Goal: Contribute content

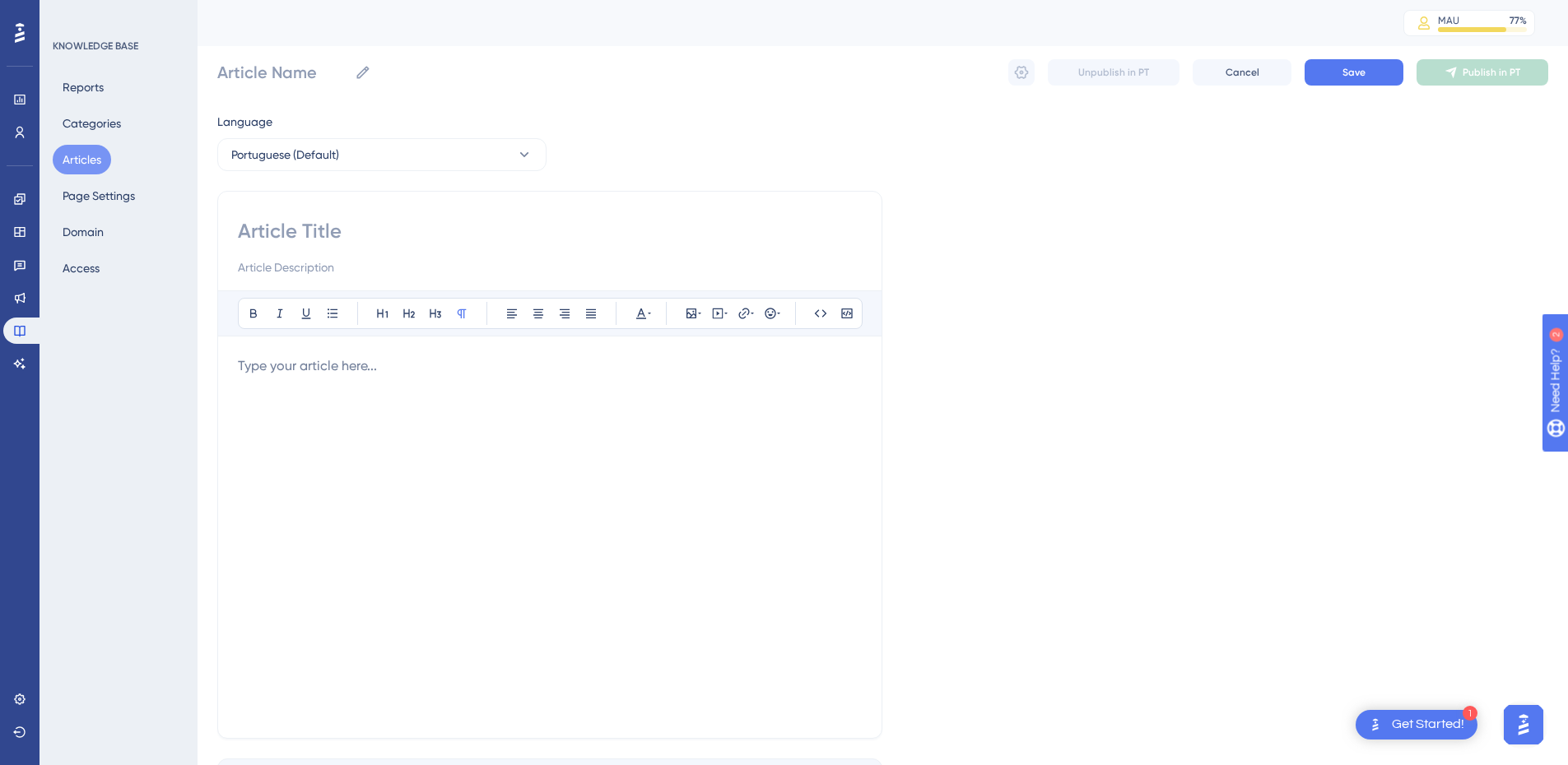
click at [78, 170] on button "Articles" at bounding box center [82, 159] width 58 height 29
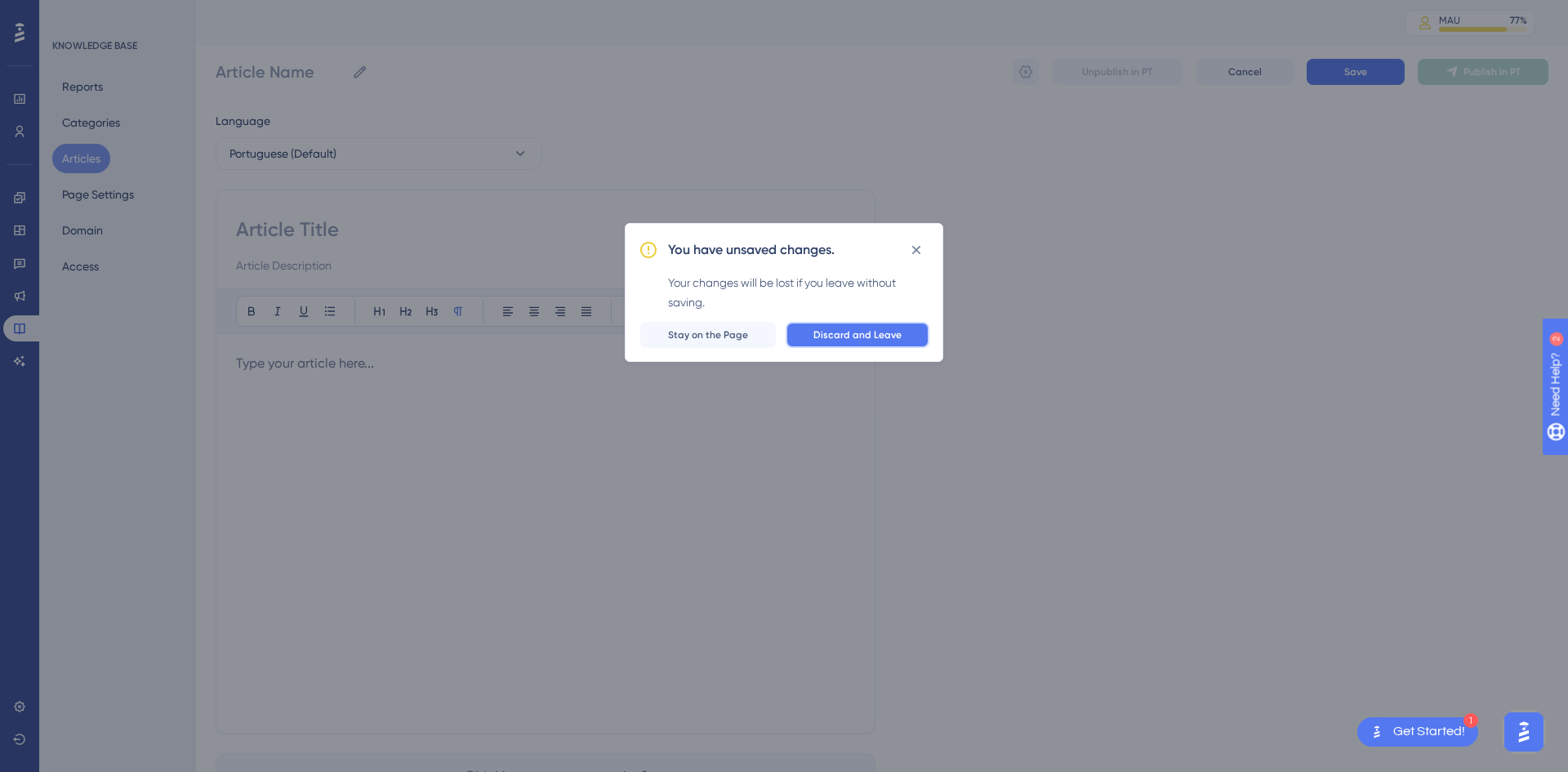
click at [838, 322] on button "Discard and Leave" at bounding box center [858, 335] width 144 height 26
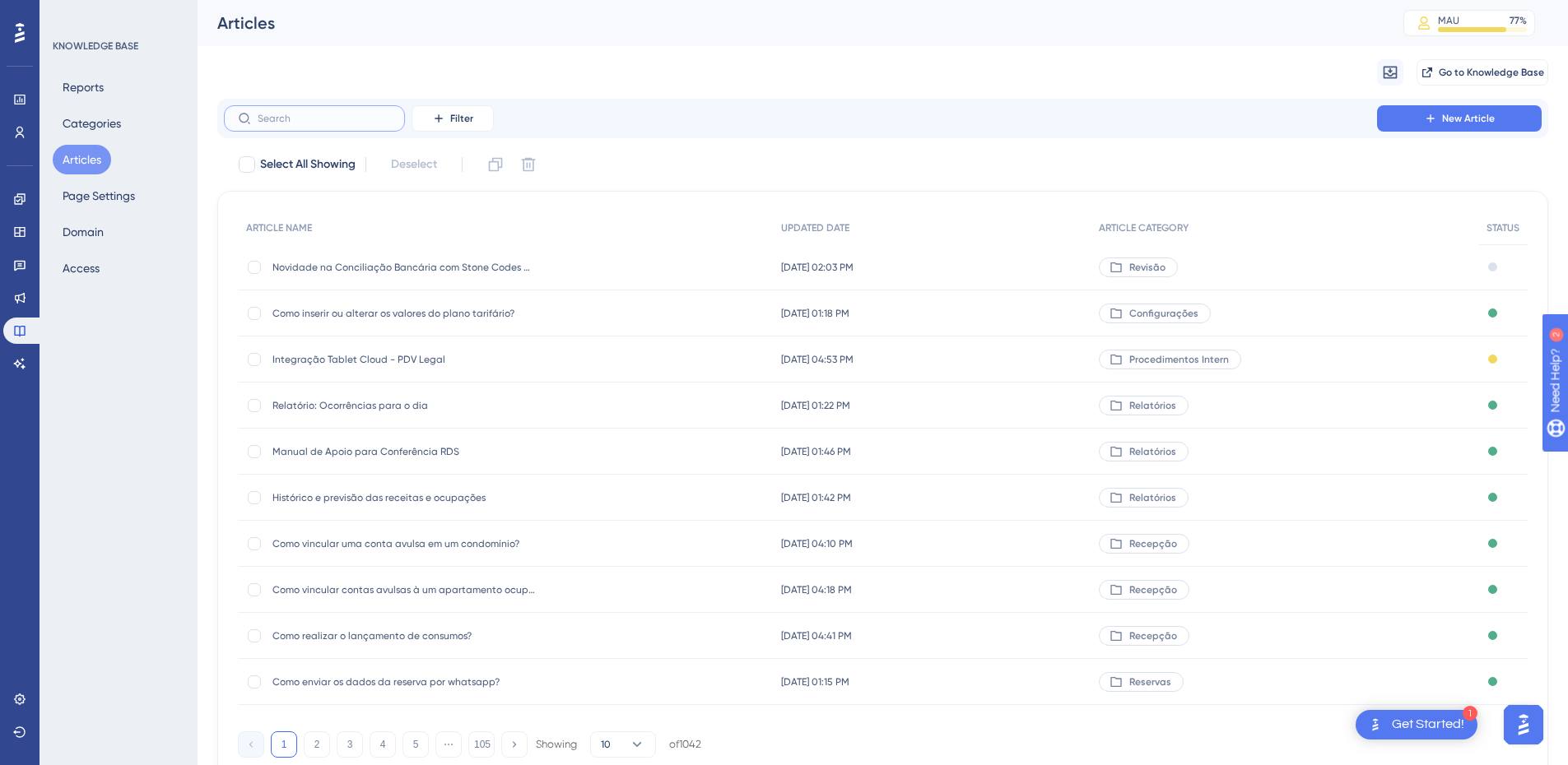
click at [317, 113] on input "text" at bounding box center [324, 118] width 134 height 11
click at [311, 121] on input "text" at bounding box center [324, 118] width 134 height 11
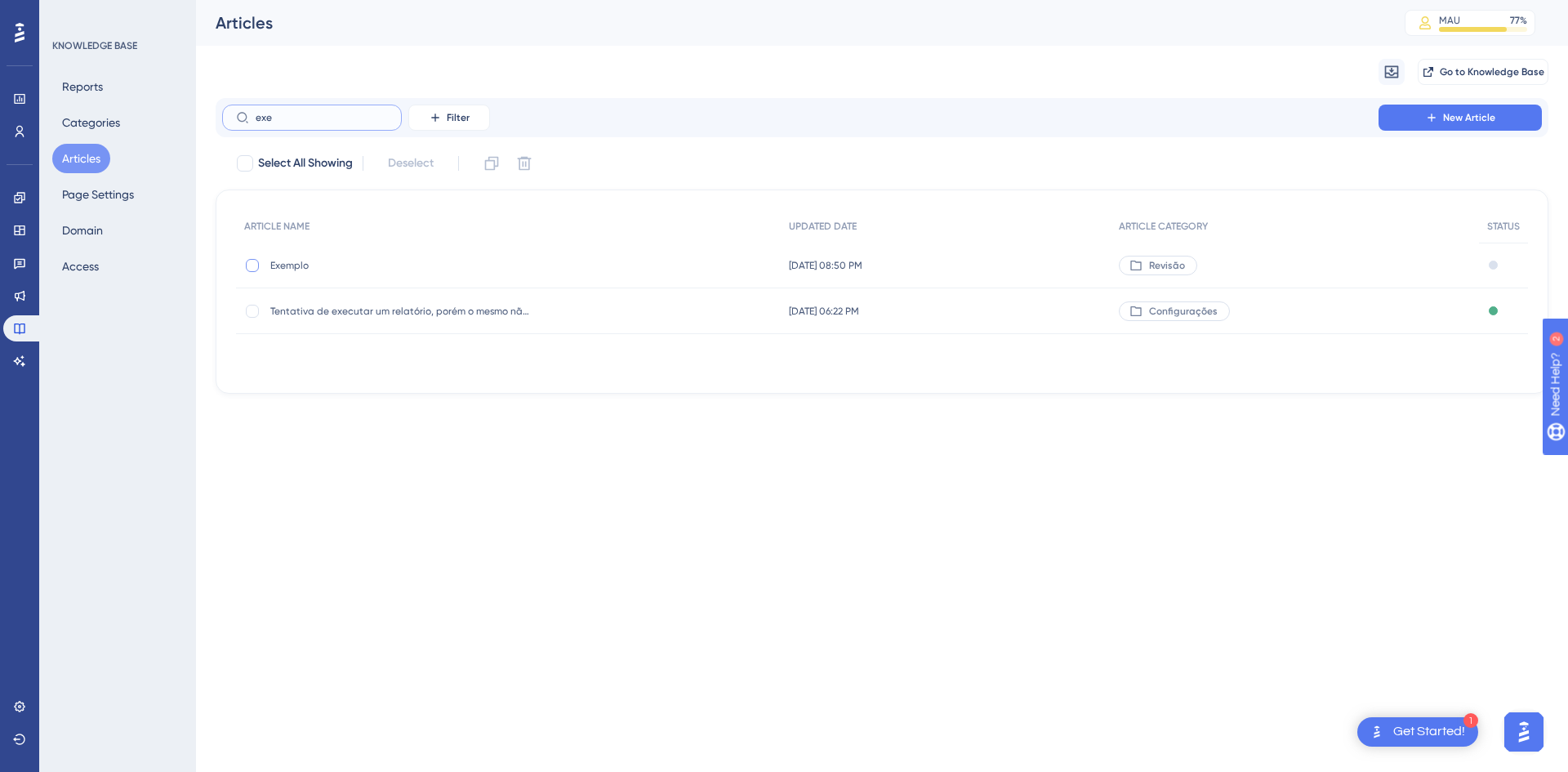
type input "exe"
click at [248, 268] on div at bounding box center [252, 265] width 13 height 13
click at [486, 165] on icon at bounding box center [492, 163] width 17 height 17
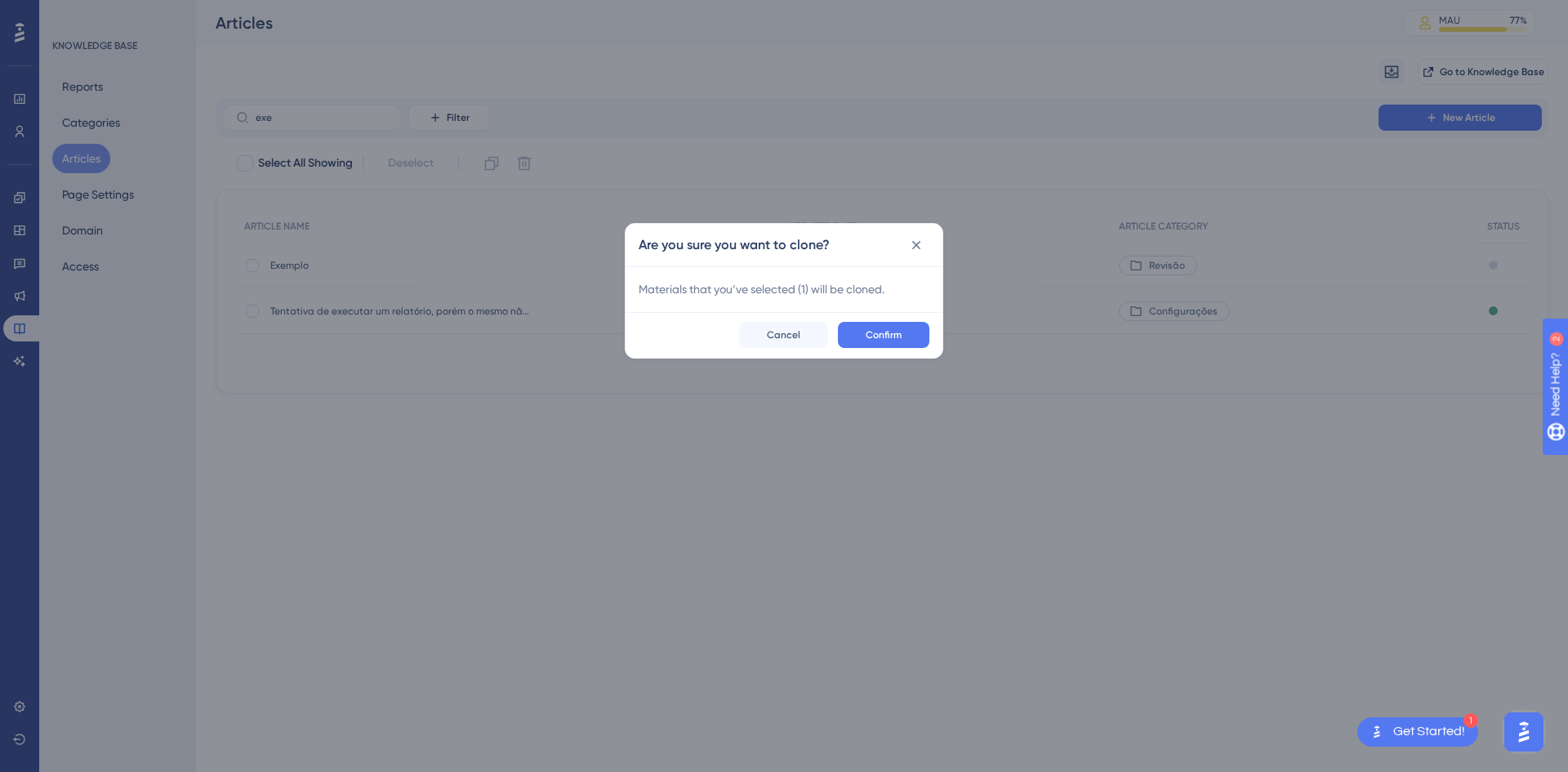
checkbox input "false"
click at [908, 340] on button "Confirm" at bounding box center [883, 335] width 91 height 26
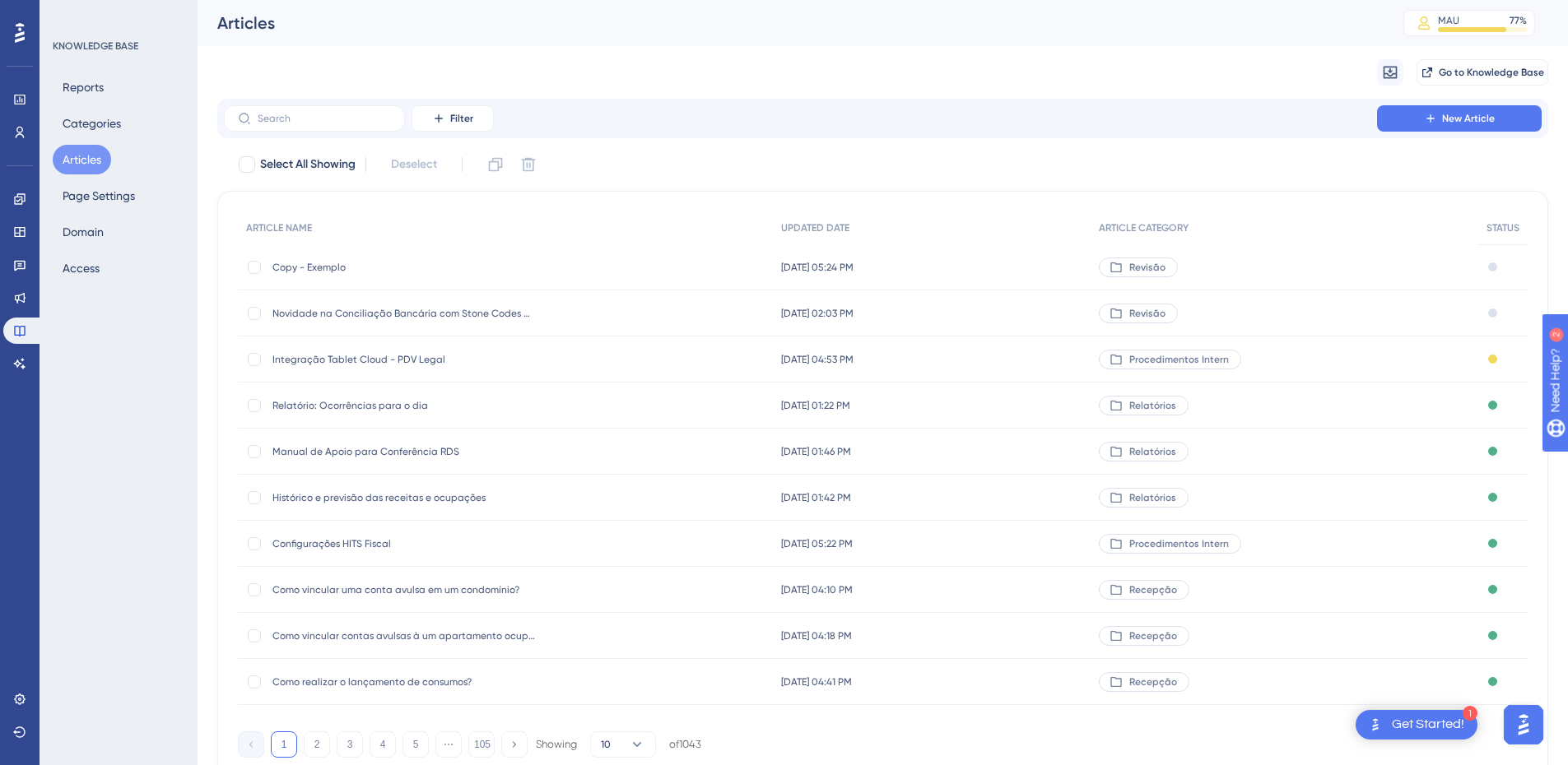
click at [301, 258] on div "Copy - Exemplo Copy - Exemplo" at bounding box center [404, 267] width 264 height 46
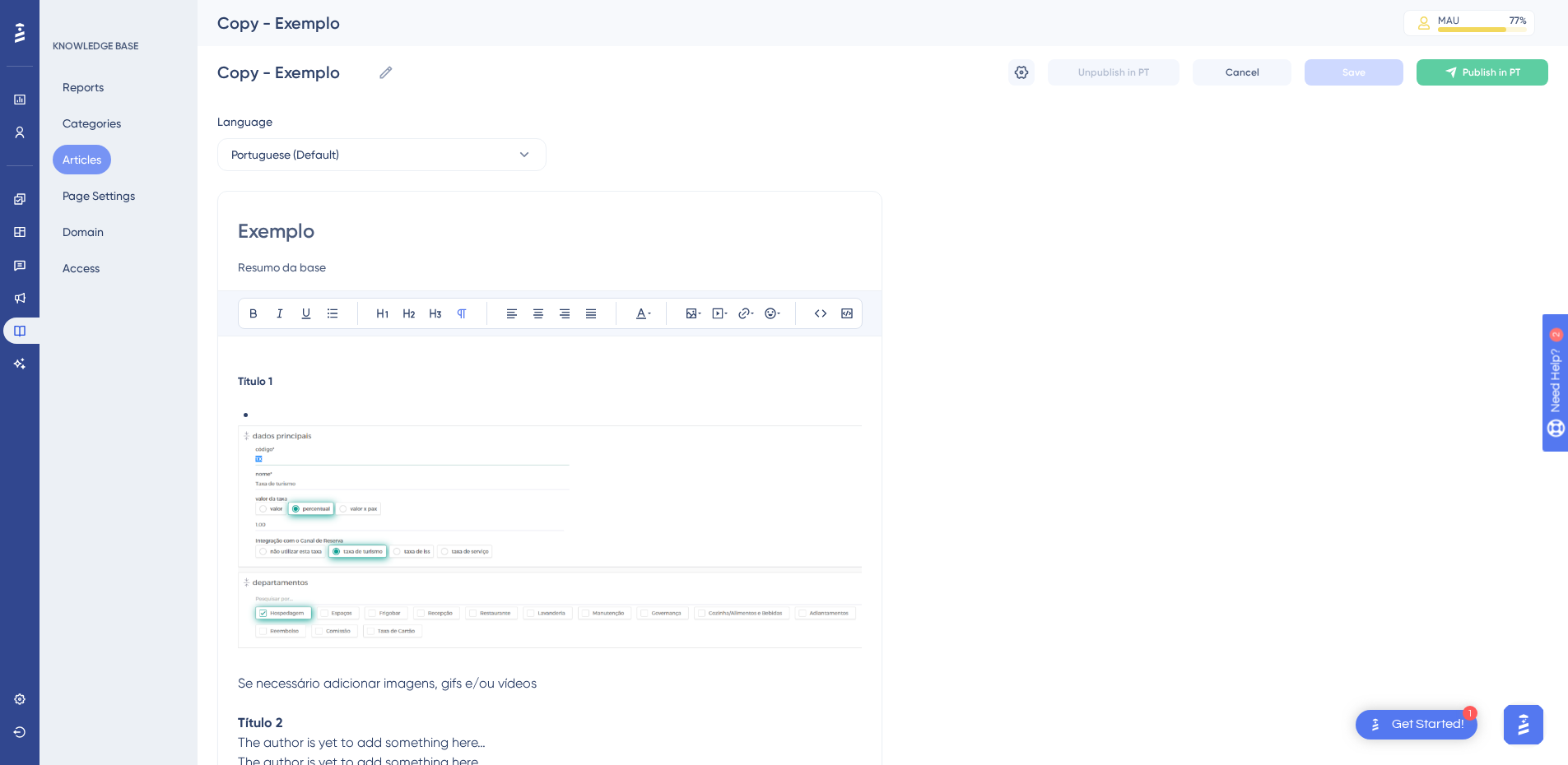
scroll to position [1, 0]
click at [287, 226] on input "Exemplo" at bounding box center [550, 231] width 624 height 27
paste input "Nova coluna "Categoria do hóspede" nos relatórios e consultas"
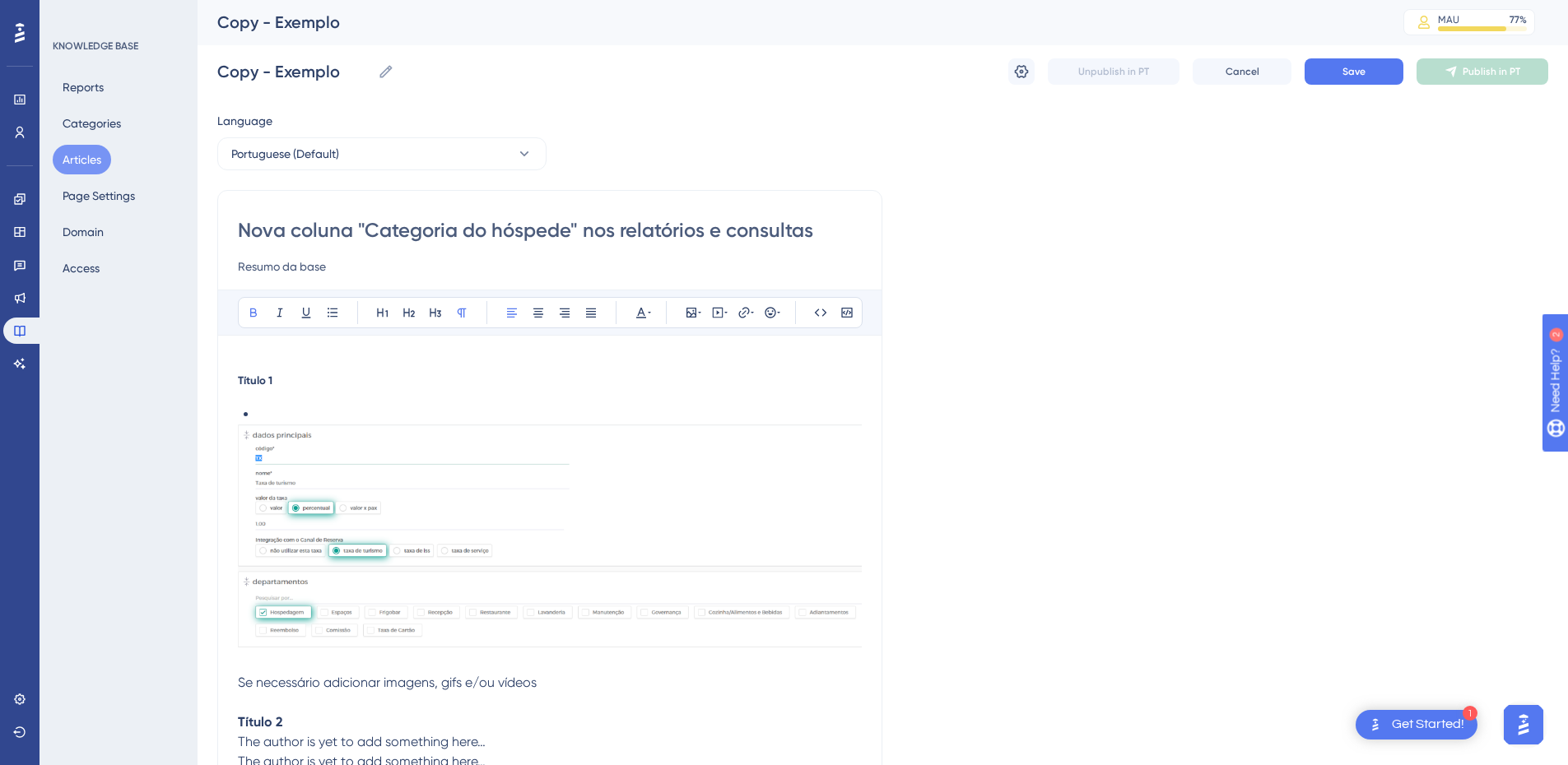
drag, startPoint x: 242, startPoint y: 226, endPoint x: 175, endPoint y: 226, distance: 67.0
click at [0, 0] on div "Performance Users Engagement Widgets Feedback Product Updates Knowledge Base AI…" at bounding box center [0, 0] width 0 height 0
click at [573, 218] on input "Nova coluna "Categoria do hóspede" nos relatórios e consultas" at bounding box center [550, 231] width 624 height 27
drag, startPoint x: 714, startPoint y: 227, endPoint x: 847, endPoint y: 233, distance: 133.1
click at [847, 233] on input "Nova coluna "Categoria do hóspede" nos relatórios e consultas" at bounding box center [550, 231] width 624 height 27
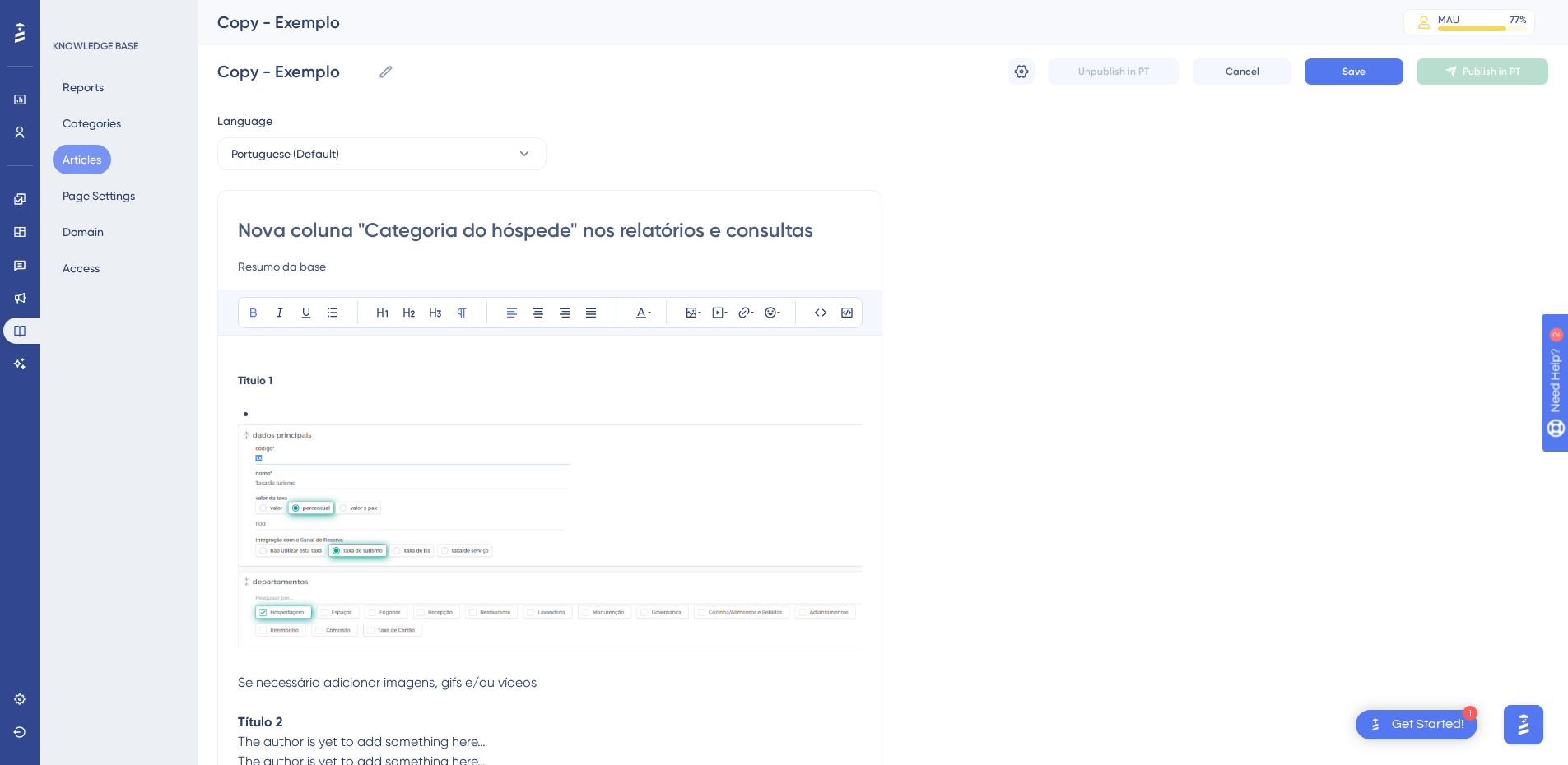
type input "Nova coluna "Categoria do hóspede" nos relatórios e consultas"
click at [287, 263] on input "Resumo da base" at bounding box center [550, 266] width 624 height 19
paste input "Agora ficou bem mais fácil identificar o perfil dos hóspedes nos relatórios do …"
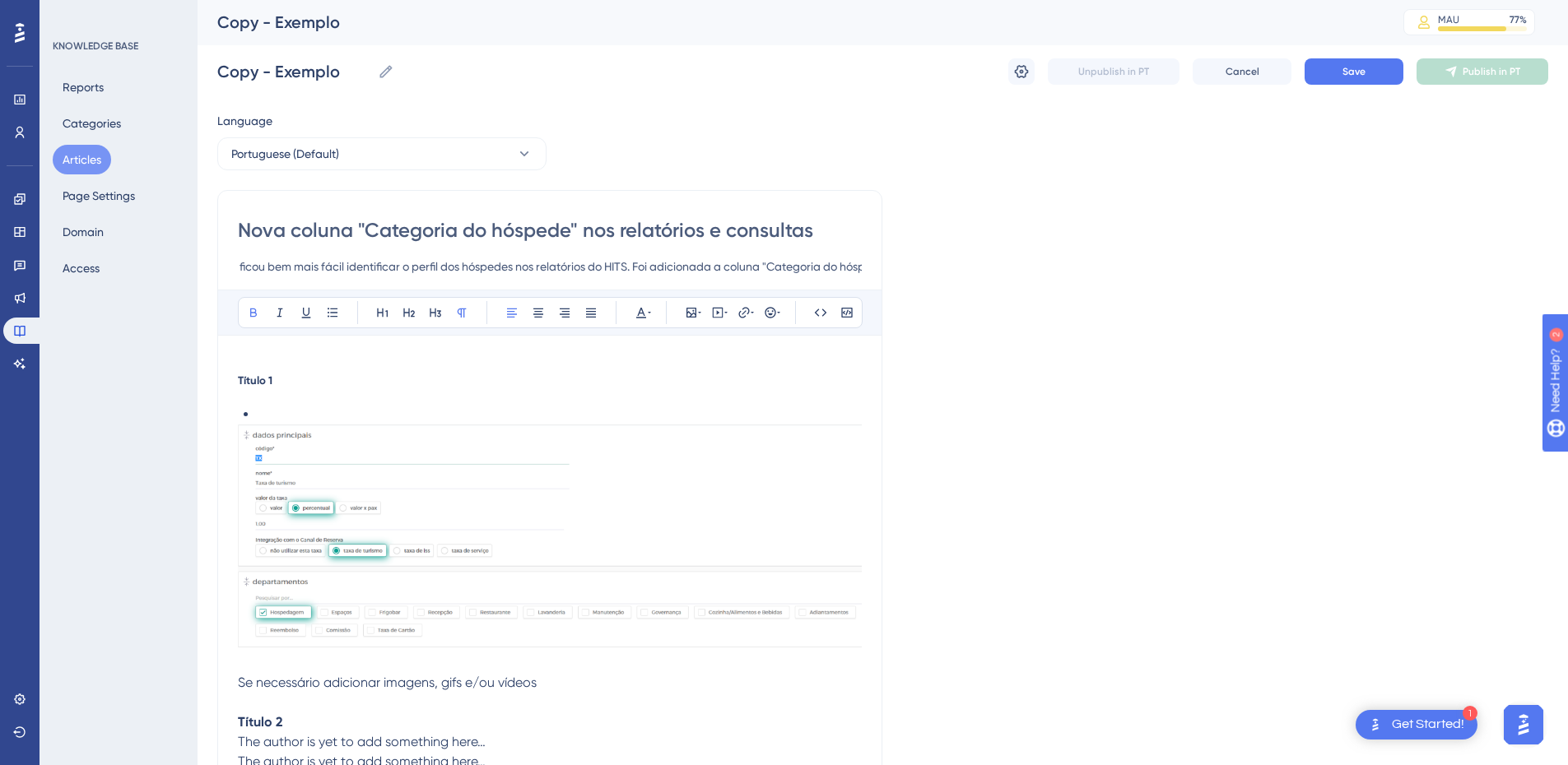
scroll to position [0, 0]
drag, startPoint x: 350, startPoint y: 259, endPoint x: 142, endPoint y: 258, distance: 208.0
click at [0, 0] on div "Performance Users Engagement Widgets Feedback Product Updates Knowledge Base AI…" at bounding box center [0, 0] width 0 height 0
type input "Agora ficou bem mais fácil identificar o perfil dos hóspedes nos relatórios do …"
click at [268, 218] on input "Nova coluna "Categoria do hóspede" nos relatórios e consultas" at bounding box center [550, 231] width 624 height 27
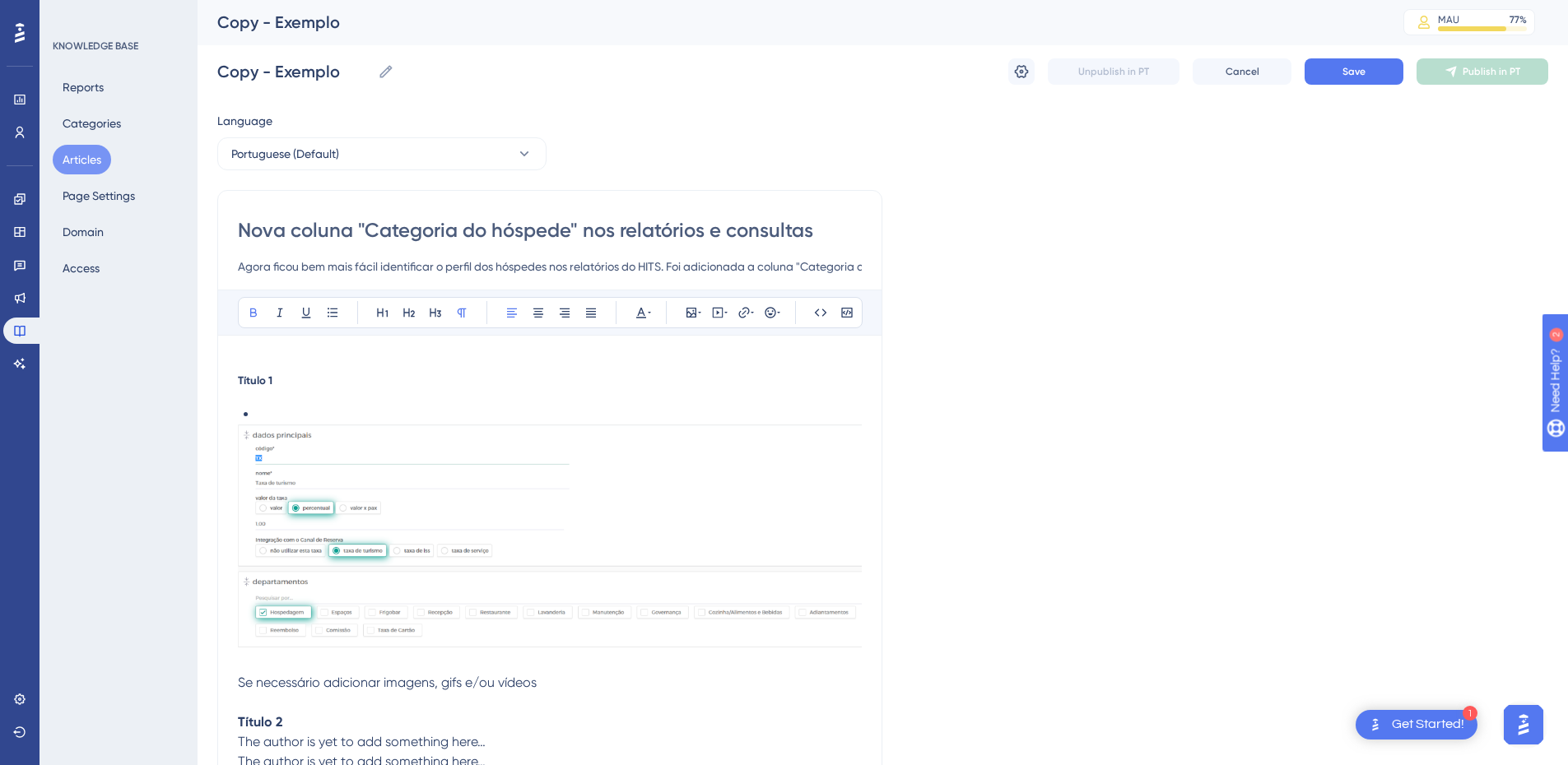
click at [268, 218] on input "Nova coluna "Categoria do hóspede" nos relatórios e consultas" at bounding box center [550, 231] width 624 height 27
paste input "🆕 Coluna "Categoria do hóspede" disponível nos relatório"
click at [312, 228] on input "🆕 Coluna "Categoria do hóspede" disponível nos relatórios" at bounding box center [550, 231] width 624 height 27
drag, startPoint x: 273, startPoint y: 228, endPoint x: 216, endPoint y: 230, distance: 57.0
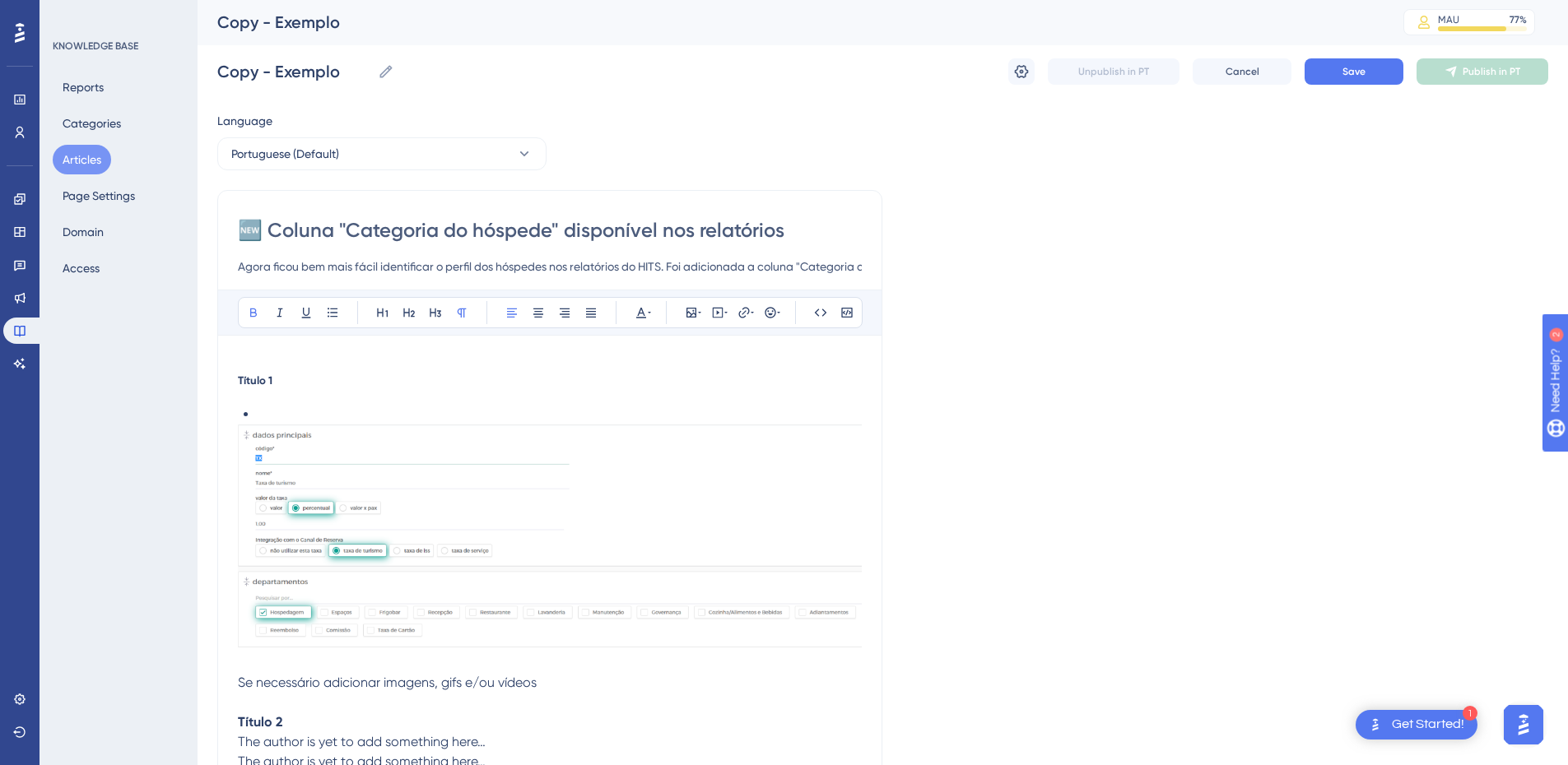
click at [0, 0] on div "Performance Users Engagement Widgets Feedback Product Updates Knowledge Base AI…" at bounding box center [0, 0] width 0 height 0
click at [412, 228] on input "Novidade: Coluna "Categoria do hóspede" disponível nos relatórios" at bounding box center [550, 231] width 624 height 27
click at [343, 227] on input "Novidade: Coluna "Categoria do hóspede" disponível nos relatórios" at bounding box center [550, 231] width 624 height 27
drag, startPoint x: 343, startPoint y: 227, endPoint x: 946, endPoint y: 247, distance: 603.3
click at [946, 247] on div "Language Portuguese (Default) Novidade: Coluna "Categoria do hóspede" disponíve…" at bounding box center [883, 609] width 1331 height 997
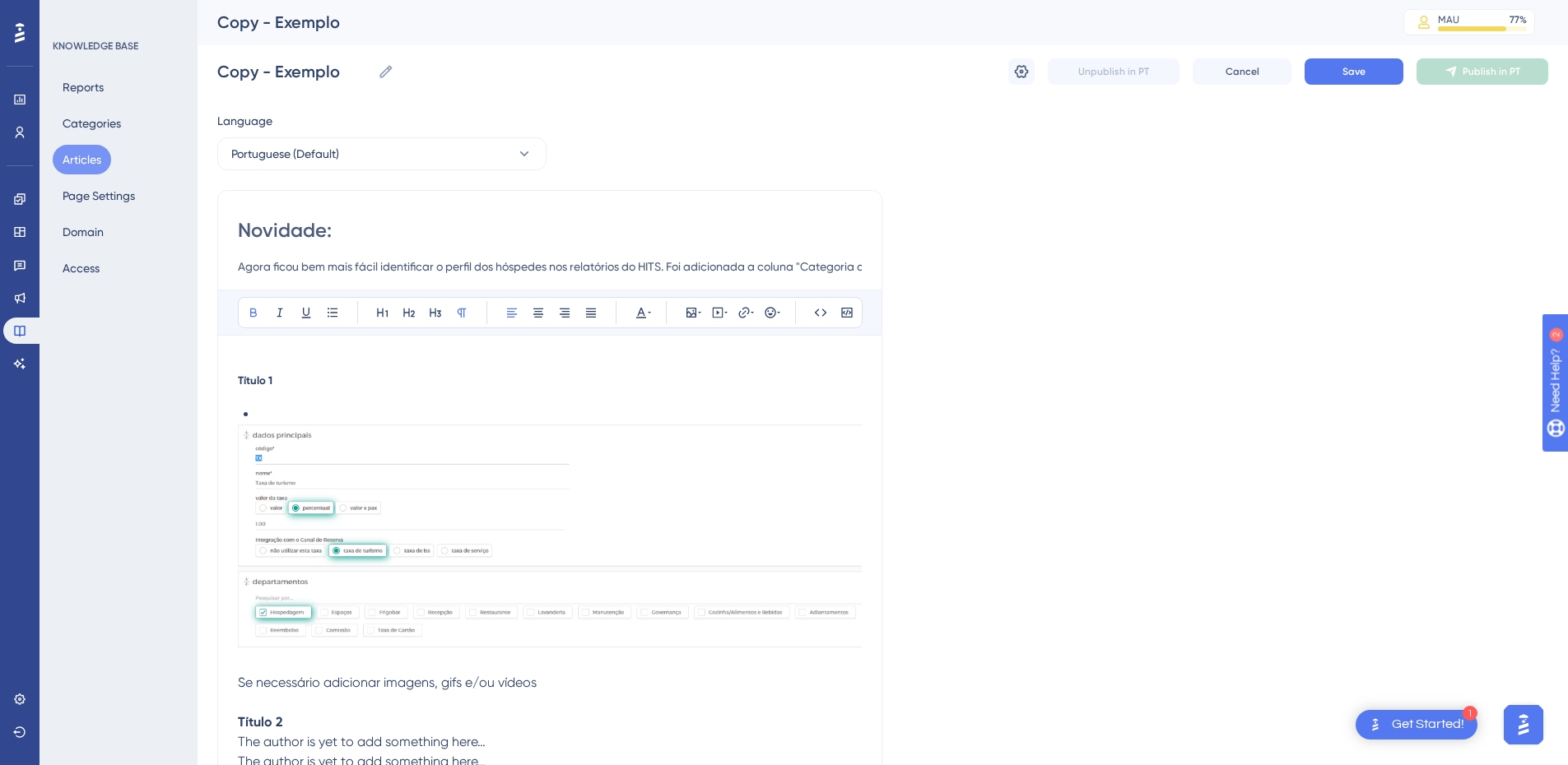
paste input "Relatórios com categoria do hóspede: mais visão para decisões estratégicas"
drag, startPoint x: 348, startPoint y: 236, endPoint x: 206, endPoint y: 203, distance: 145.8
click at [0, 0] on div "Performance Users Engagement Widgets Feedback Product Updates Knowledge Base AI…" at bounding box center [0, 0] width 0 height 0
click at [442, 235] on input "Novidade: Relatórios com categoria do hóspede: mais visão para decisões estraté…" at bounding box center [550, 231] width 624 height 27
click at [325, 226] on input "Novidade: Relatórios com categoria do hóspede: mais visão para decisões estraté…" at bounding box center [550, 231] width 624 height 27
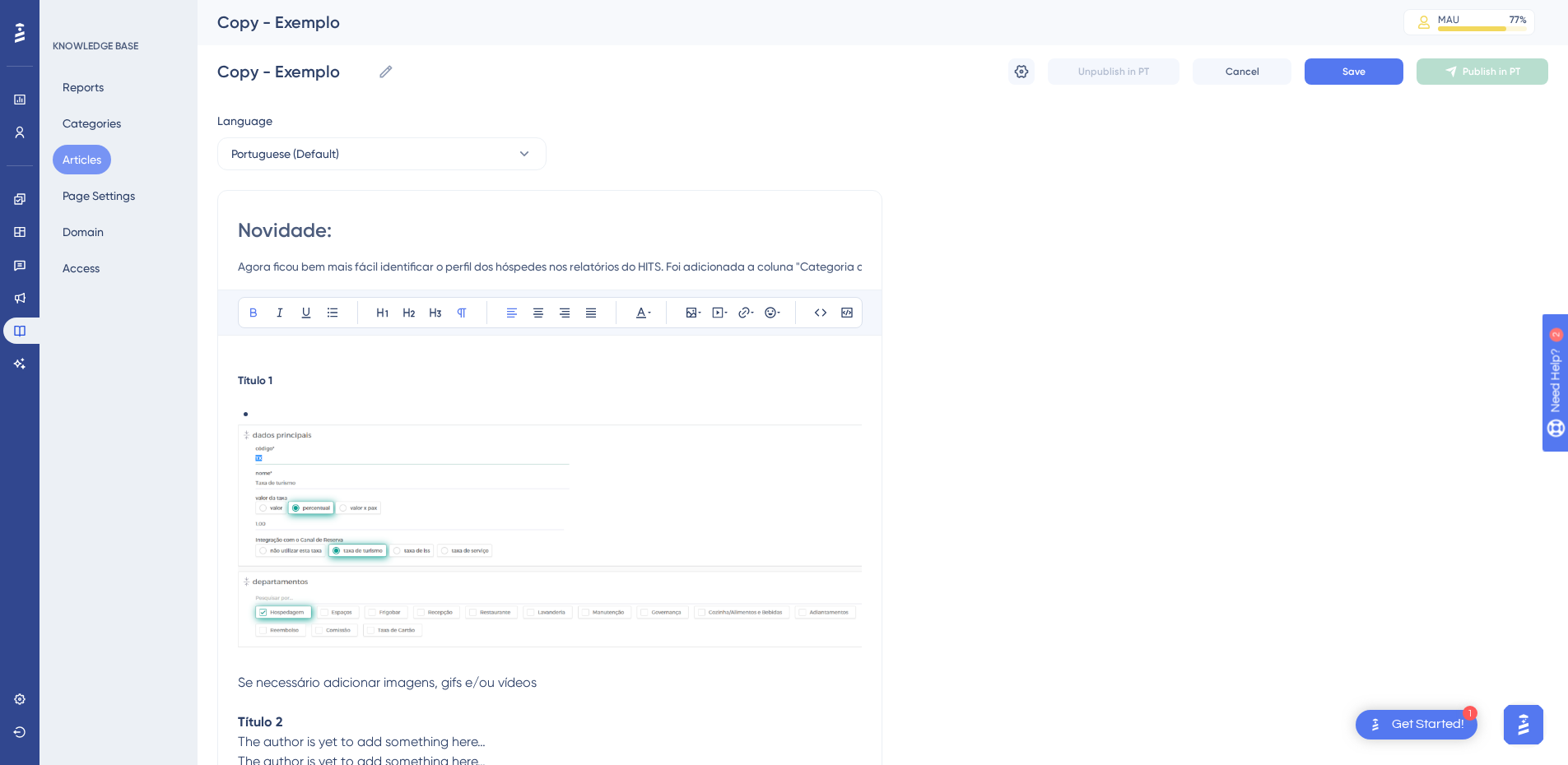
type input "Novidade: Coluna "Categoria do hóspede" disponível nos relatórios"
click at [326, 274] on input "Agora ficou bem mais fácil identificar o perfil dos hóspedes nos relatórios do …" at bounding box center [550, 266] width 624 height 19
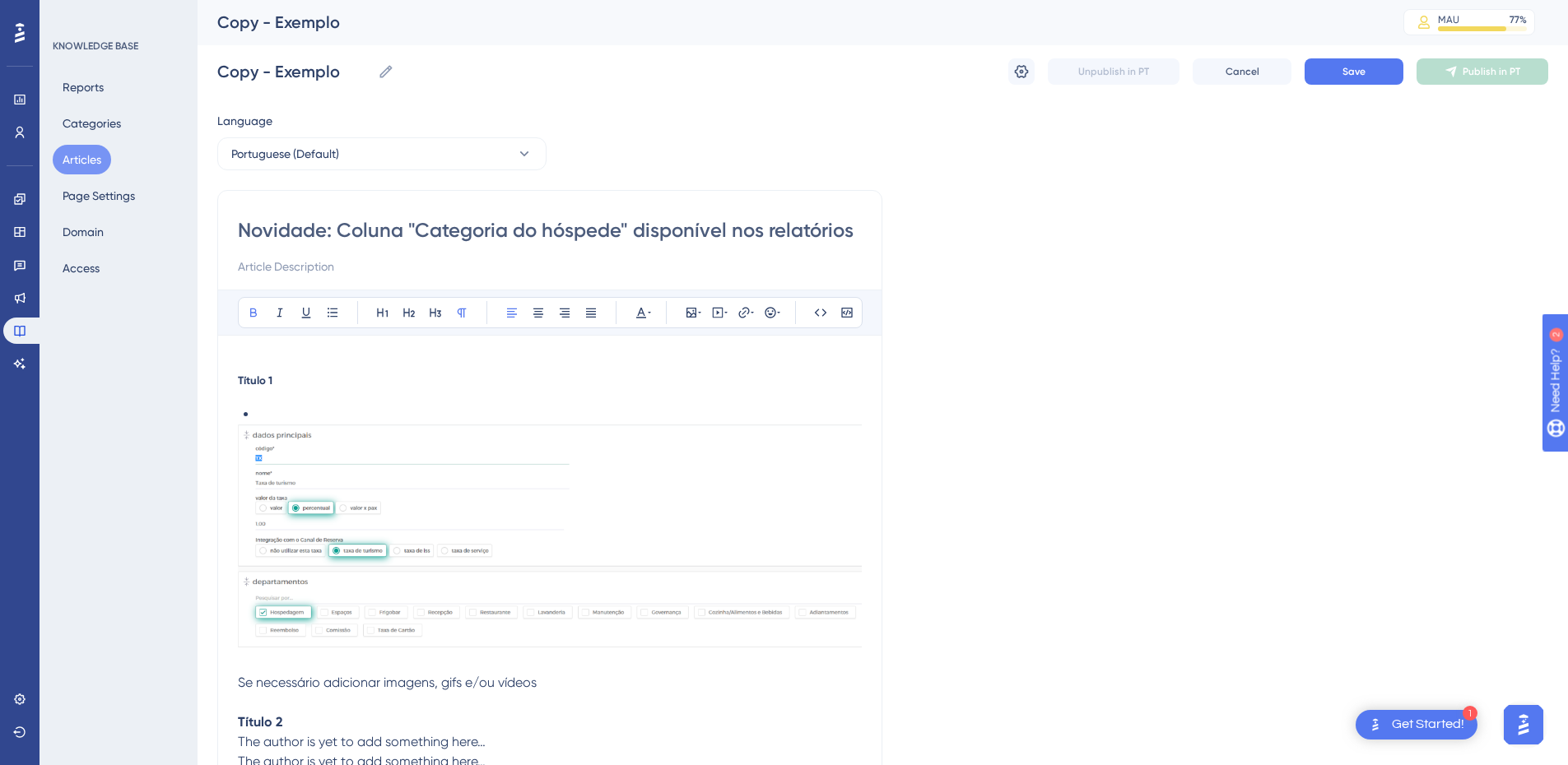
paste input "Agora ficou mais fácil entender quem são seus hóspedes. O sistema HITS passou a…"
drag, startPoint x: 326, startPoint y: 274, endPoint x: 224, endPoint y: 259, distance: 103.1
click at [224, 259] on div "Novidade: Coluna "Categoria do hóspede" disponível nos relatórios Agora ficou m…" at bounding box center [550, 600] width 665 height 819
click at [632, 265] on input "Agora ficou mais fácil entender quem são seus hóspedes. O sistema HITS passou a…" at bounding box center [550, 266] width 624 height 19
drag, startPoint x: 622, startPoint y: 267, endPoint x: 601, endPoint y: 267, distance: 21.0
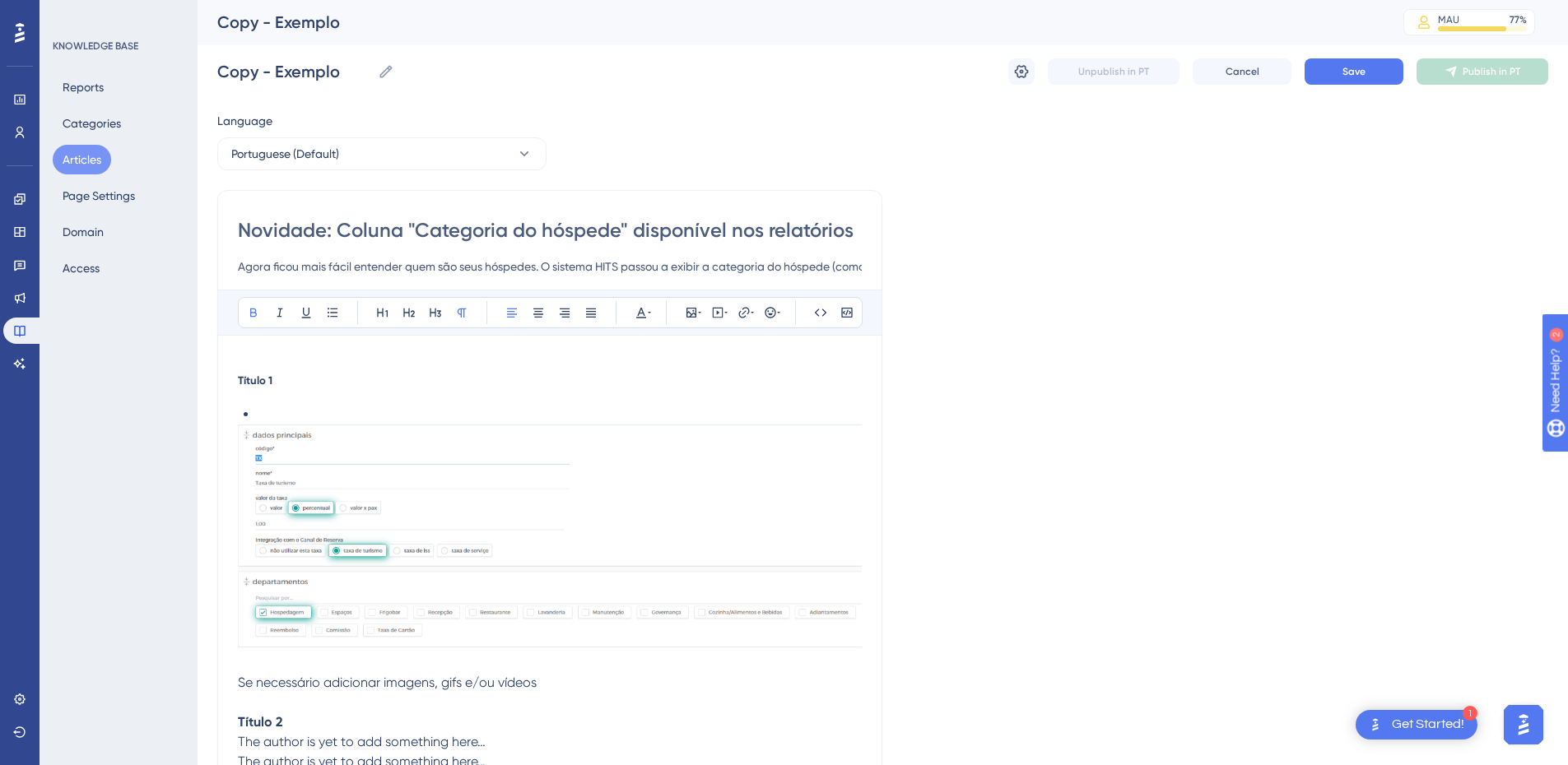
click at [601, 267] on input "Agora ficou mais fácil entender quem são seus hóspedes. O sistema HITS passou a…" at bounding box center [550, 266] width 624 height 19
type input "Agora ficou mais fácil entender quem são seus hóspedes. O sistema passou a exib…"
click at [268, 405] on li at bounding box center [559, 415] width 604 height 19
click at [242, 382] on strong "Título 1" at bounding box center [255, 379] width 35 height 13
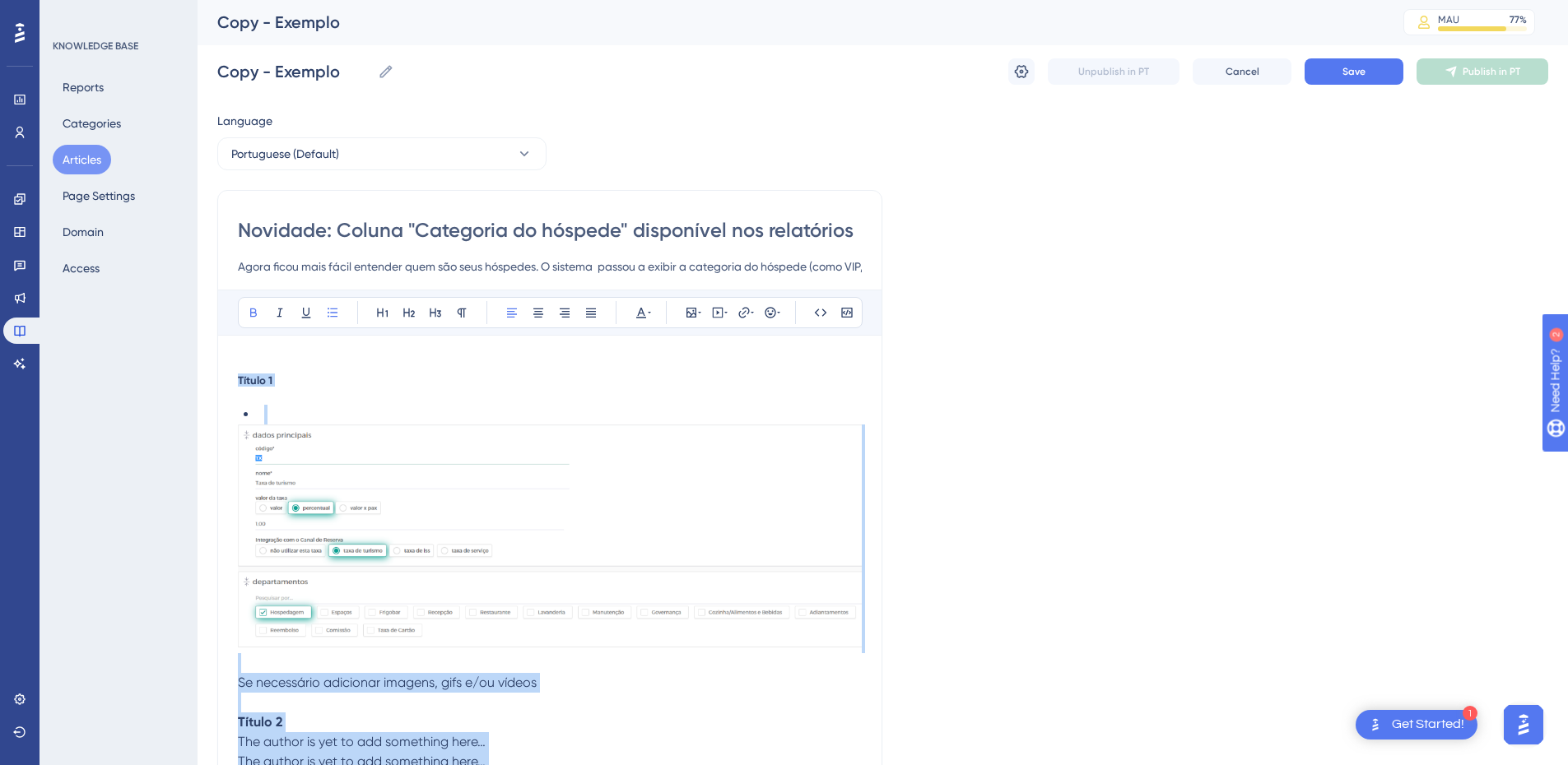
scroll to position [390, 0]
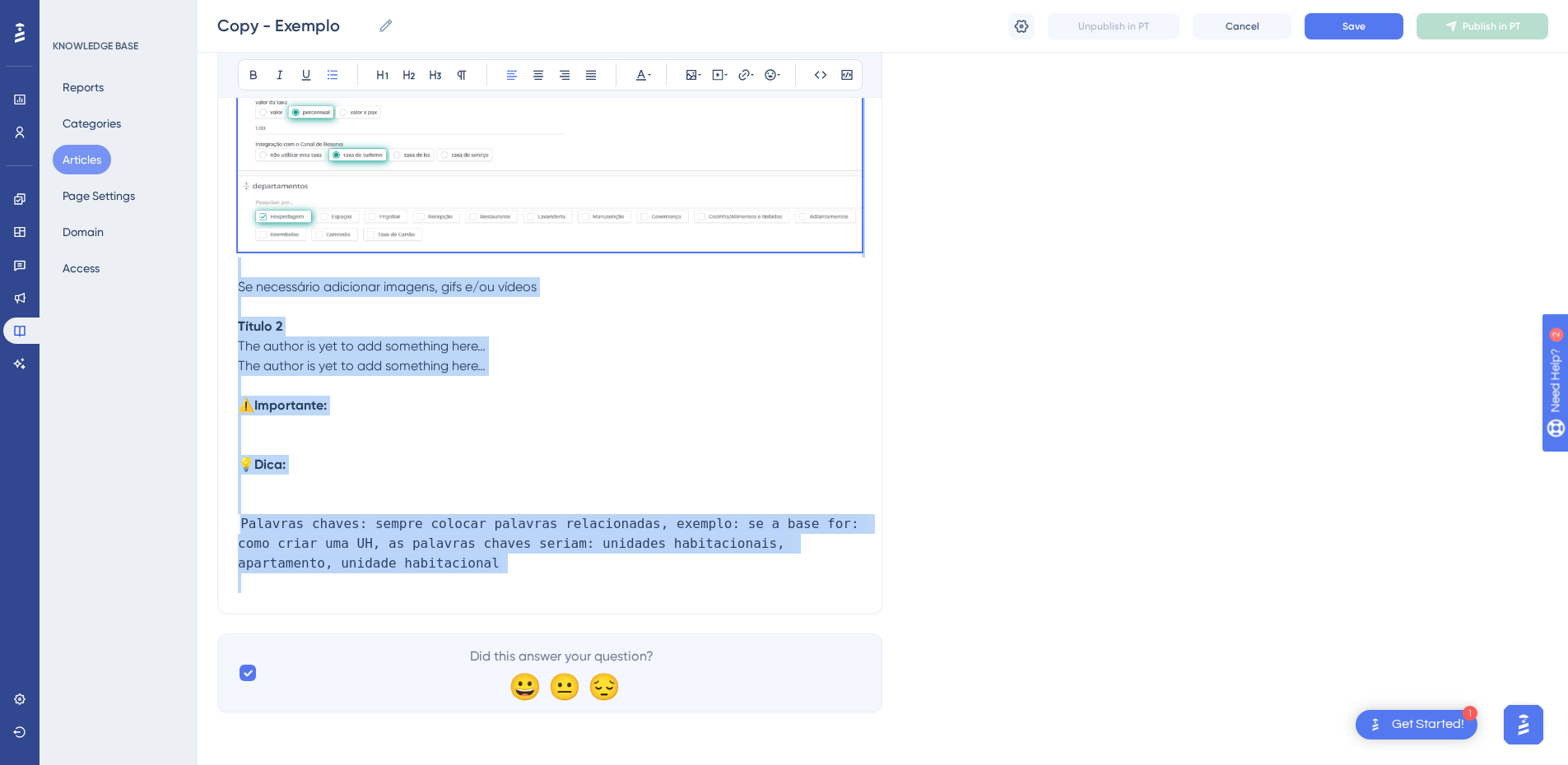
drag, startPoint x: 241, startPoint y: 379, endPoint x: 397, endPoint y: 613, distance: 281.2
click at [397, 613] on div "Novidade: Coluna "Categoria do hóspede" disponível nos relatórios Agora ficou m…" at bounding box center [550, 203] width 665 height 819
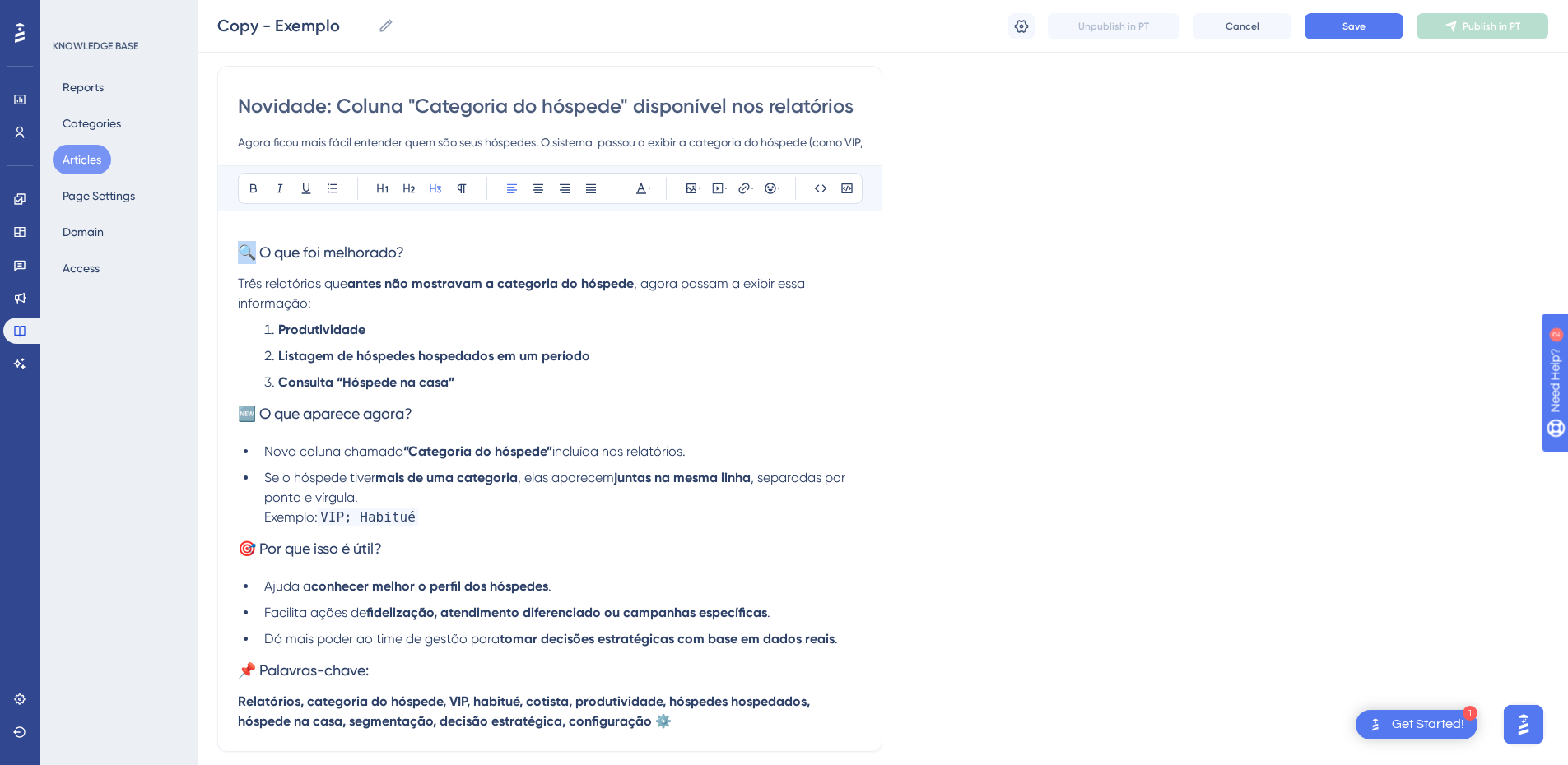
drag, startPoint x: 253, startPoint y: 243, endPoint x: 208, endPoint y: 243, distance: 45.0
click at [0, 0] on div "Performance Users Engagement Widgets Feedback Product Updates Knowledge Base AI…" at bounding box center [0, 0] width 0 height 0
drag, startPoint x: 384, startPoint y: 255, endPoint x: 288, endPoint y: 246, distance: 96.4
click at [288, 246] on span "O que foi melhorado?" at bounding box center [311, 252] width 145 height 18
click at [303, 250] on span "O que mudou?" at bounding box center [288, 252] width 99 height 18
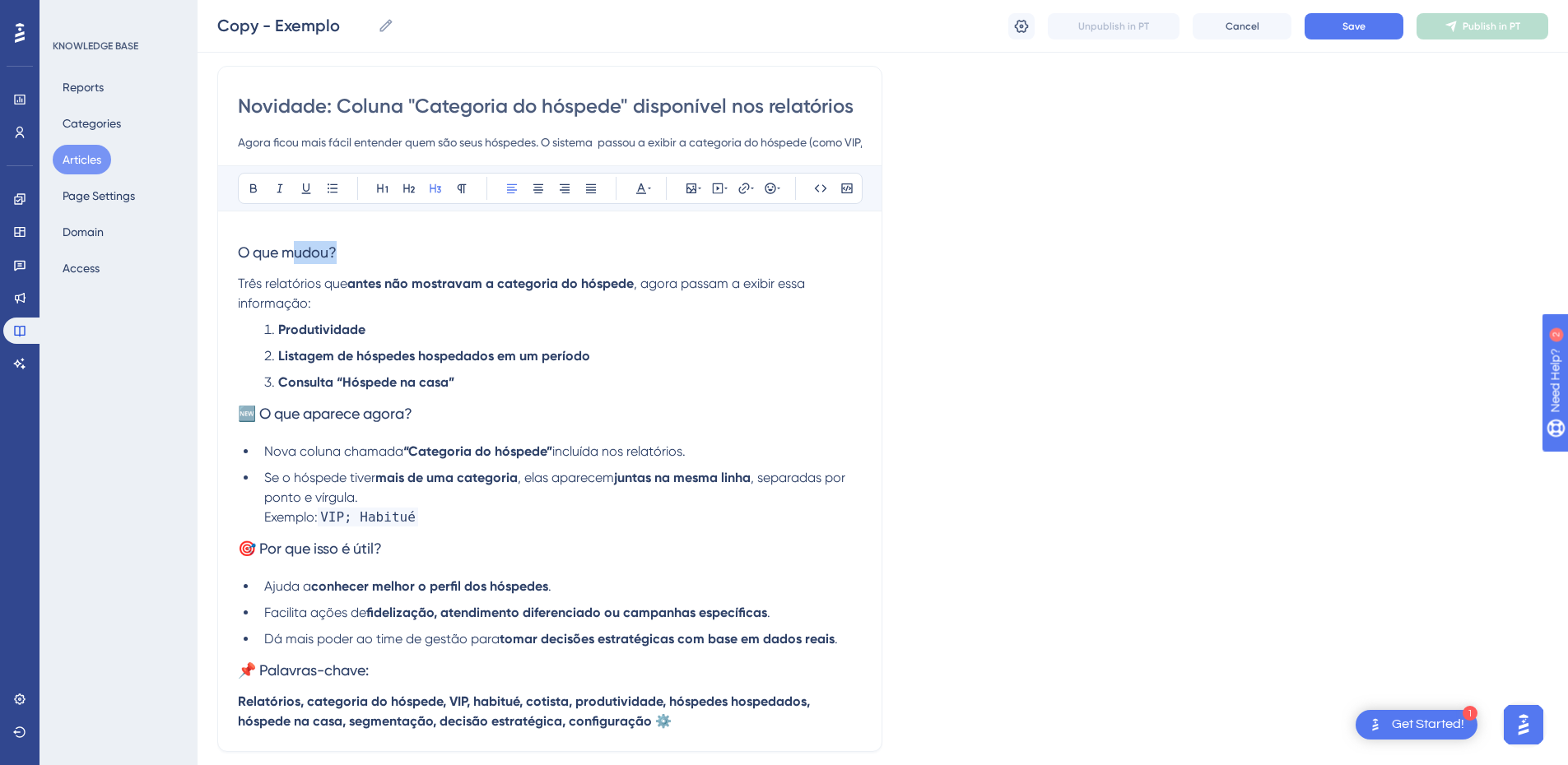
click at [303, 250] on span "O que mudou?" at bounding box center [288, 252] width 99 height 18
click at [250, 187] on icon at bounding box center [253, 188] width 6 height 9
click at [420, 239] on h3 "O que mudou?" at bounding box center [550, 252] width 624 height 42
drag, startPoint x: 261, startPoint y: 416, endPoint x: 211, endPoint y: 417, distance: 50.0
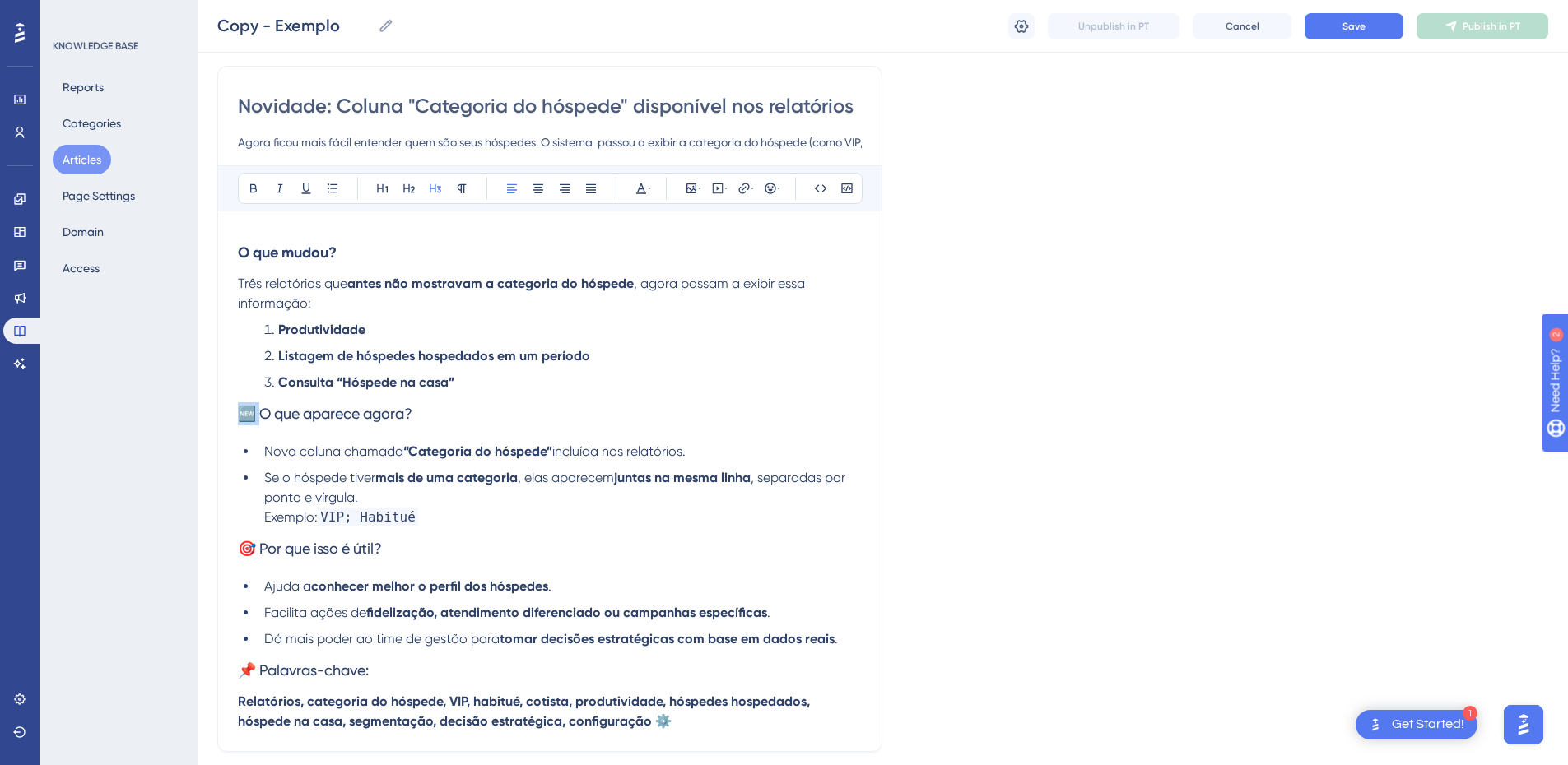
click at [0, 0] on div "Performance Users Engagement Widgets Feedback Product Updates Knowledge Base AI…" at bounding box center [0, 0] width 0 height 0
drag, startPoint x: 395, startPoint y: 407, endPoint x: 192, endPoint y: 250, distance: 256.6
click at [0, 0] on div "Performance Users Engagement Widgets Feedback Product Updates Knowledge Base AI…" at bounding box center [0, 0] width 0 height 0
click at [253, 184] on icon at bounding box center [253, 188] width 6 height 9
click at [463, 422] on h3 "O que aparece agora?" at bounding box center [550, 414] width 624 height 42
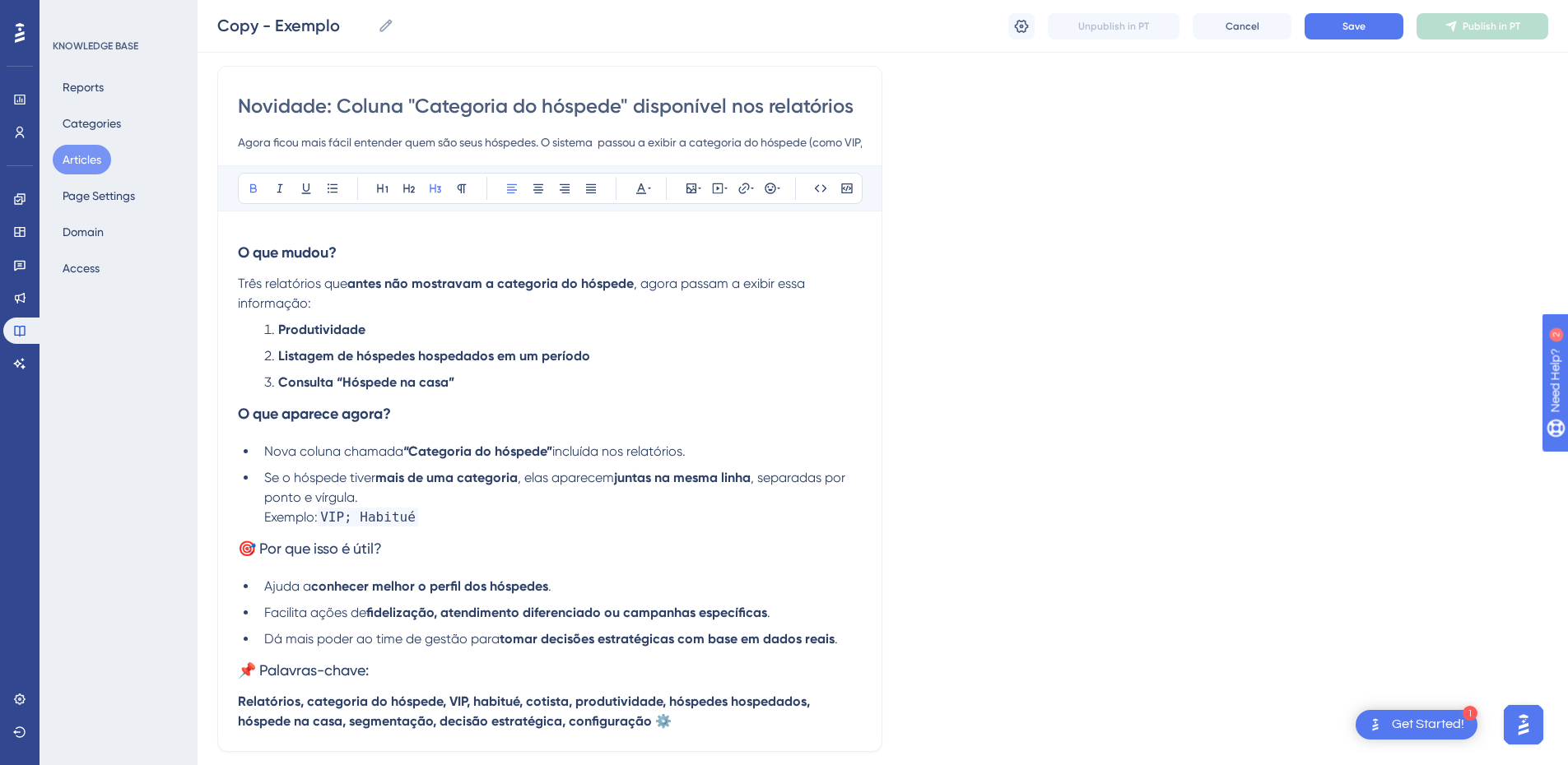
click at [322, 249] on strong "O que mudou?" at bounding box center [288, 252] width 99 height 18
drag, startPoint x: 370, startPoint y: 255, endPoint x: 202, endPoint y: 249, distance: 168.1
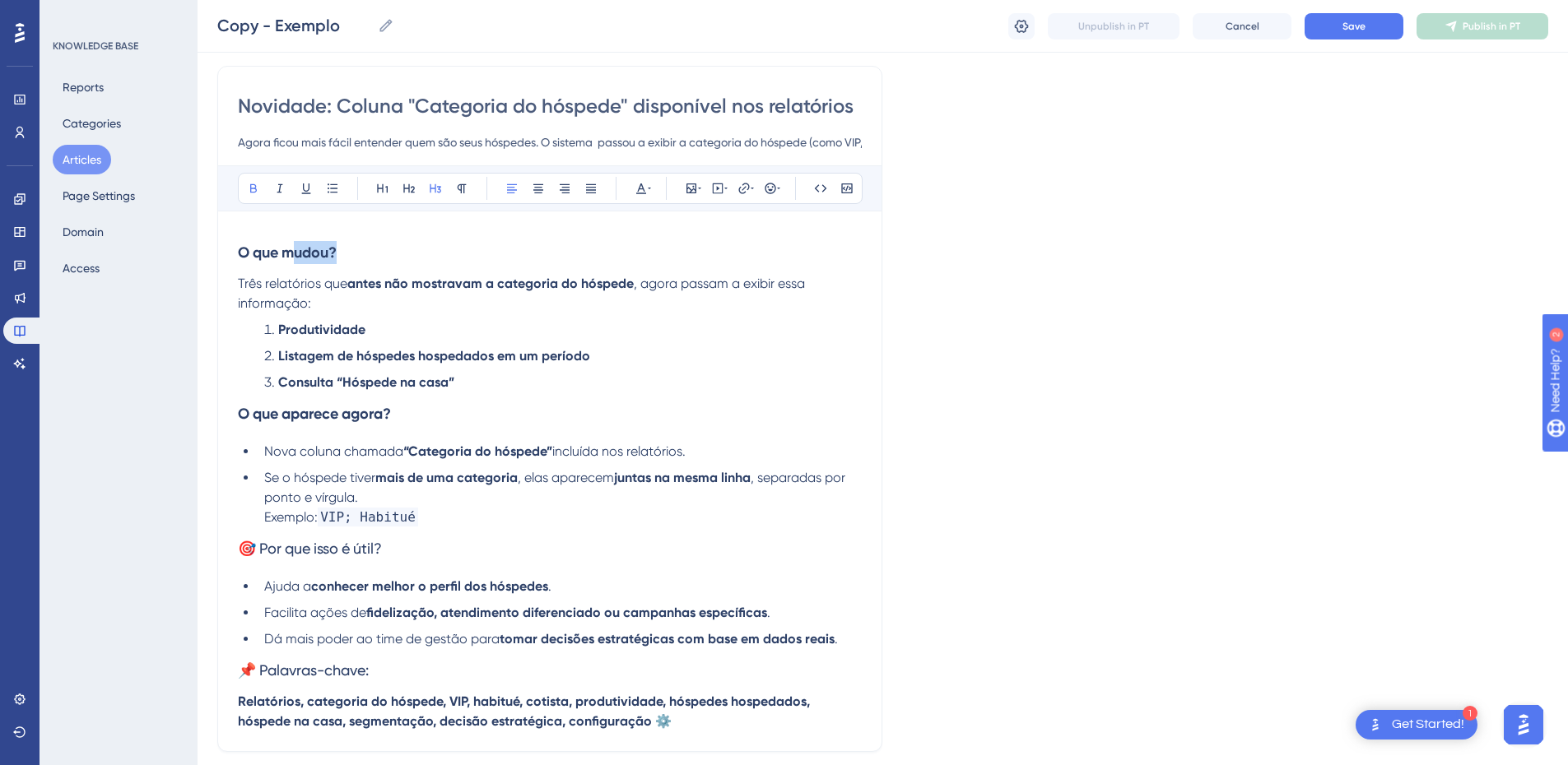
click at [0, 0] on div "Performance Users Engagement Widgets Feedback Product Updates Knowledge Base AI…" at bounding box center [0, 0] width 0 height 0
click at [296, 250] on strong "O que mudou?" at bounding box center [288, 252] width 99 height 18
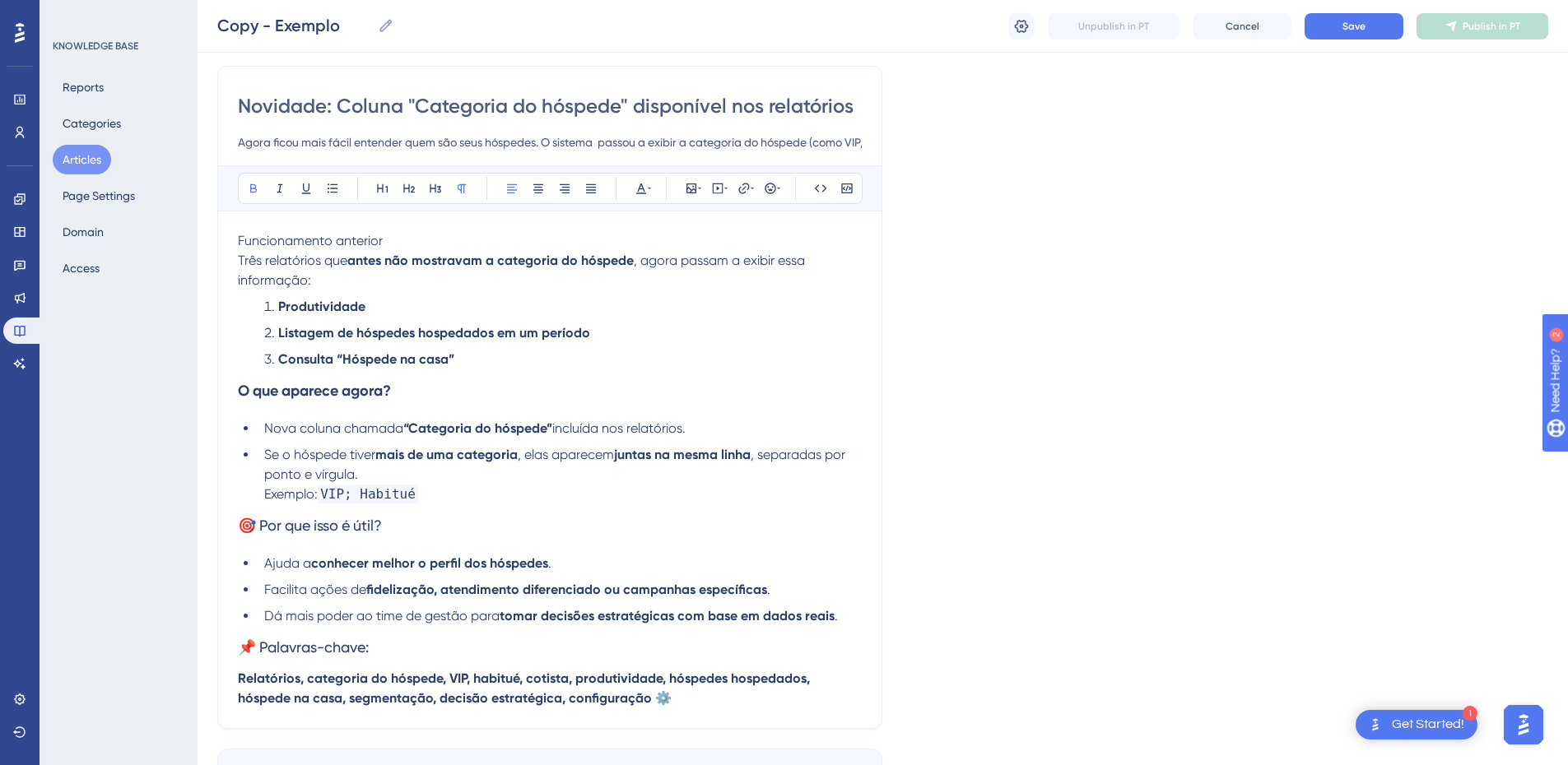
click at [296, 250] on p "Funcionamento anterior" at bounding box center [550, 241] width 624 height 19
click at [247, 180] on button at bounding box center [253, 188] width 23 height 23
click at [419, 236] on p "Funcionamento anterior" at bounding box center [550, 241] width 624 height 19
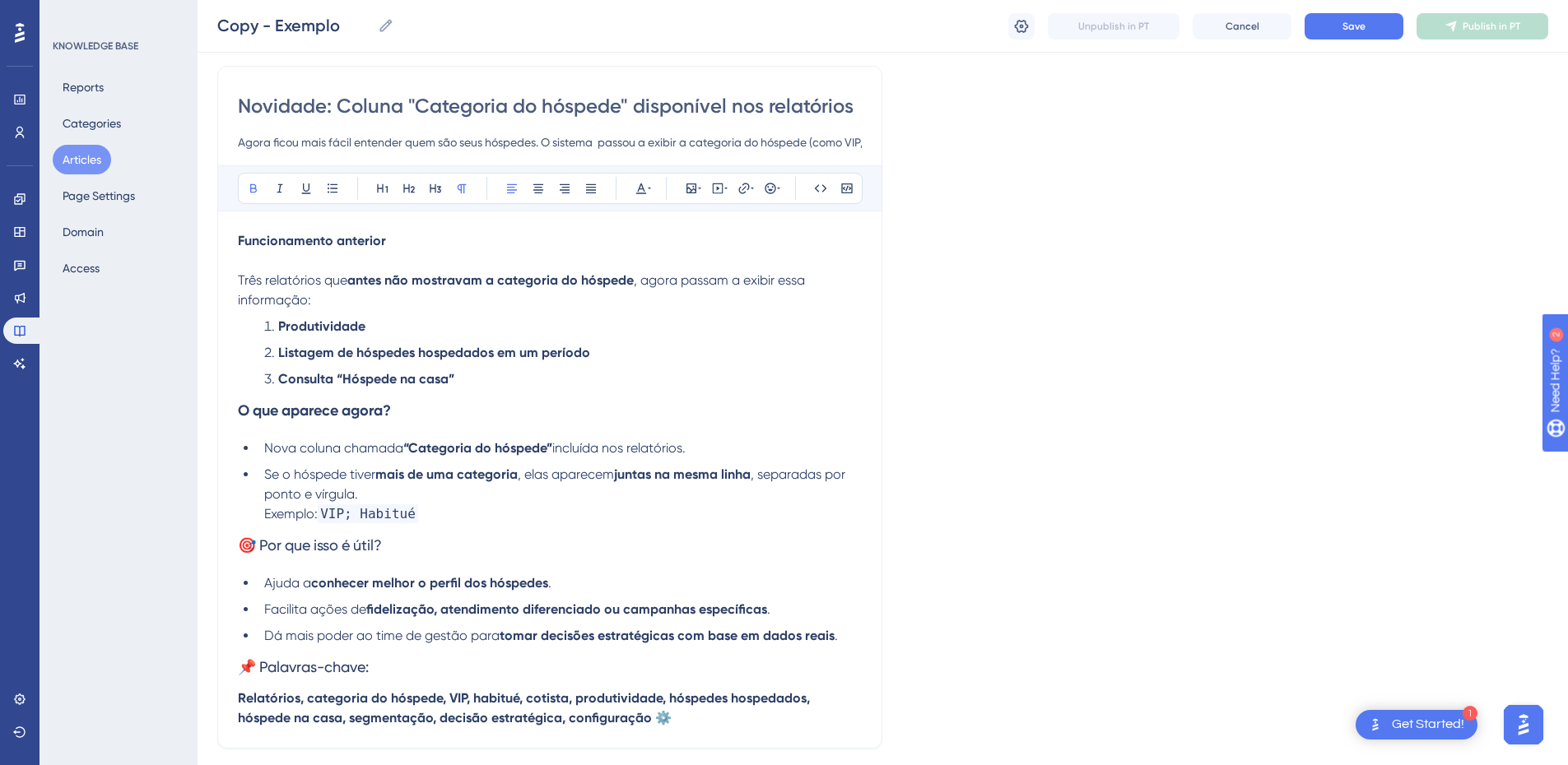
click at [293, 237] on strong "Funcionamento anterior" at bounding box center [311, 241] width 148 height 16
click at [441, 183] on icon at bounding box center [435, 188] width 13 height 13
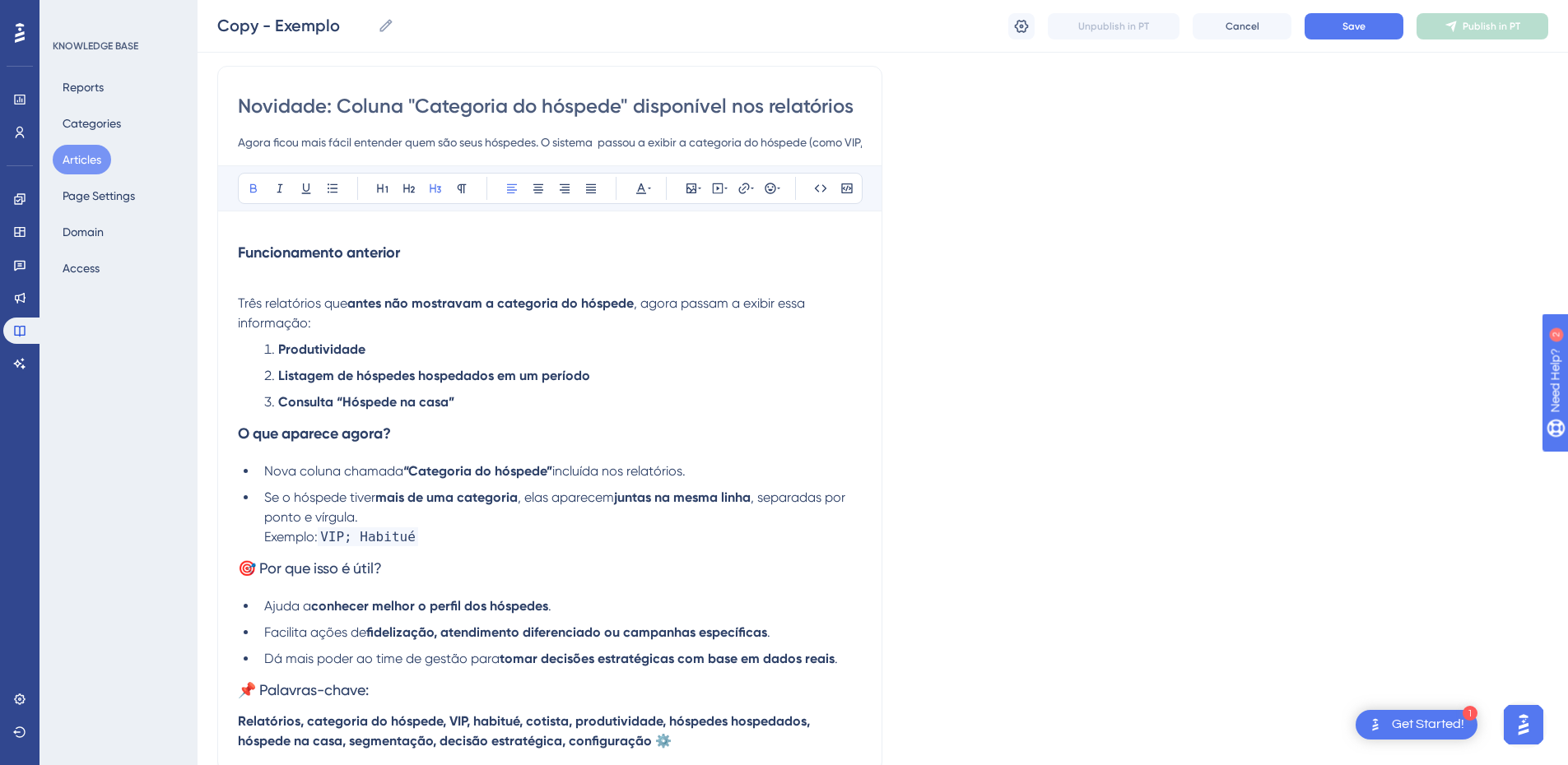
click at [275, 283] on p at bounding box center [550, 284] width 624 height 19
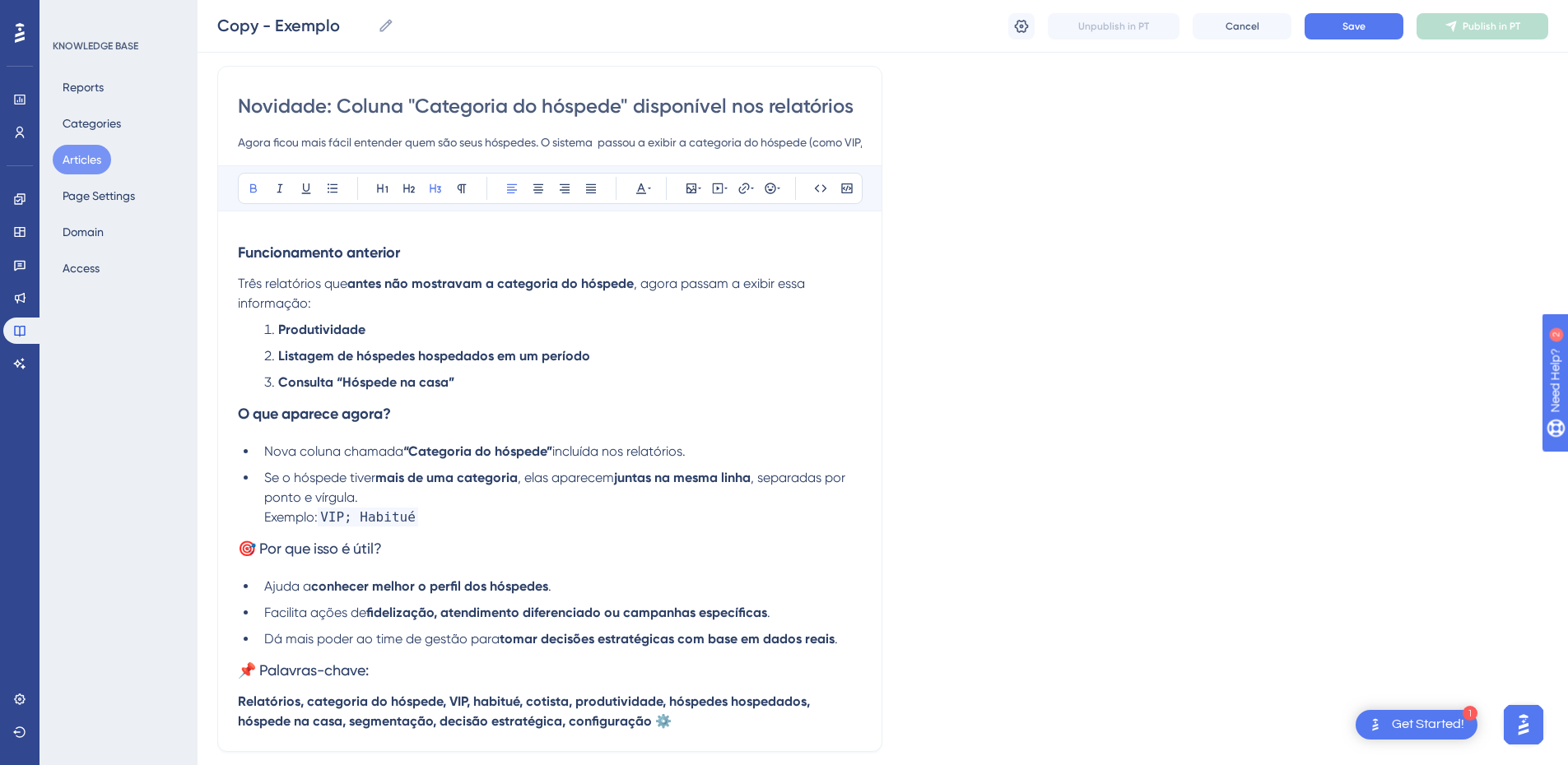
scroll to position [256, 0]
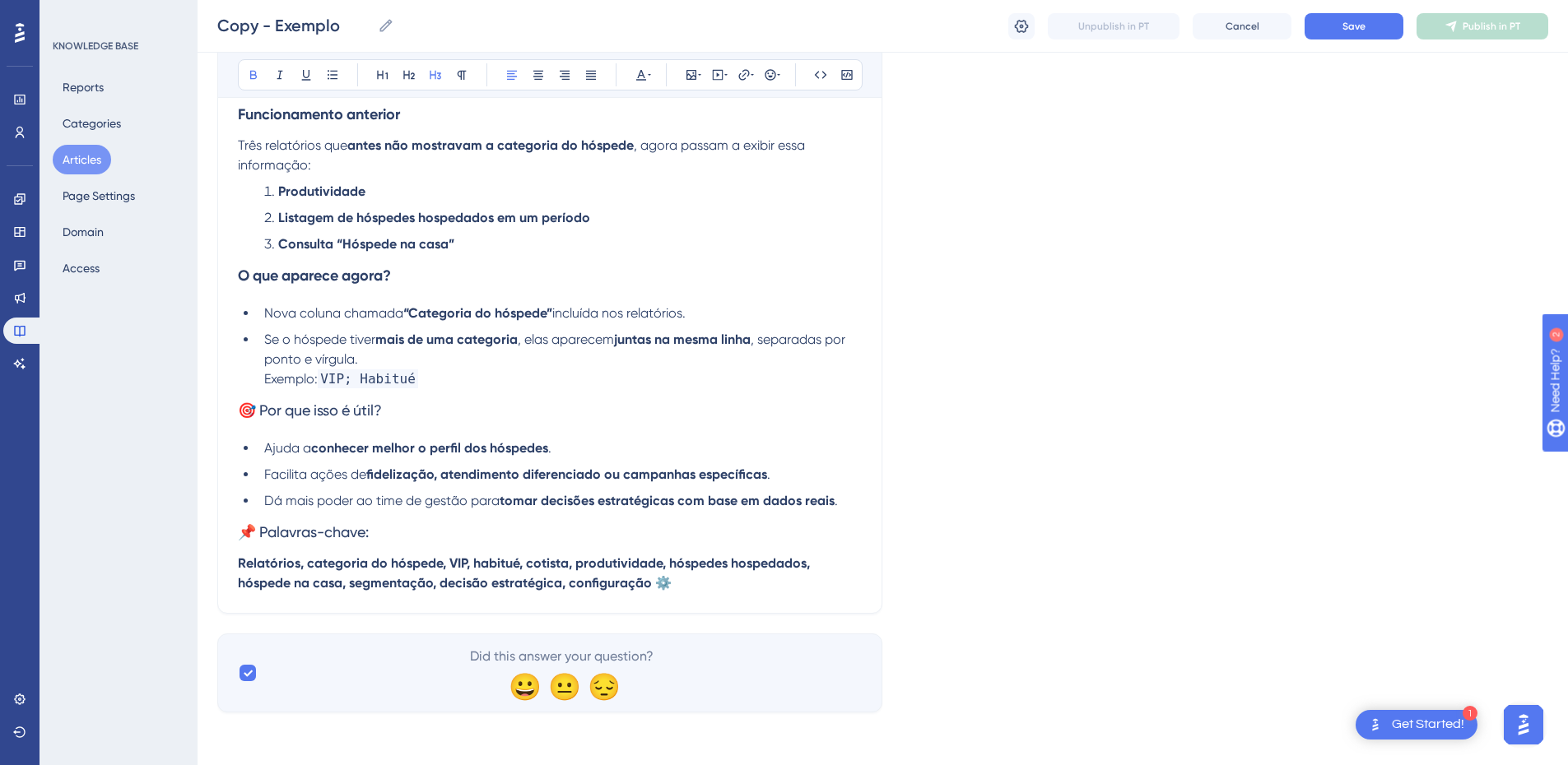
click at [257, 411] on span "🎯 Por que isso é útil?" at bounding box center [310, 410] width 144 height 18
click at [340, 371] on span "VIP; Habitué" at bounding box center [367, 379] width 100 height 19
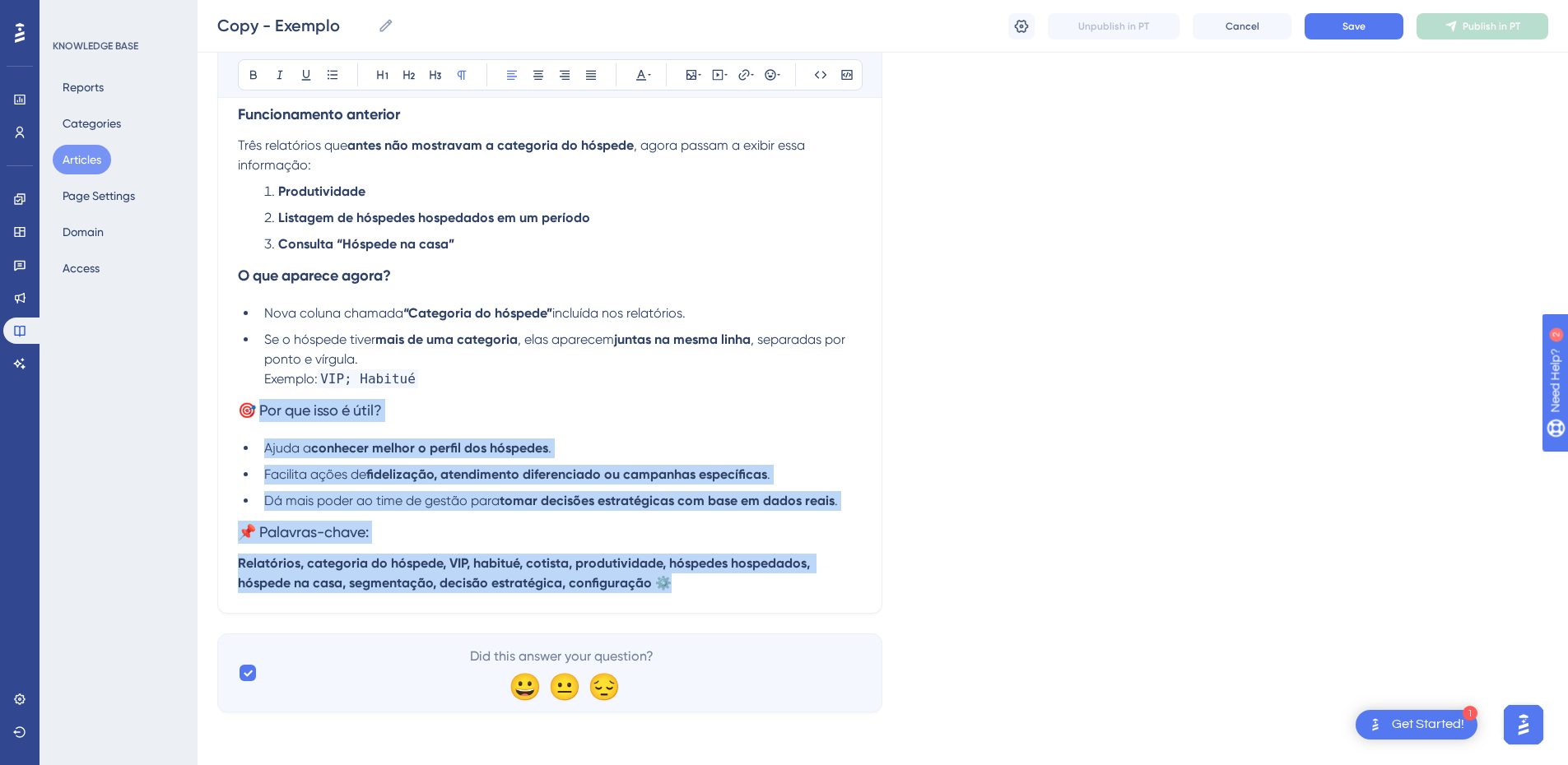
scroll to position [0, 0]
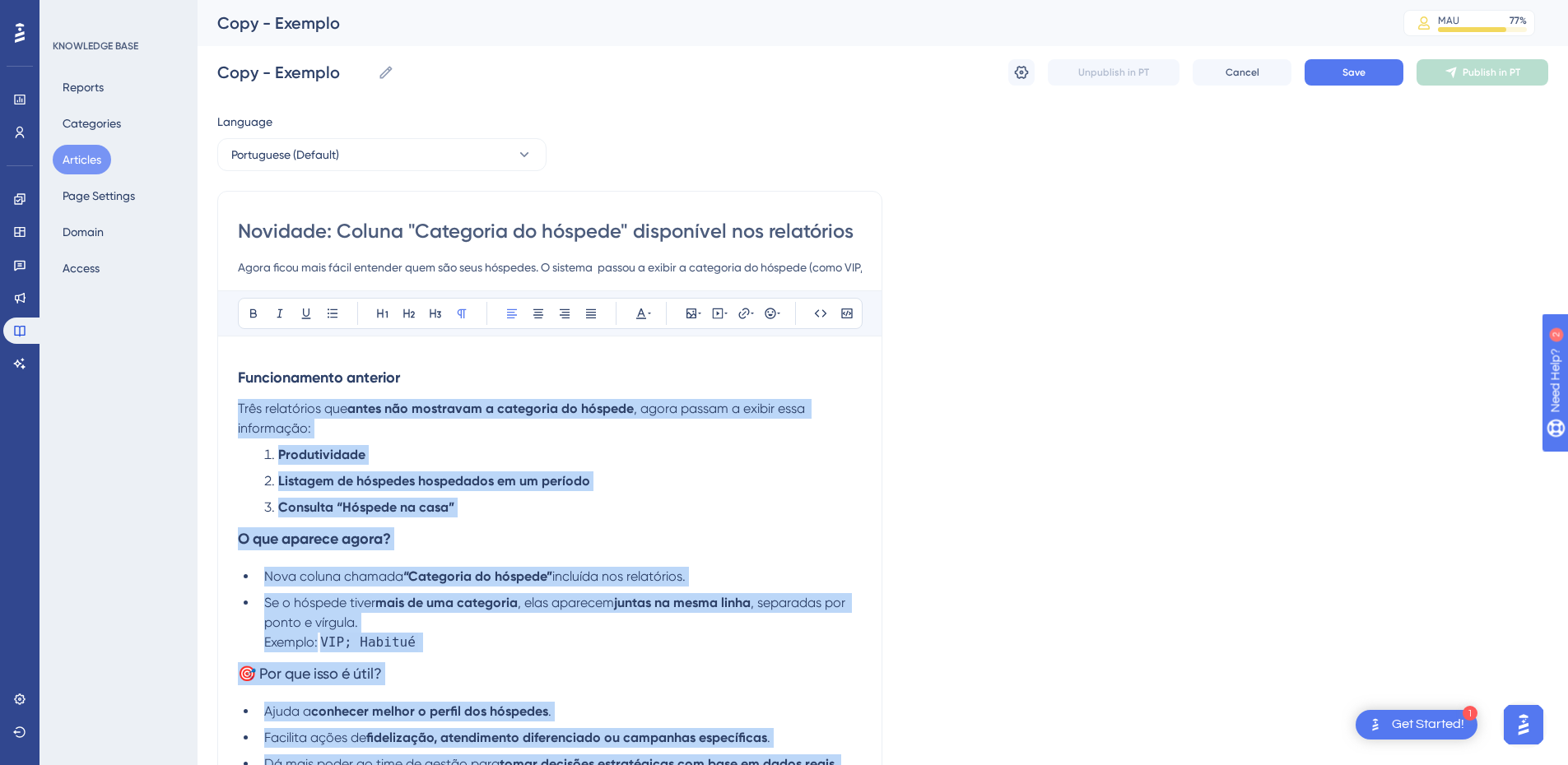
drag, startPoint x: 703, startPoint y: 586, endPoint x: 230, endPoint y: 417, distance: 502.3
click at [230, 417] on div "Novidade: Coluna "Categoria do hóspede" disponível nos relatórios Agora ficou m…" at bounding box center [550, 534] width 665 height 686
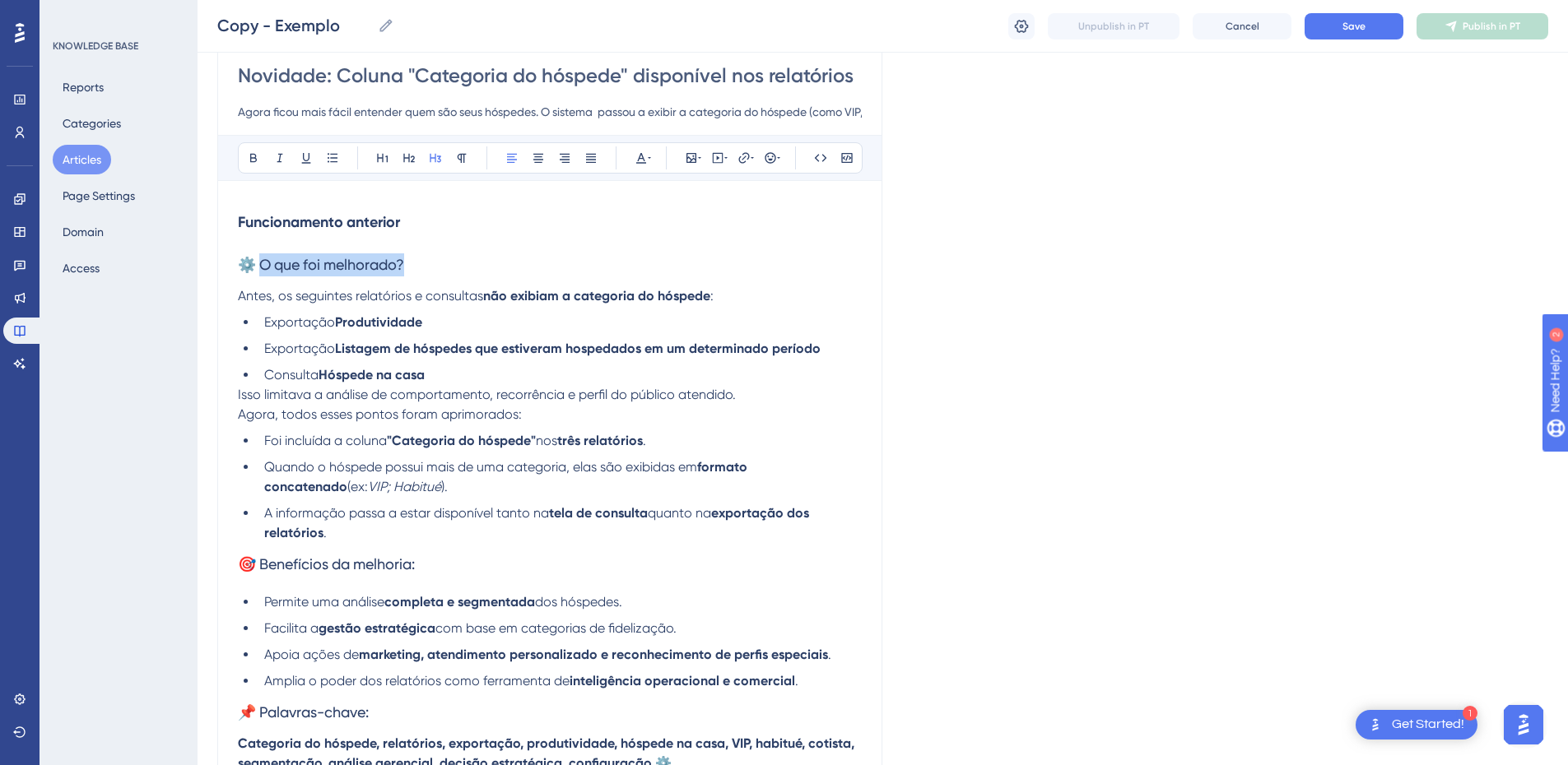
drag, startPoint x: 418, startPoint y: 259, endPoint x: 265, endPoint y: 261, distance: 153.0
click at [265, 261] on h3 "⚙️ O que foi melhorado?" at bounding box center [550, 264] width 624 height 42
click at [253, 266] on span "⚙️ O que foi melhorado?" at bounding box center [321, 264] width 166 height 18
drag, startPoint x: 253, startPoint y: 266, endPoint x: 244, endPoint y: 261, distance: 10.3
click at [223, 267] on div "Novidade: Coluna "Categoria do hóspede" disponível nos relatórios Agora ficou m…" at bounding box center [550, 414] width 665 height 758
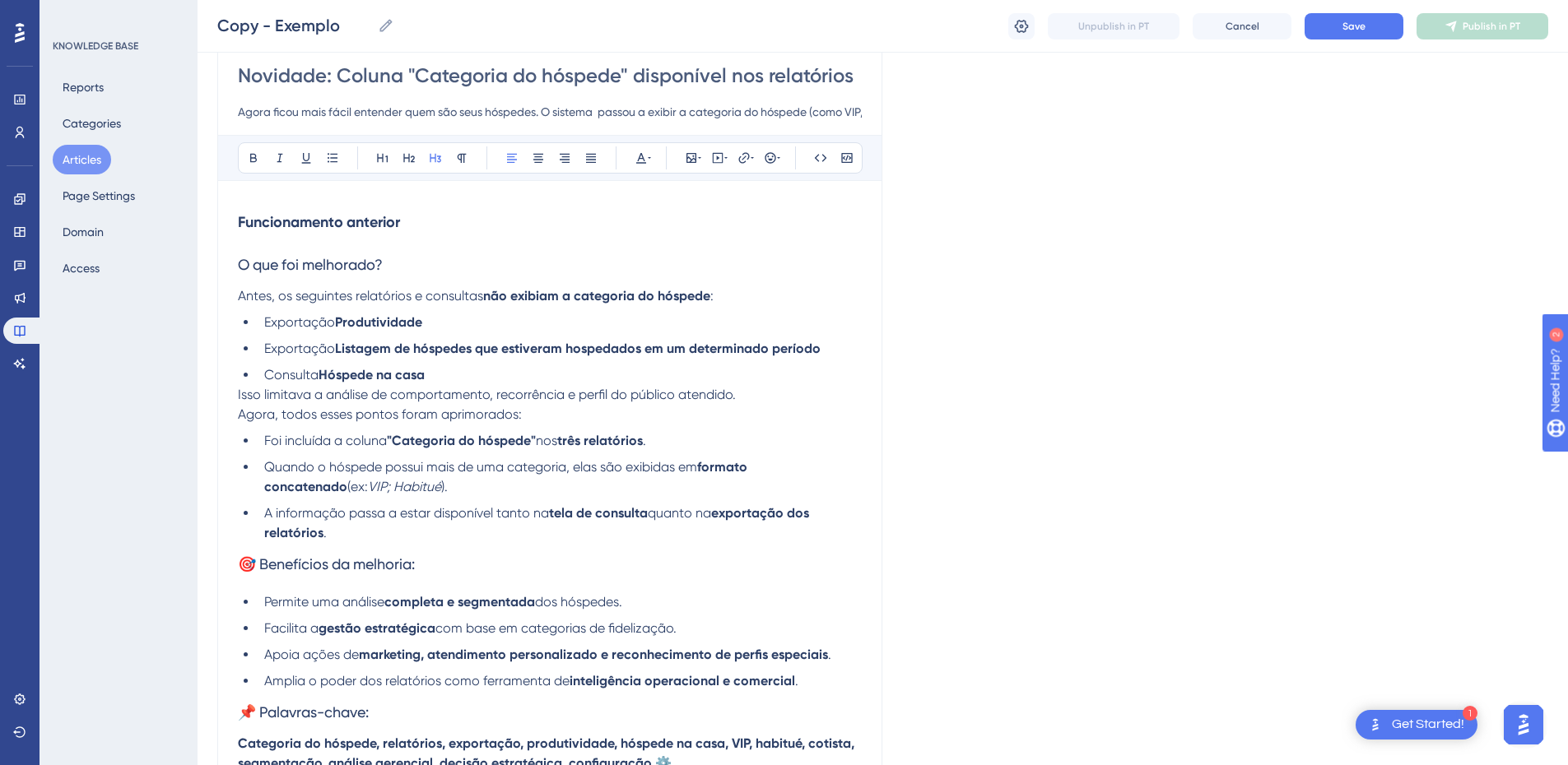
click at [279, 264] on span "O que foi melhorado?" at bounding box center [311, 264] width 145 height 18
click at [248, 152] on icon at bounding box center [253, 157] width 13 height 13
click at [304, 235] on h3 "Funcionamento anterior" at bounding box center [550, 222] width 624 height 42
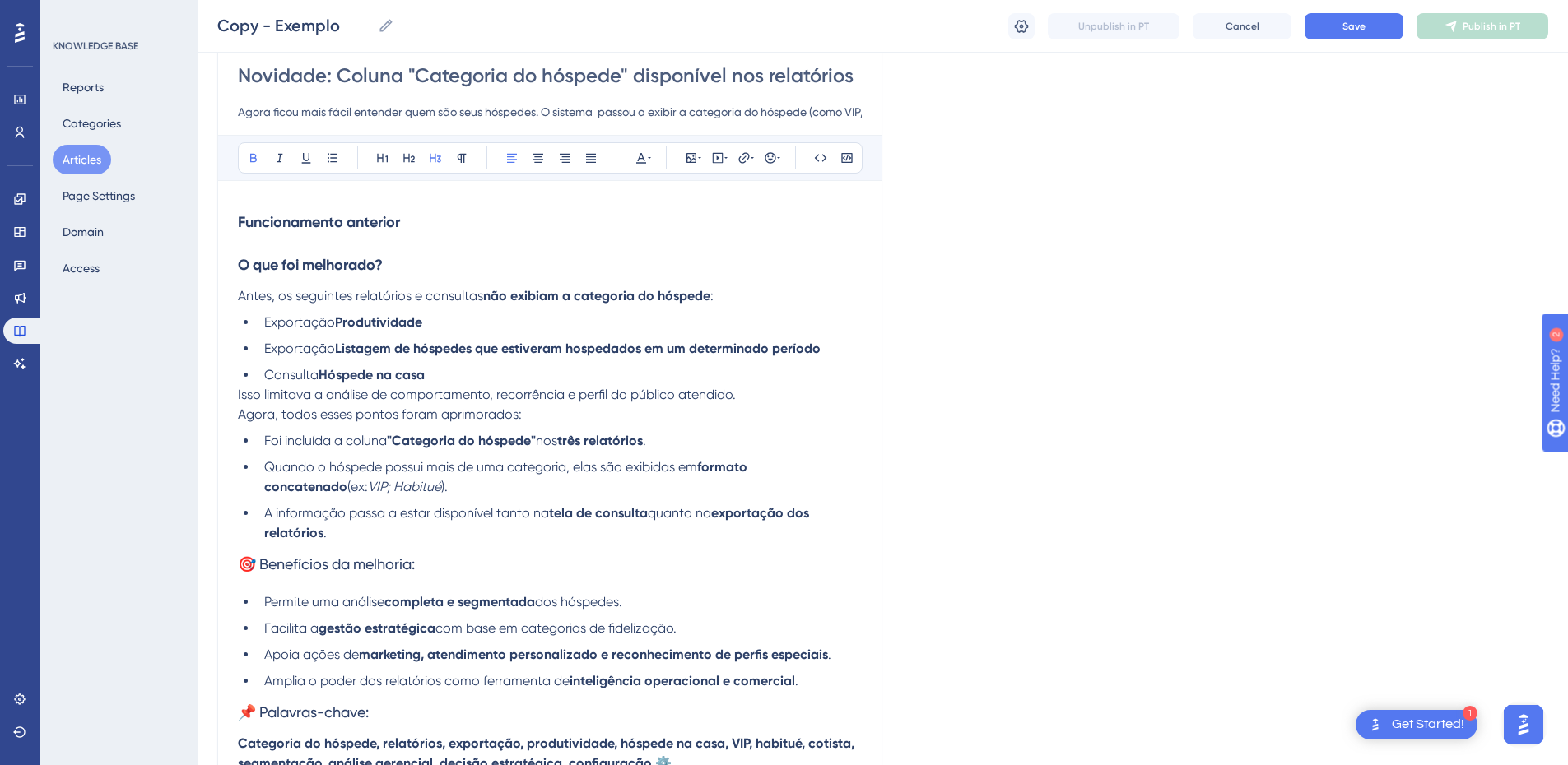
click at [300, 229] on strong "Funcionamento anterior" at bounding box center [319, 222] width 162 height 18
click at [300, 228] on strong "Funcionamento anterior" at bounding box center [319, 222] width 162 height 18
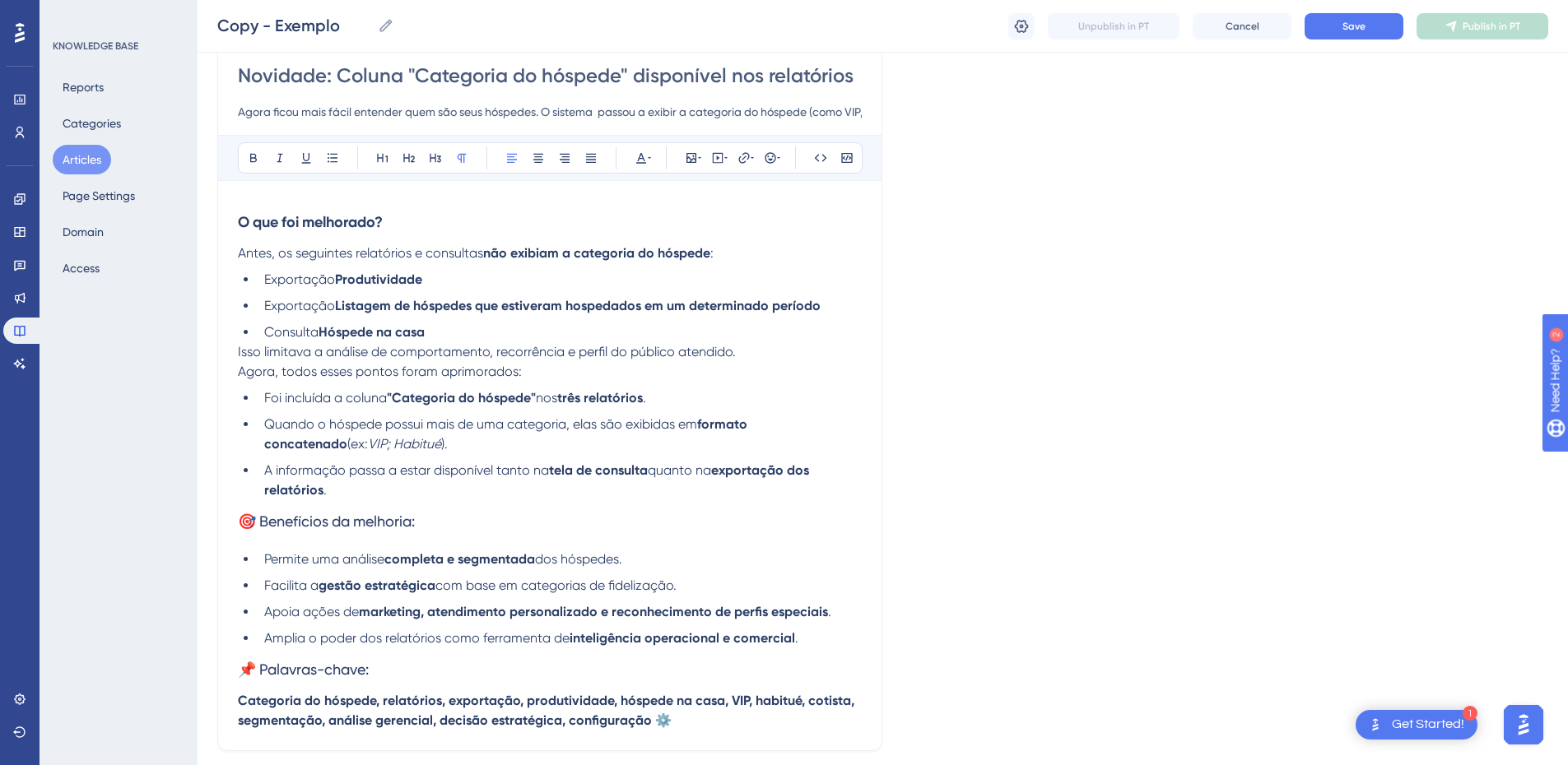
click at [239, 355] on span "Isso limitava a análise de comportamento, recorrência e perfil do público atend…" at bounding box center [487, 352] width 498 height 16
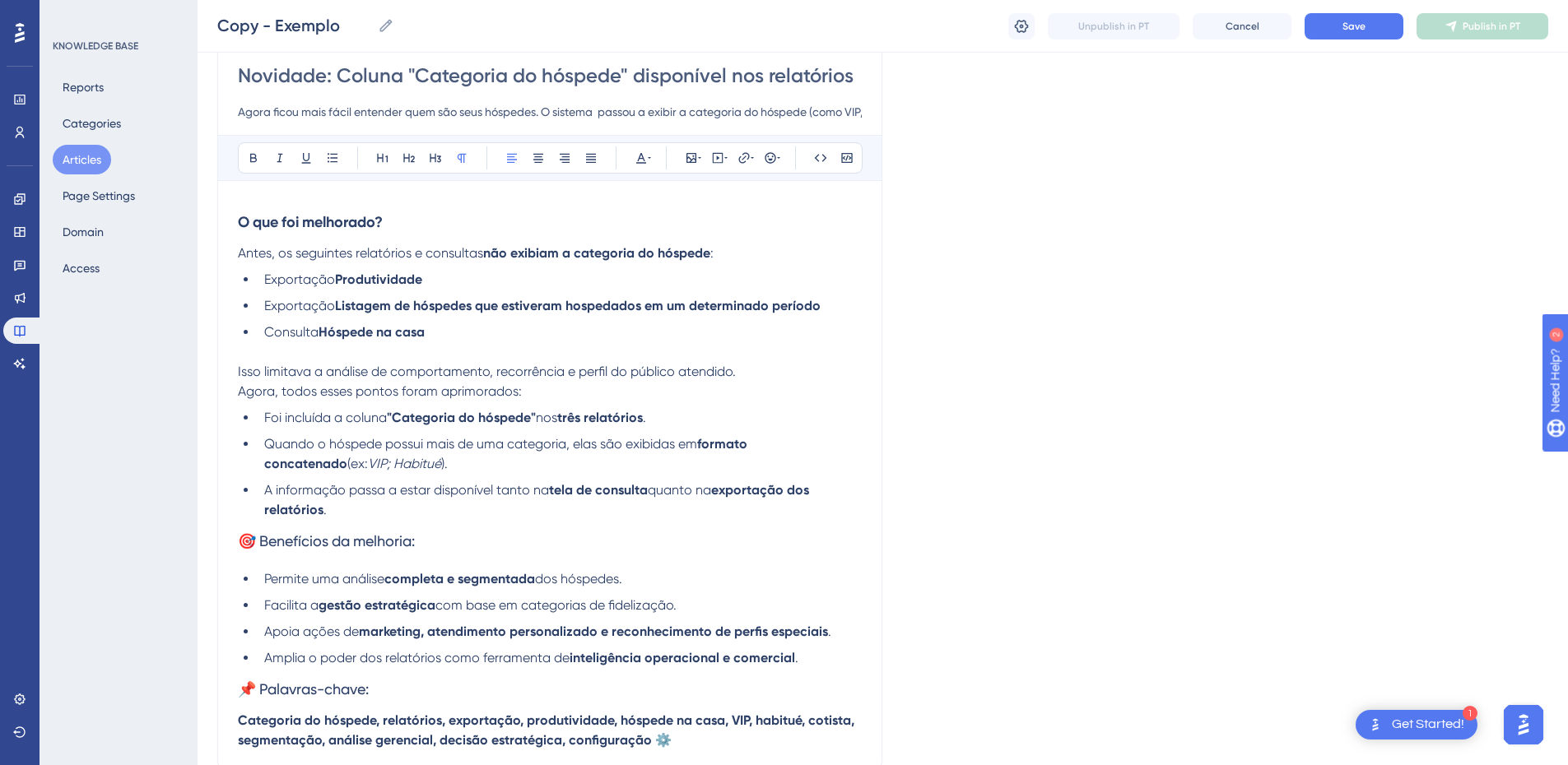
click at [546, 388] on p "Agora, todos esses pontos foram aprimorados:" at bounding box center [550, 392] width 624 height 19
click at [747, 371] on p "Isso limitava a análise de comportamento, recorrência e perfil do público atend…" at bounding box center [550, 371] width 624 height 19
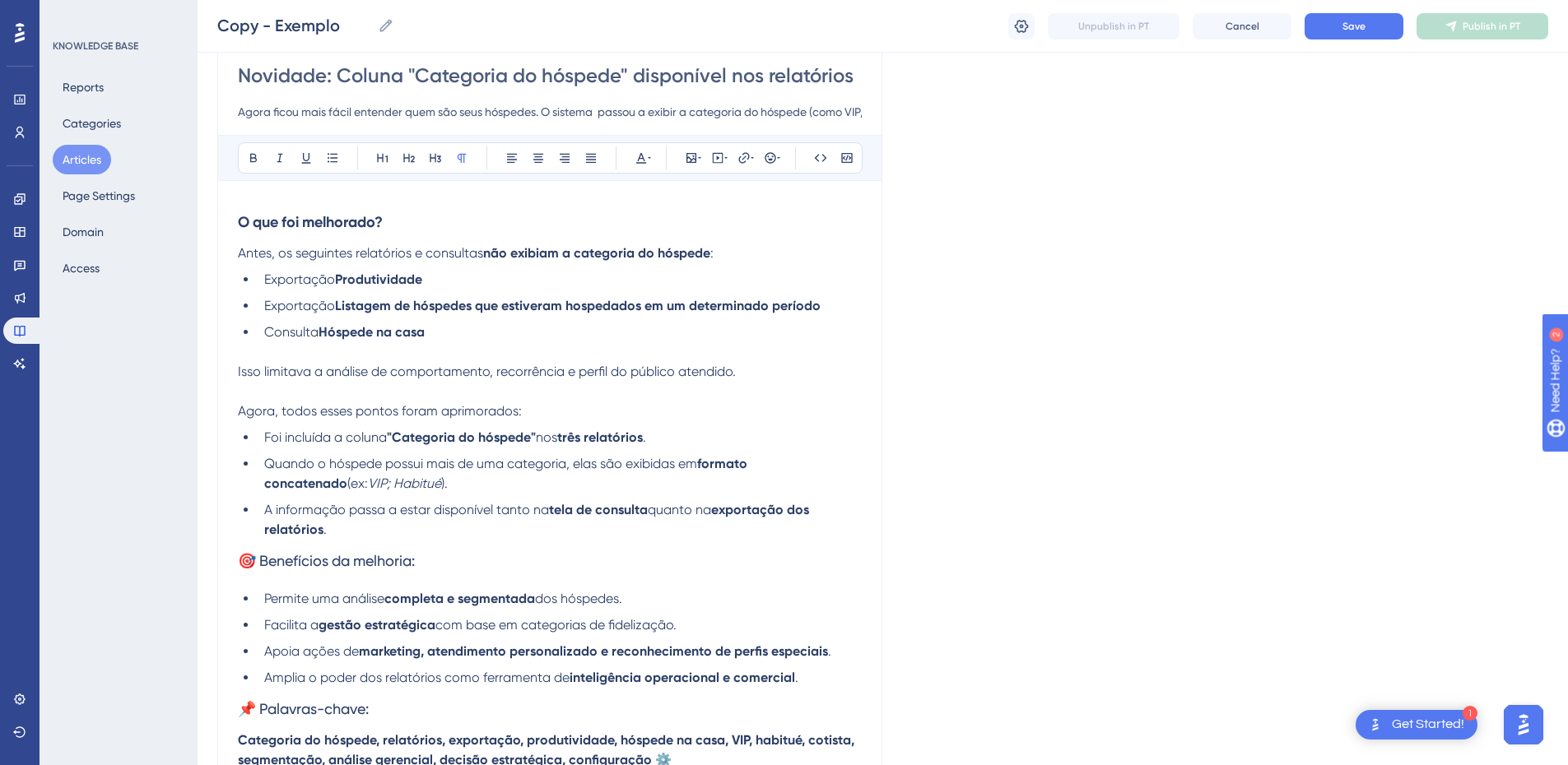
click at [258, 355] on p at bounding box center [550, 352] width 624 height 19
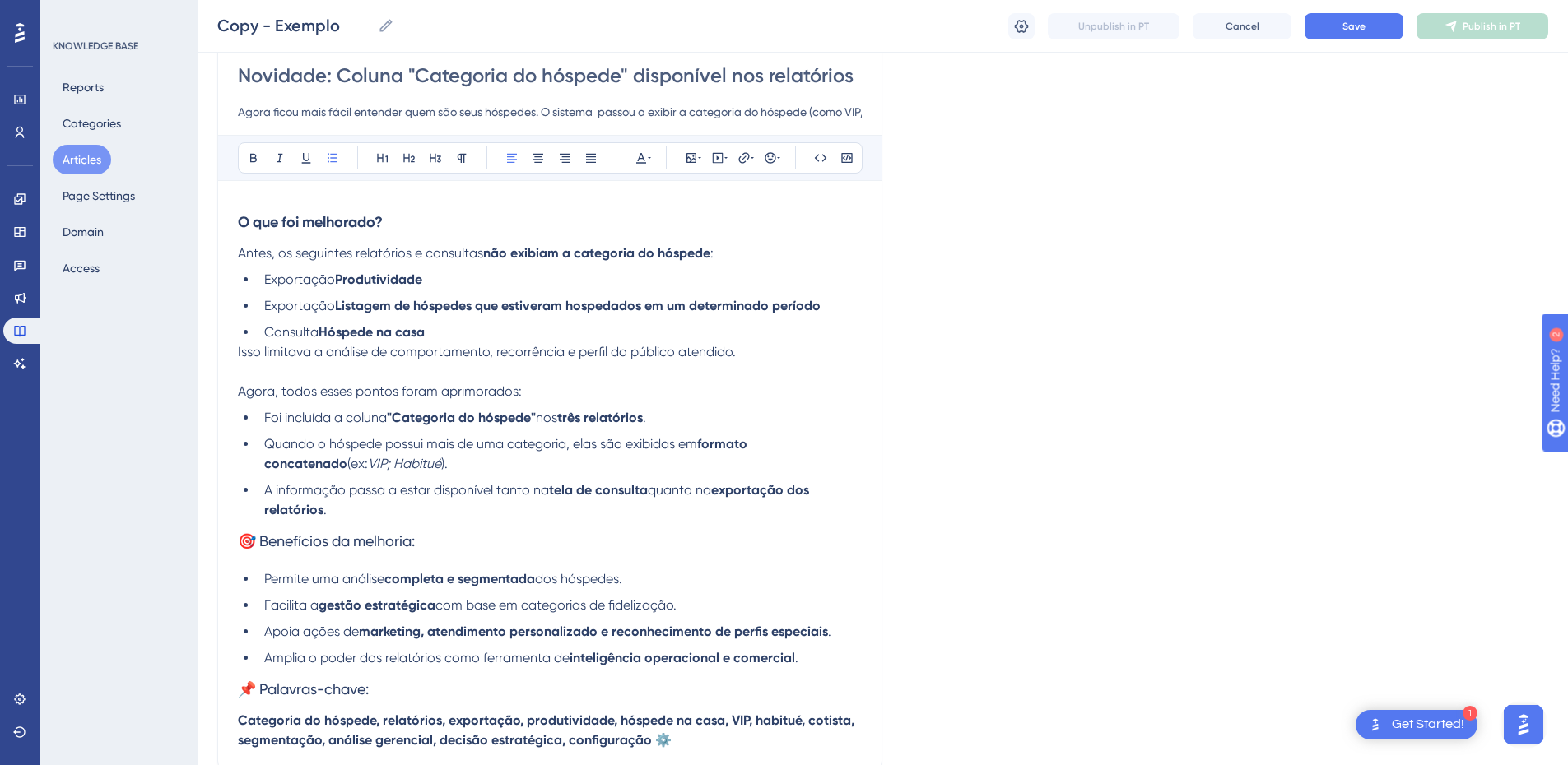
click at [239, 390] on span "Agora, todos esses pontos foram aprimorados:" at bounding box center [380, 391] width 284 height 16
click at [772, 163] on icon at bounding box center [770, 157] width 13 height 13
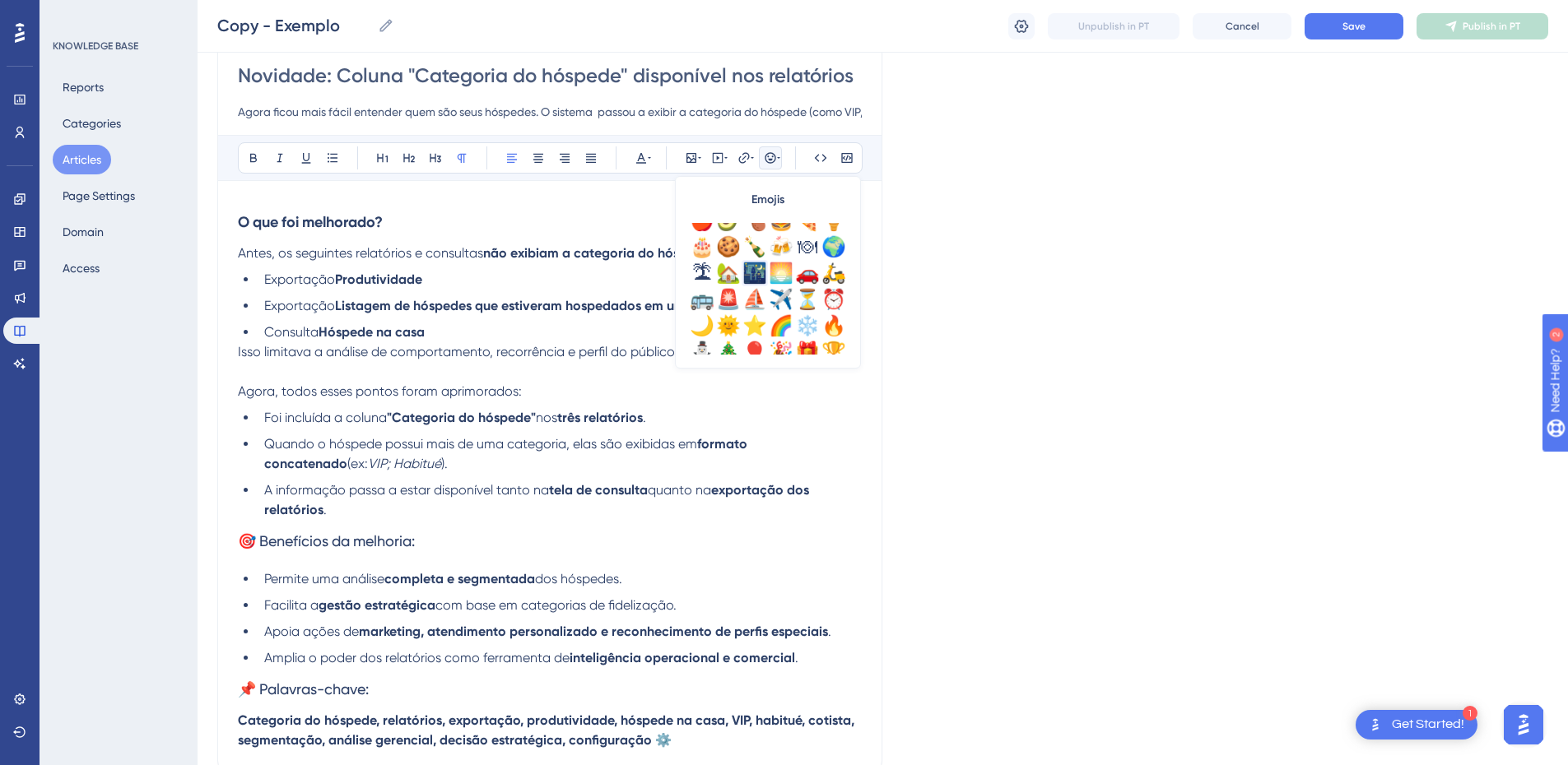
scroll to position [576, 0]
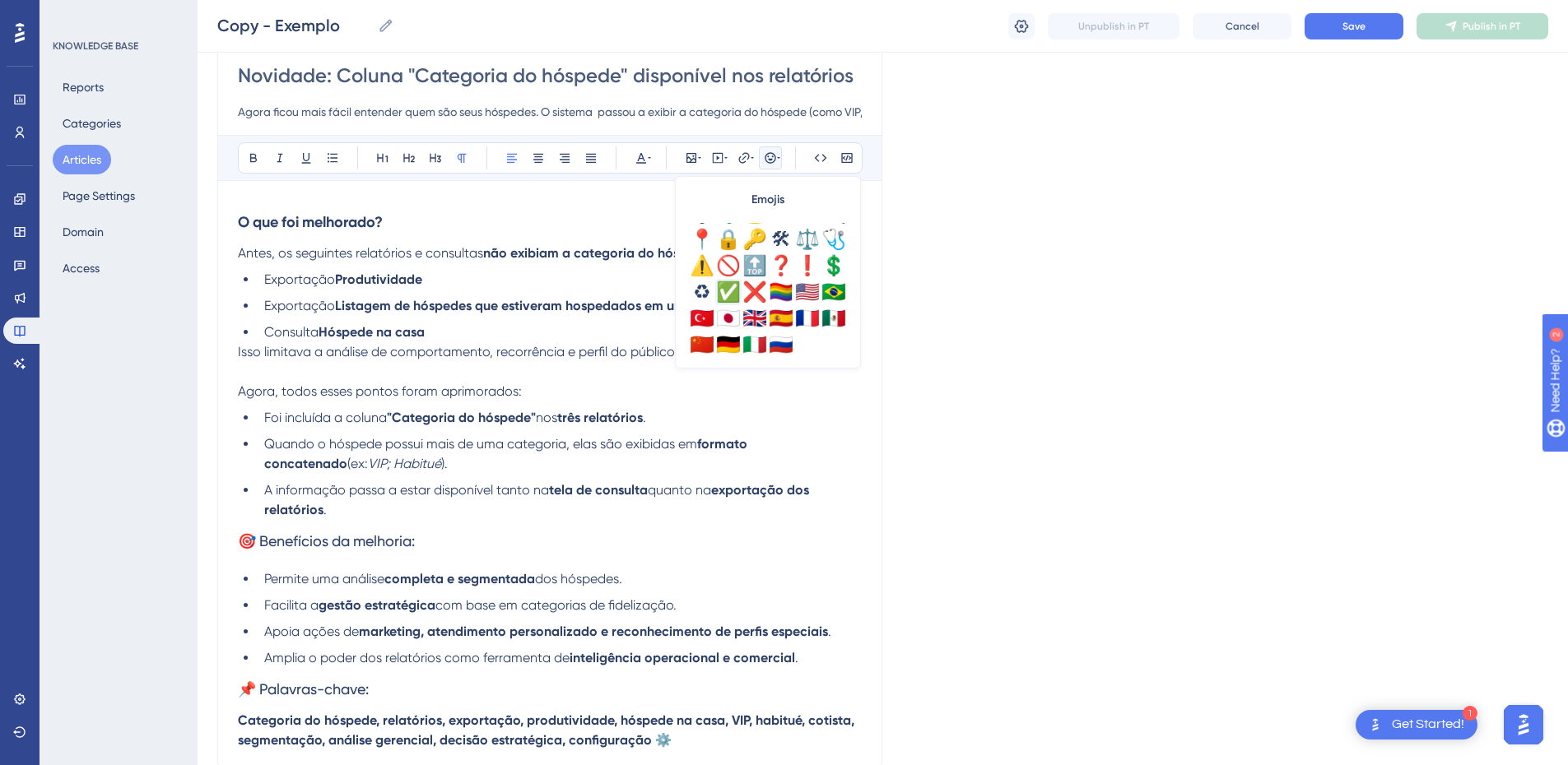
click at [733, 295] on div "✅" at bounding box center [728, 292] width 27 height 27
click at [546, 385] on p "Agora, todos esses pontos foram aprimorados:" at bounding box center [550, 392] width 624 height 19
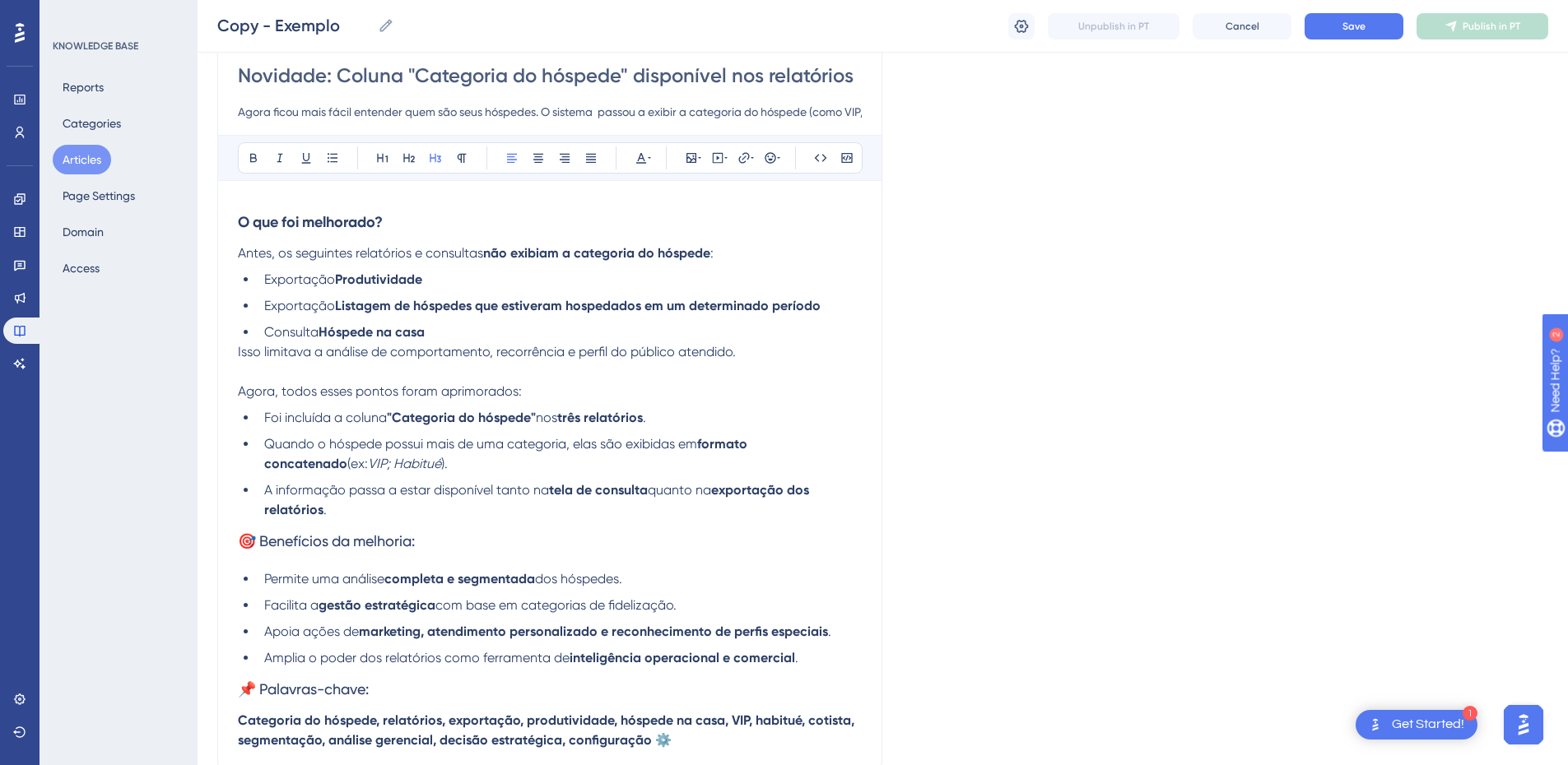
click at [308, 545] on span "🎯 Benefícios da melhoria:" at bounding box center [327, 541] width 177 height 18
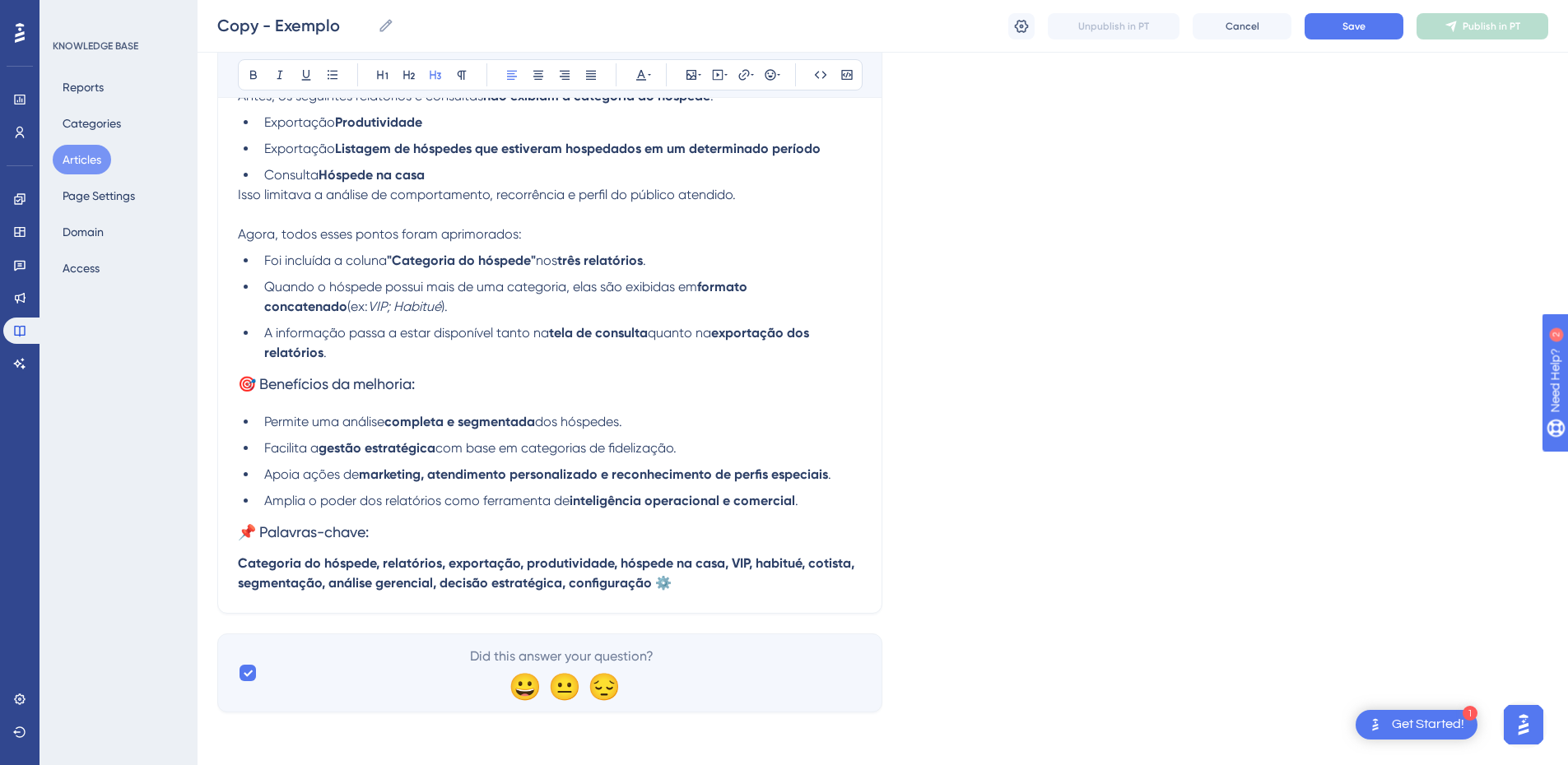
click at [235, 567] on div "Novidade: Coluna "Categoria do hóspede" disponível nos relatórios Agora ficou m…" at bounding box center [550, 245] width 665 height 735
click at [241, 567] on strong "Categoria do hóspede, relatórios, exportação, produtividade, hóspede na casa, V…" at bounding box center [548, 573] width 619 height 35
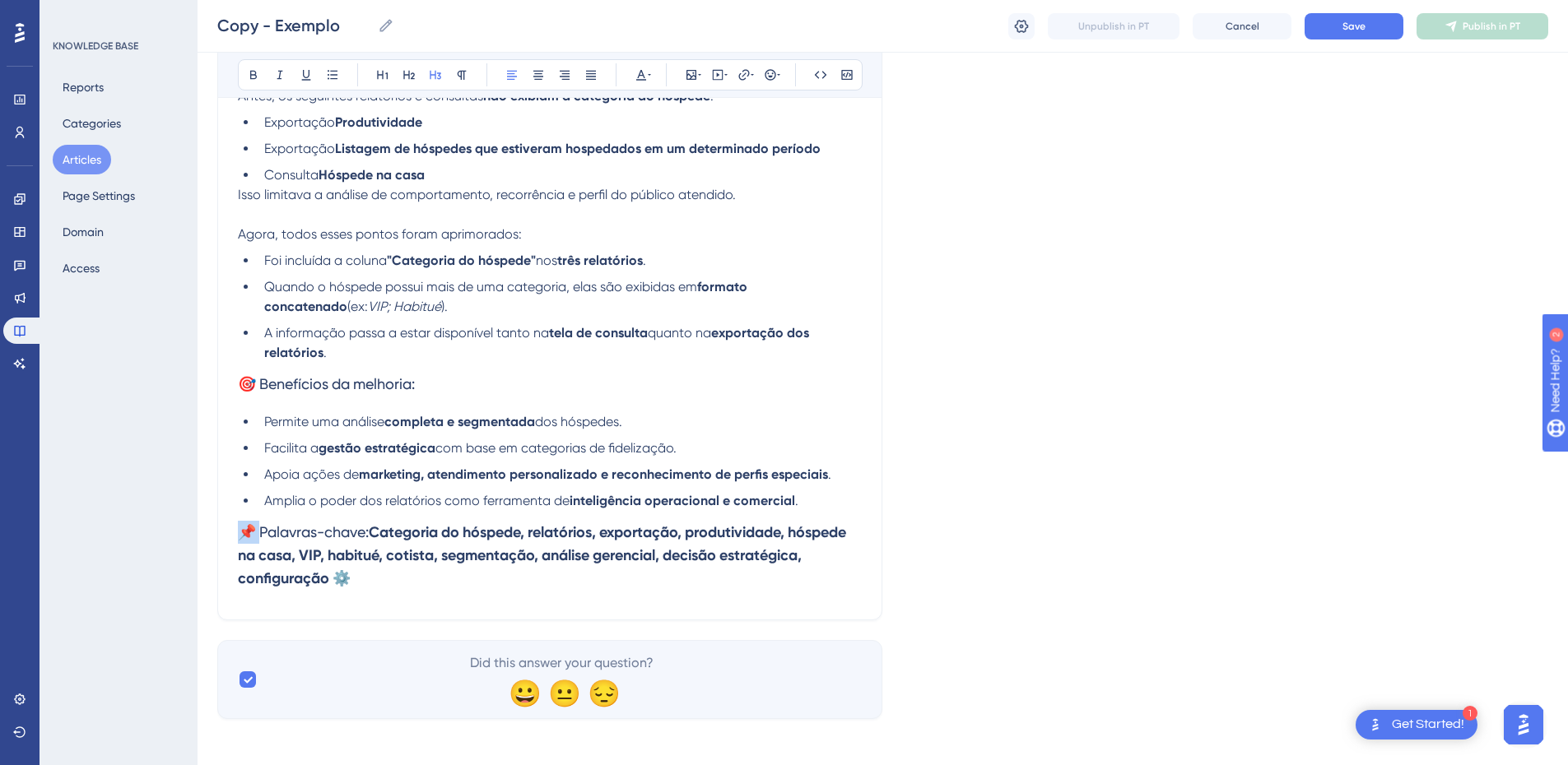
drag, startPoint x: 262, startPoint y: 529, endPoint x: 188, endPoint y: 526, distance: 74.1
click at [0, 0] on div "Performance Users Engagement Widgets Feedback Product Updates Knowledge Base AI…" at bounding box center [0, 0] width 0 height 0
click at [365, 580] on h3 "Palavras-chave: Categoria do hóspede, relatórios, exportação, produtividade, hó…" at bounding box center [550, 555] width 624 height 88
drag, startPoint x: 276, startPoint y: 557, endPoint x: 221, endPoint y: 540, distance: 57.6
click at [221, 540] on div "Novidade: Coluna "Categoria do hóspede" disponível nos relatórios Agora ficou m…" at bounding box center [550, 249] width 665 height 742
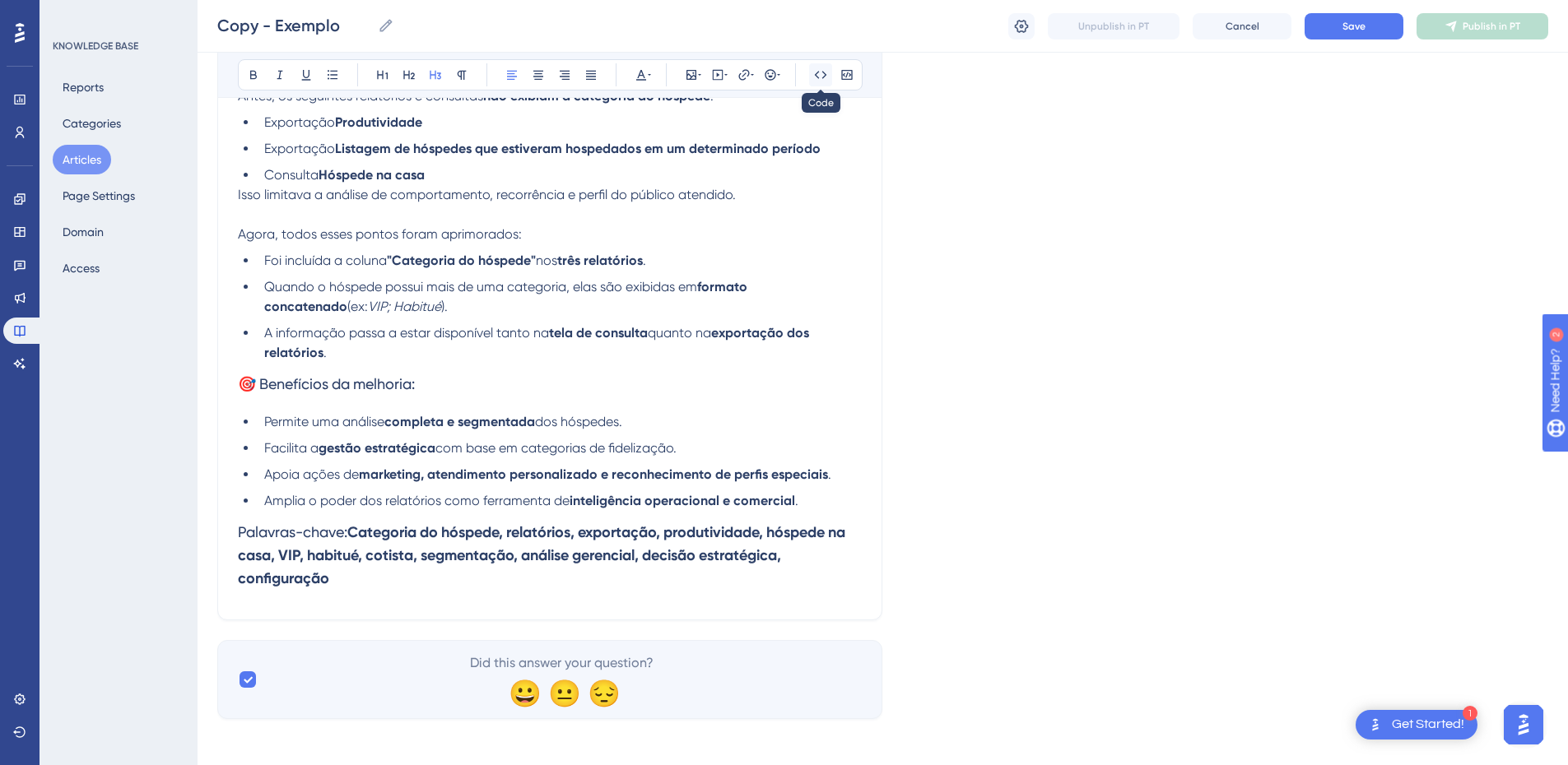
click at [829, 75] on button at bounding box center [820, 75] width 23 height 23
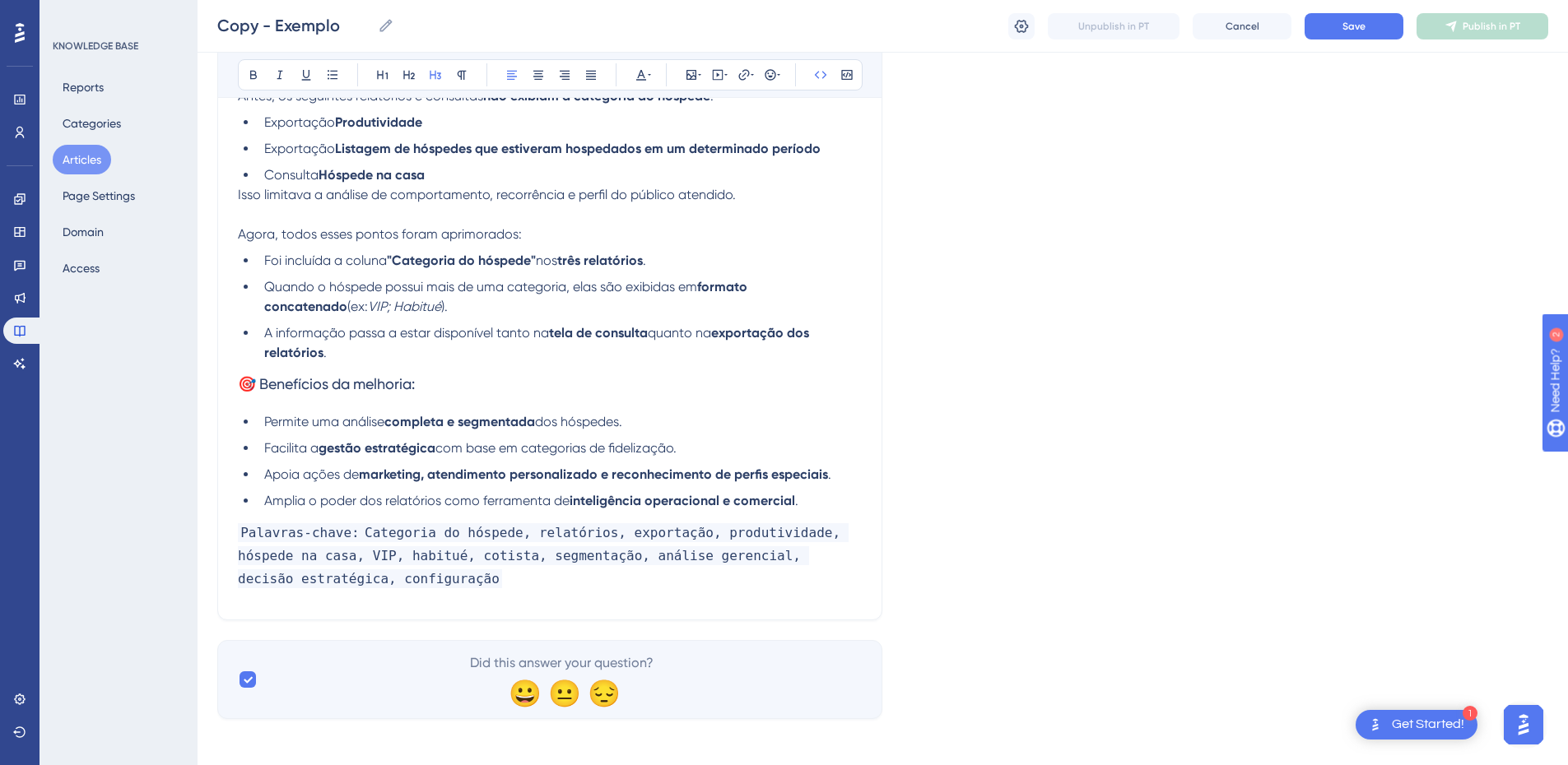
click at [415, 562] on strong "Categoria do hóspede, relatórios, exportação, produtividade, hóspede na casa, V…" at bounding box center [543, 555] width 611 height 65
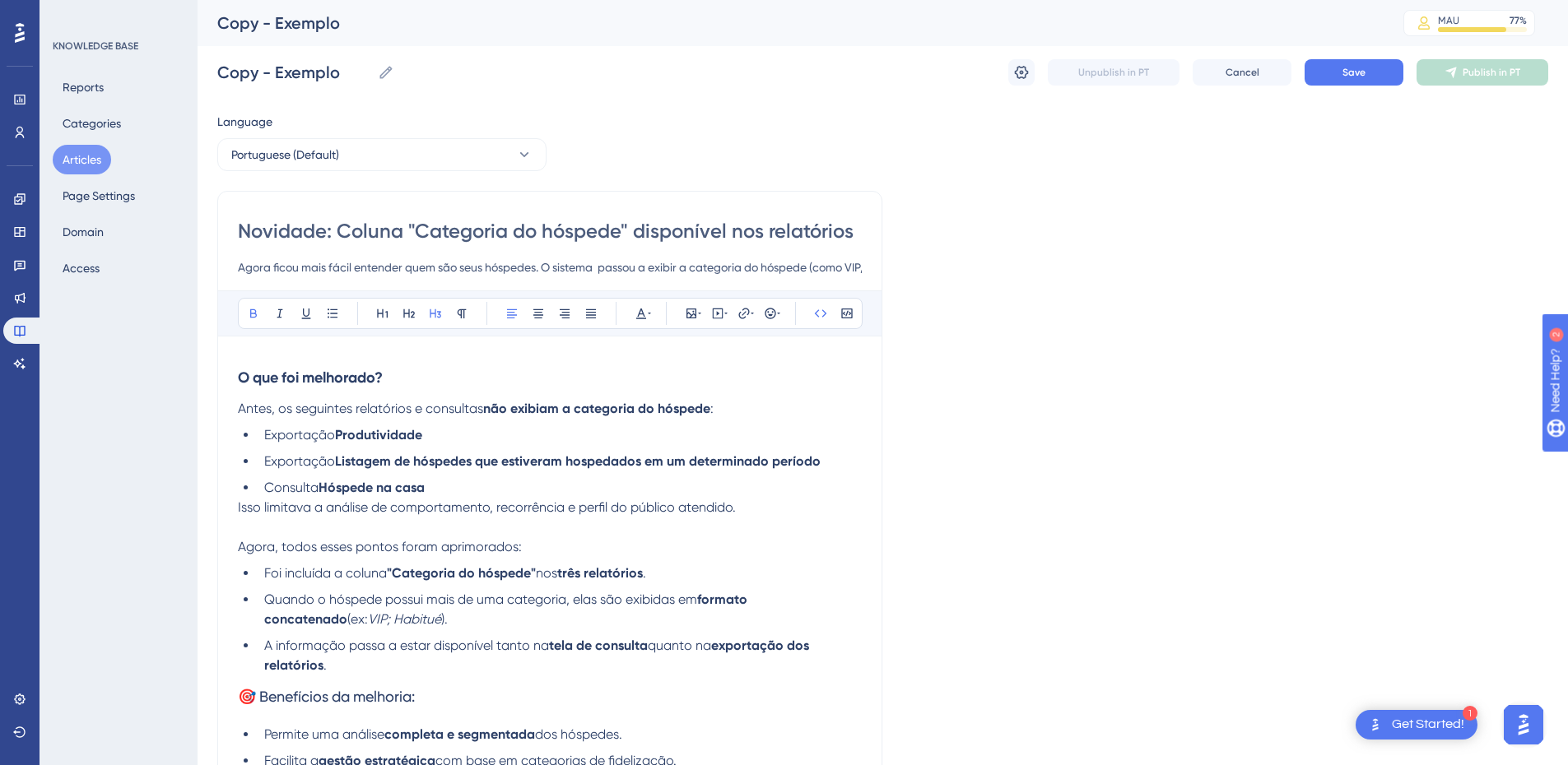
click at [365, 240] on input "Novidade: Coluna "Categoria do hóspede" disponível nos relatórios" at bounding box center [550, 231] width 624 height 27
click at [264, 66] on input "Copy - Exemplo" at bounding box center [295, 73] width 154 height 23
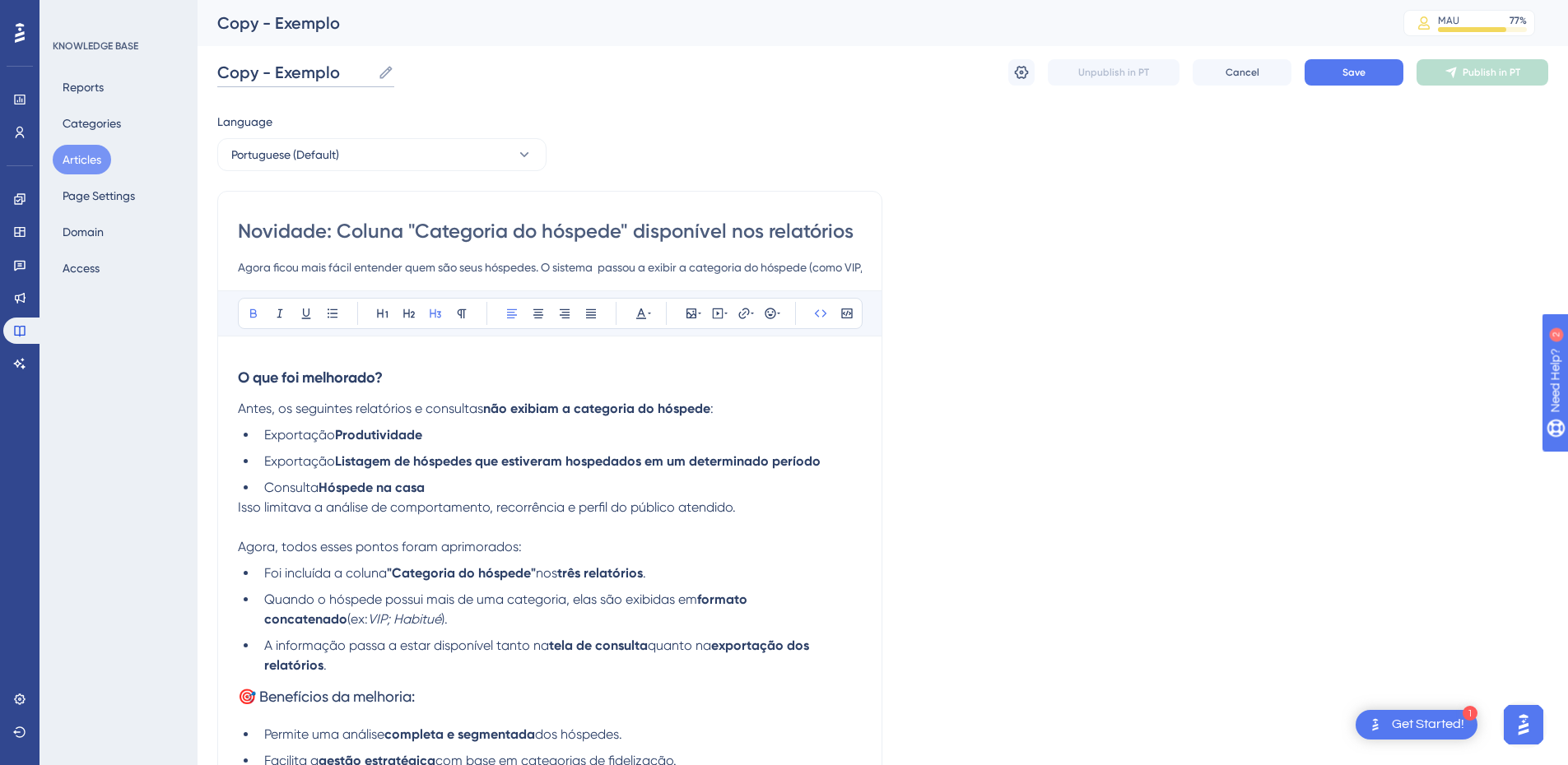
click at [264, 66] on input "Copy - Exemplo" at bounding box center [295, 73] width 154 height 23
paste input "Novidade: Coluna "Categoria do hóspede" disponível nos relatórios"
type input "Novidade: Coluna "Categoria do hóspede" disponível nos relatório"
click at [418, 301] on div "Bold Italic Underline Bullet Point Heading 1 Heading 2 Heading 3 Normal Align L…" at bounding box center [550, 313] width 625 height 31
click at [390, 232] on input "Novidade: Coluna "Categoria do hóspede" disponível nos relatórios" at bounding box center [550, 231] width 624 height 27
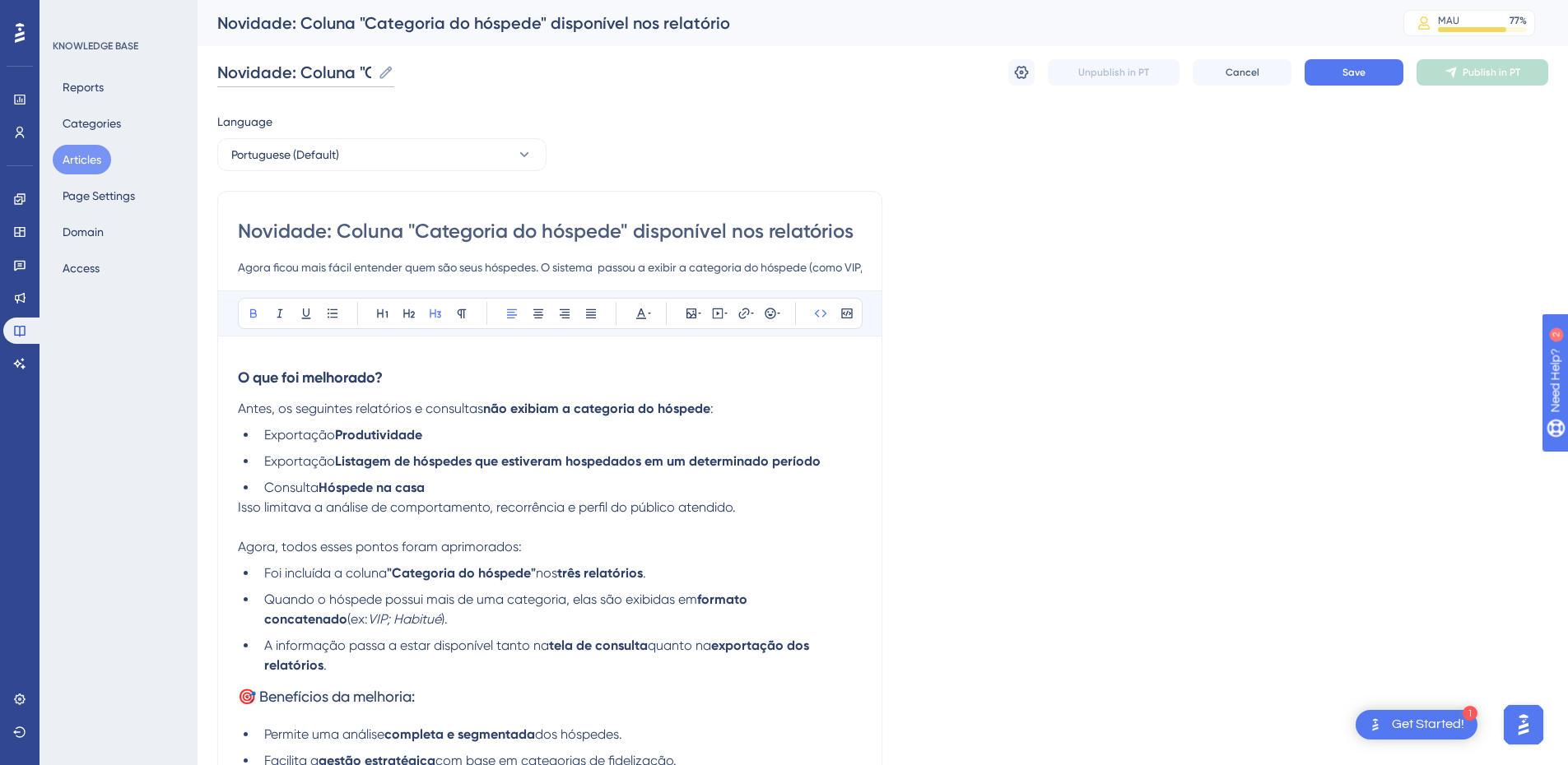
click at [302, 65] on input "Novidade: Coluna "Categoria do hóspede" disponível nos relatório" at bounding box center [295, 73] width 154 height 23
click at [1338, 77] on button "Save" at bounding box center [1354, 73] width 99 height 27
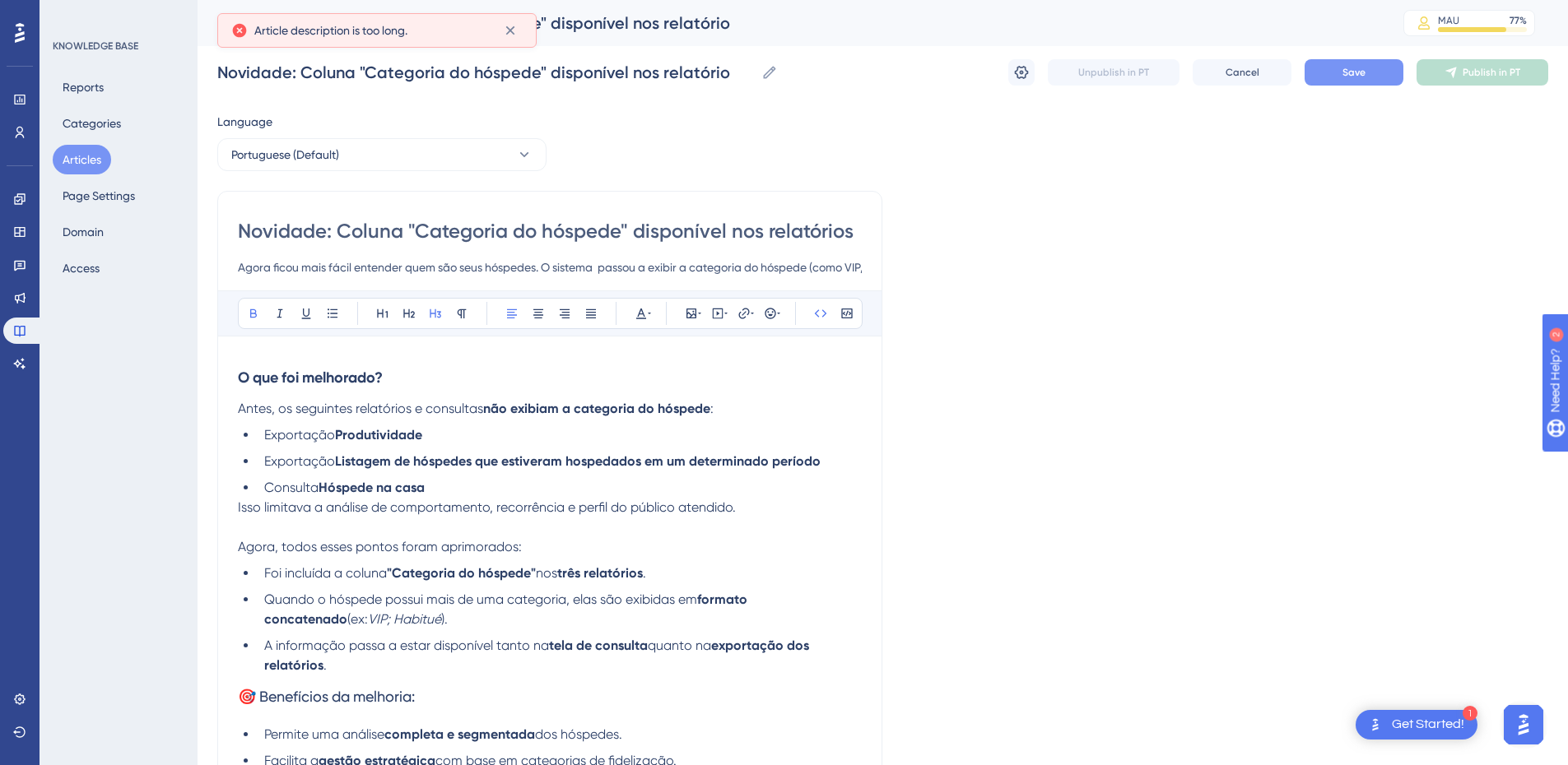
click at [1372, 75] on button "Save" at bounding box center [1354, 73] width 99 height 27
click at [325, 278] on div "Novidade: Coluna "Categoria do hóspede" disponível nos relatórios Agora ficou m…" at bounding box center [550, 562] width 665 height 742
click at [323, 257] on input "Agora ficou mais fácil entender quem são seus hóspedes. O sistema passou a exib…" at bounding box center [550, 267] width 624 height 19
click at [311, 264] on input "Agora ficou mais fácil entender quem são seus hóspedes. O sistema passou a exib…" at bounding box center [550, 267] width 624 height 19
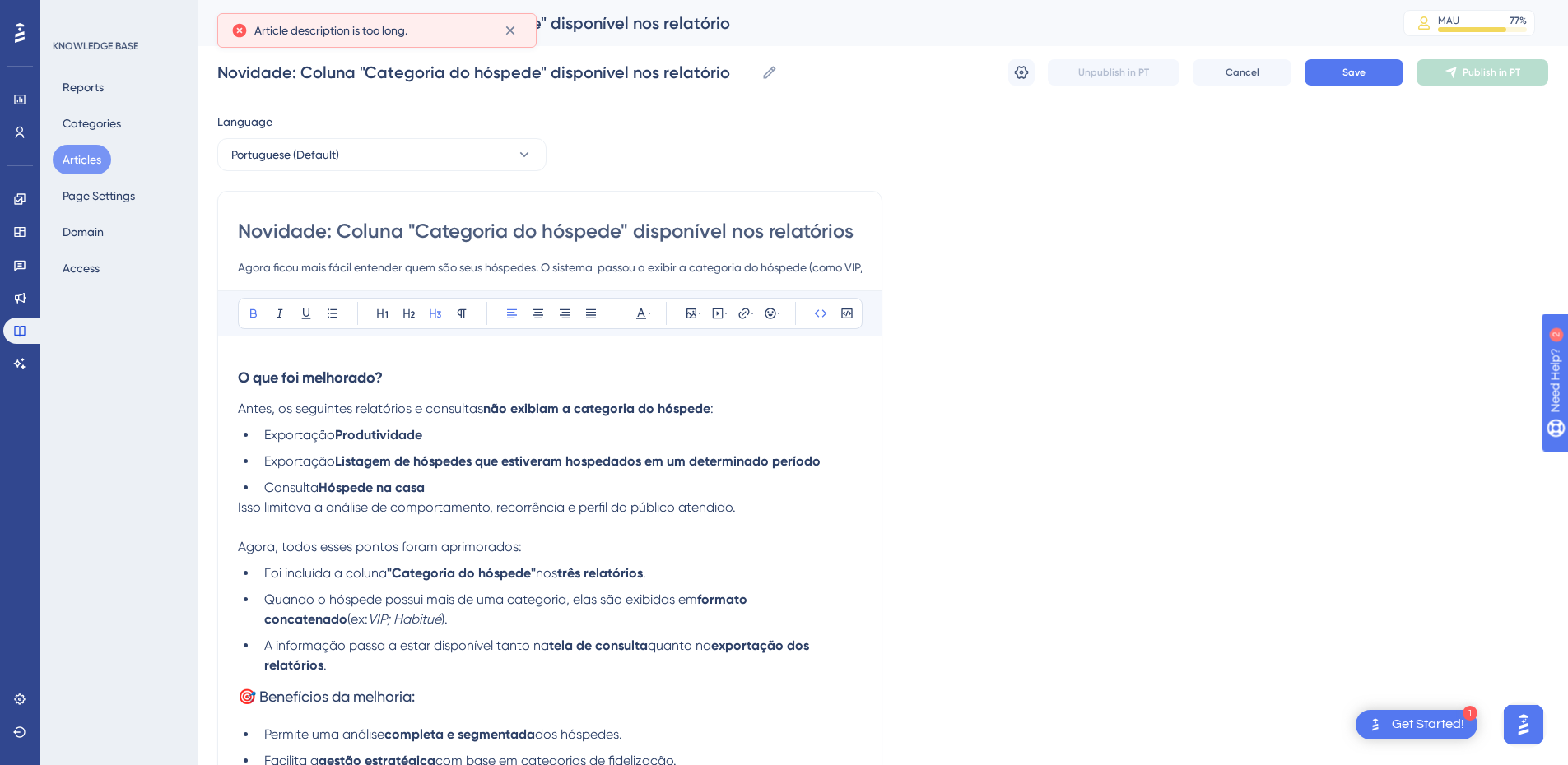
click at [311, 264] on input "Agora ficou mais fácil entender quem são seus hóspedes. O sistema passou a exib…" at bounding box center [550, 267] width 624 height 19
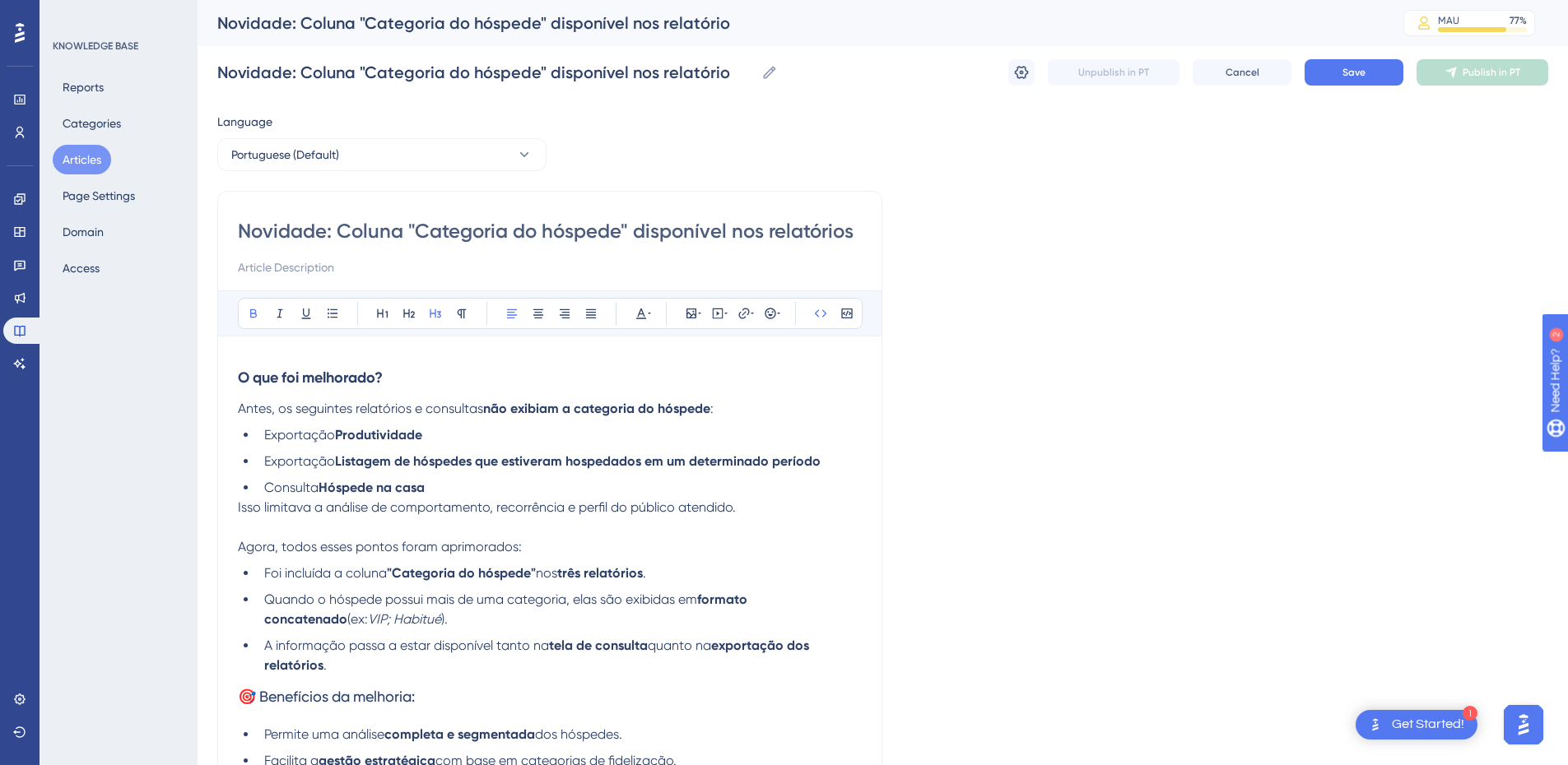
click at [253, 363] on h3 "O que foi melhorado?" at bounding box center [550, 378] width 624 height 42
click at [242, 377] on strong "O que foi melhorado?" at bounding box center [311, 378] width 145 height 18
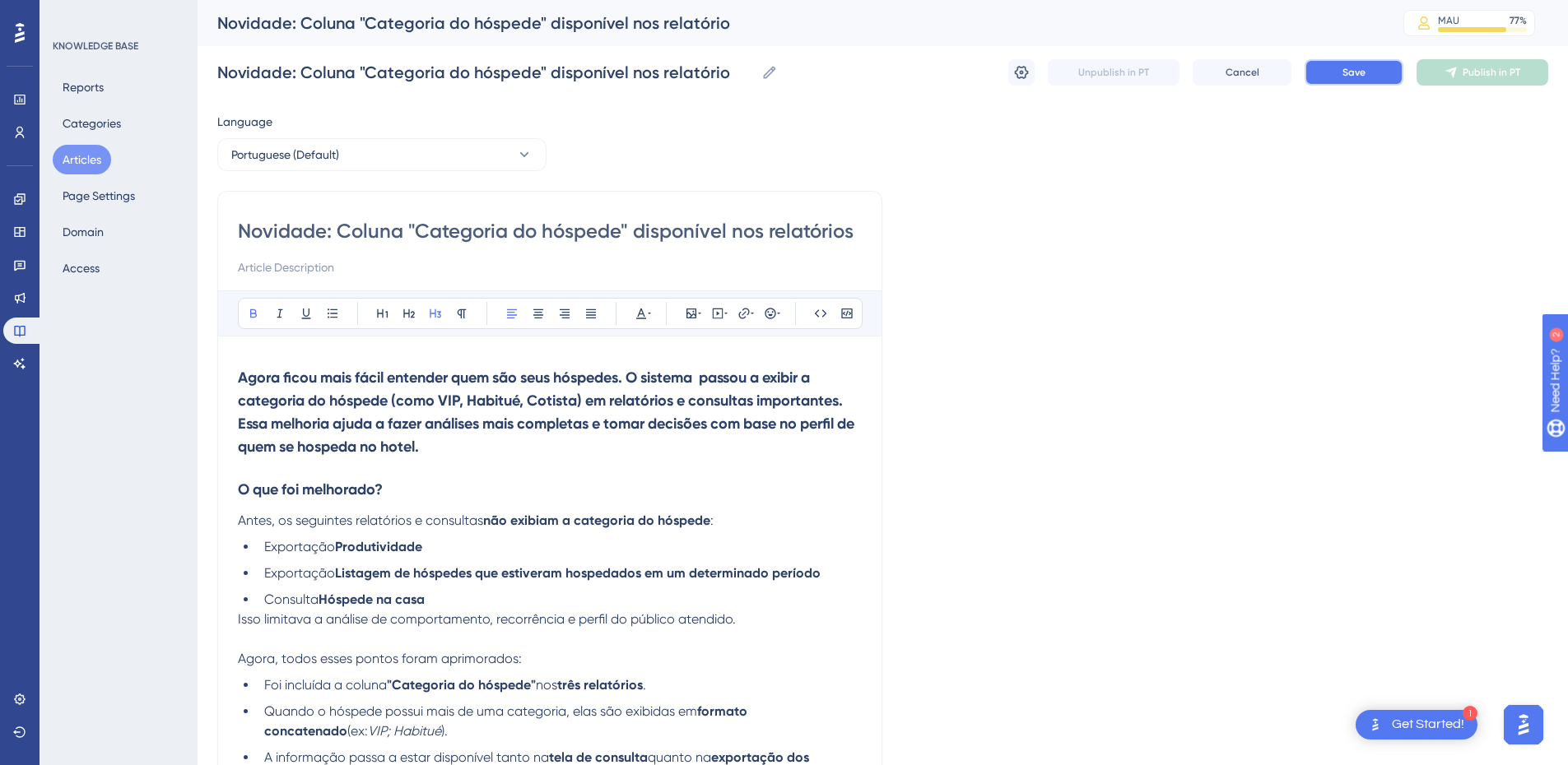
click at [1366, 66] on button "Save" at bounding box center [1354, 73] width 99 height 27
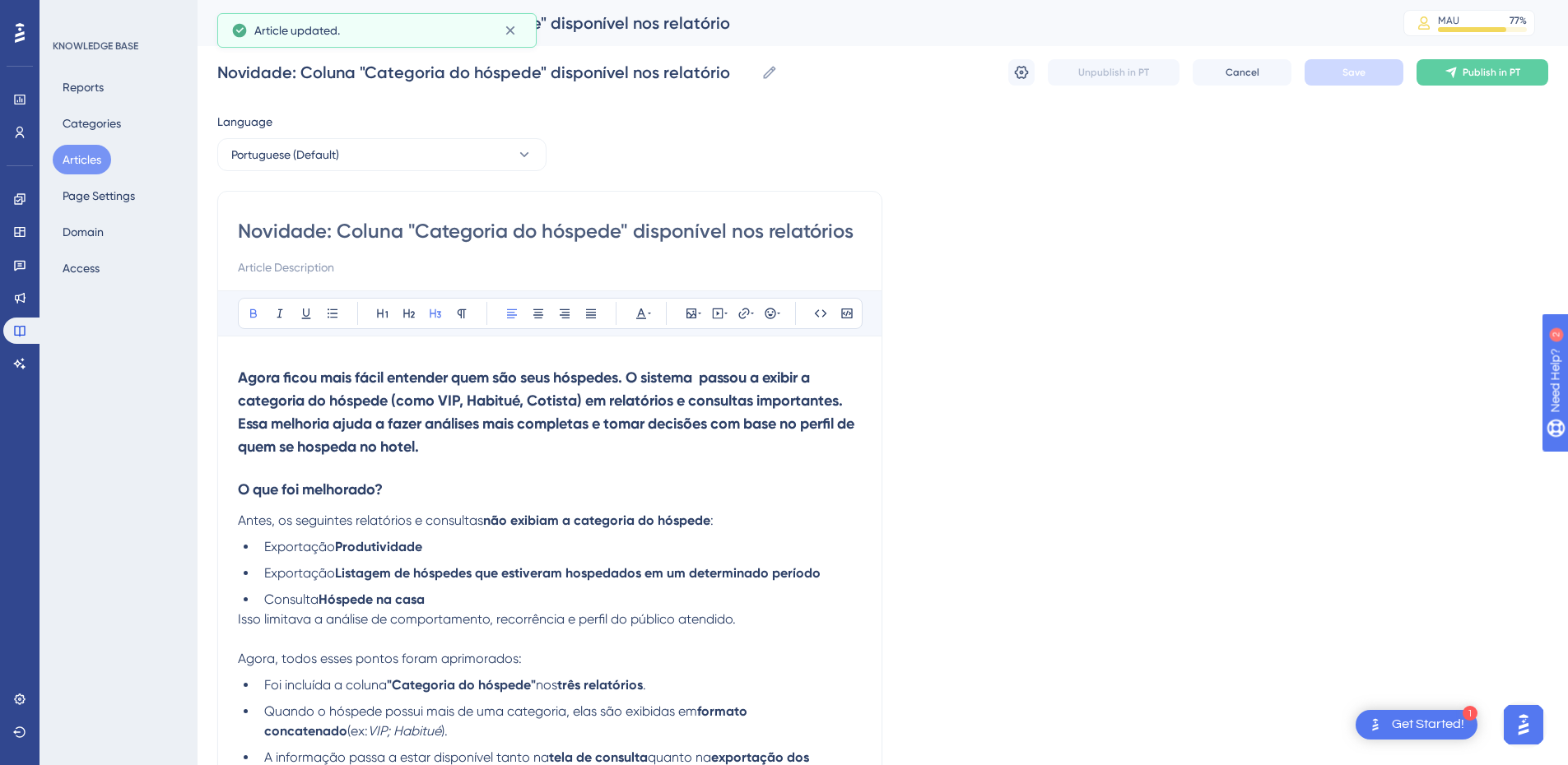
click at [467, 452] on h3 "Agora ficou mais fácil entender quem são seus hóspedes. O sistema passou a exib…" at bounding box center [550, 412] width 624 height 111
drag, startPoint x: 473, startPoint y: 452, endPoint x: 234, endPoint y: 429, distance: 240.1
click at [234, 429] on div "Novidade: Coluna "Categoria do hóspede" disponível nos relatórios Bold Italic U…" at bounding box center [550, 617] width 665 height 853
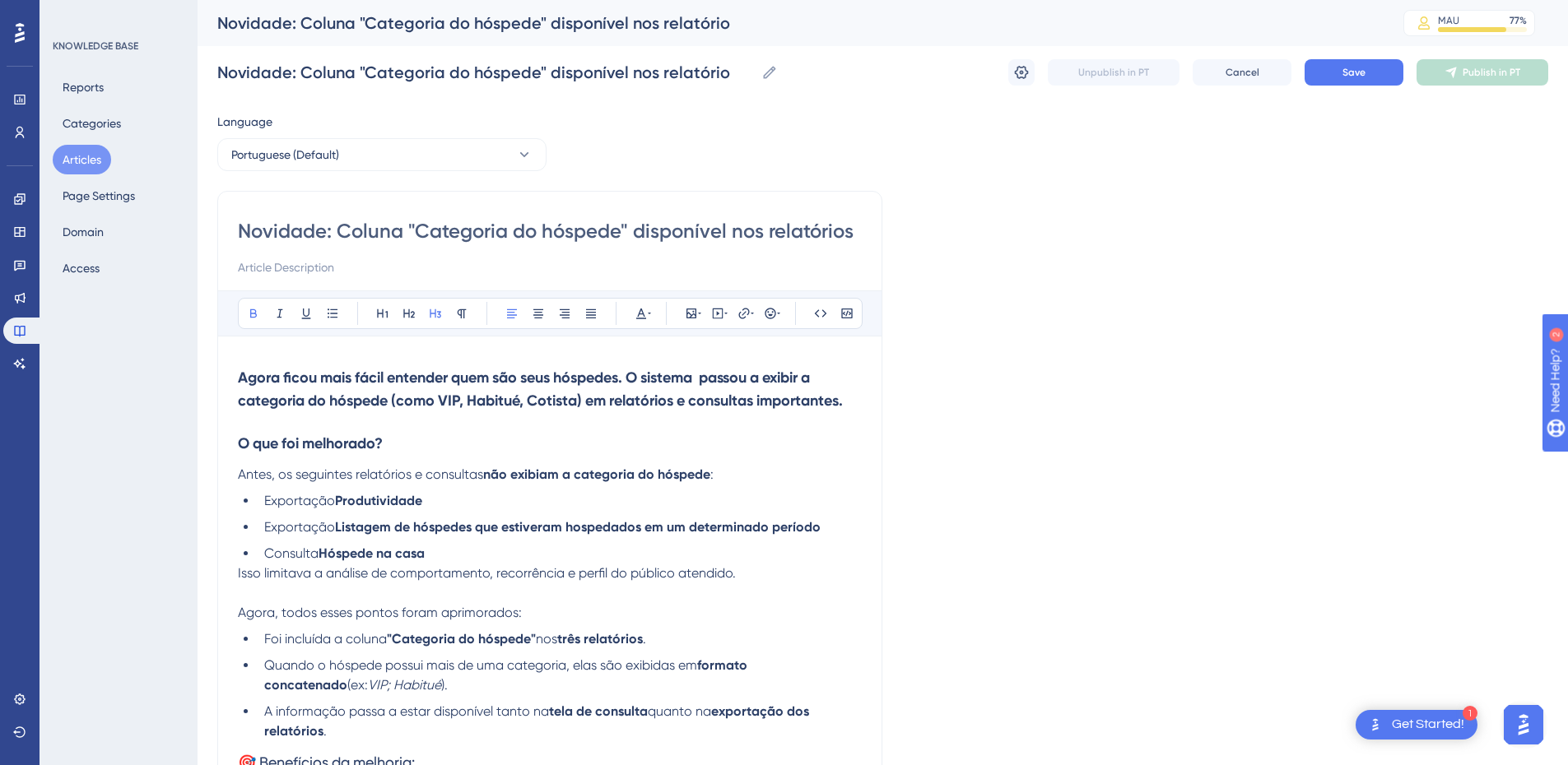
click at [268, 264] on input at bounding box center [550, 267] width 624 height 19
paste input "Agora você pode consultar a Categoria do Hóspede em vários relatórios do sistem…"
type input "Agora você pode consultar a Categoria do Hóspede em vários relatórios do sistem…"
click at [449, 389] on h3 "Agora ficou mais fácil entender quem são seus hóspedes. O sistema passou a exib…" at bounding box center [550, 389] width 624 height 65
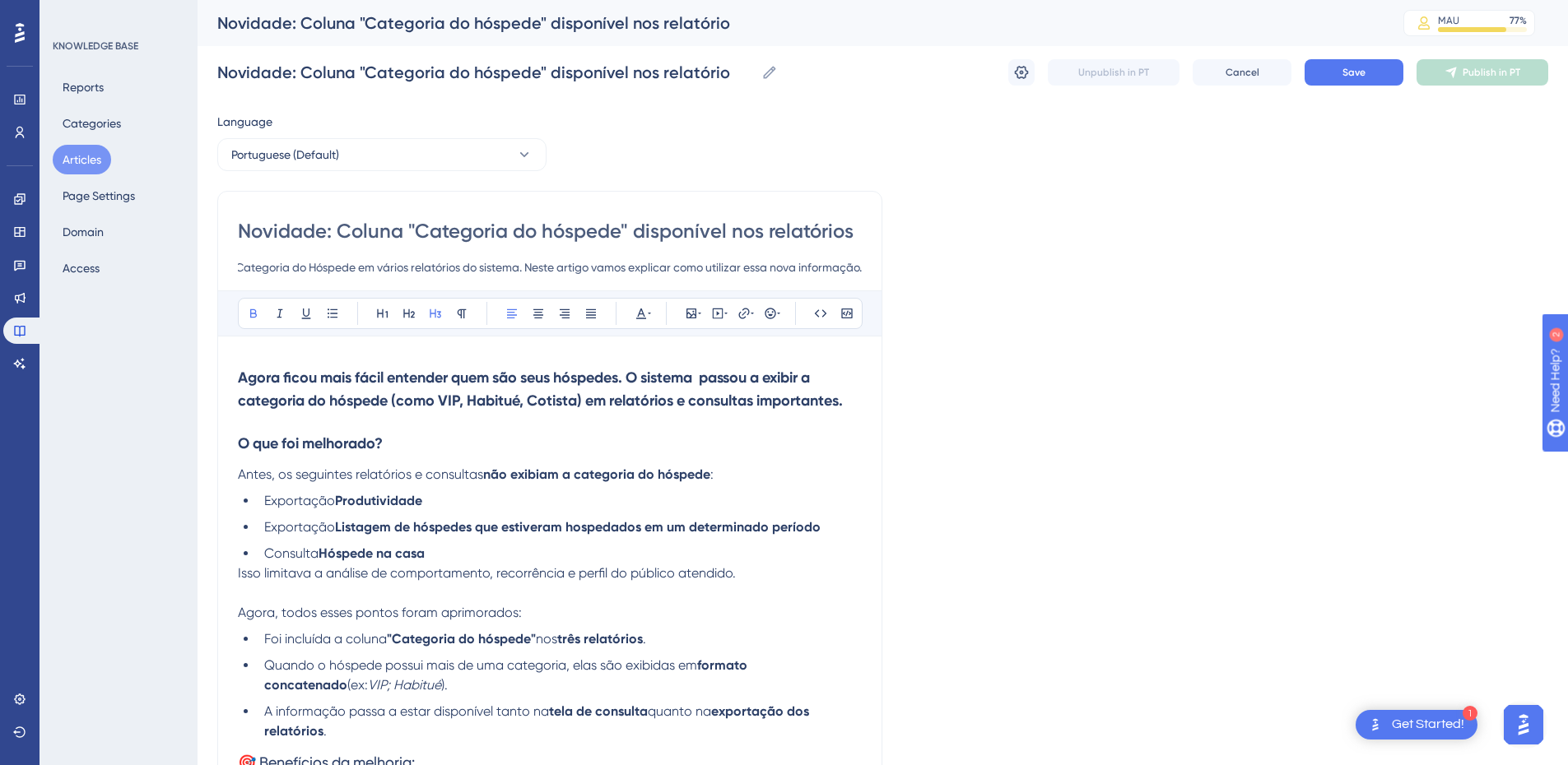
scroll to position [0, 0]
click at [449, 389] on h3 "Agora ficou mais fácil entender quem são seus hóspedes. O sistema passou a exib…" at bounding box center [550, 389] width 624 height 65
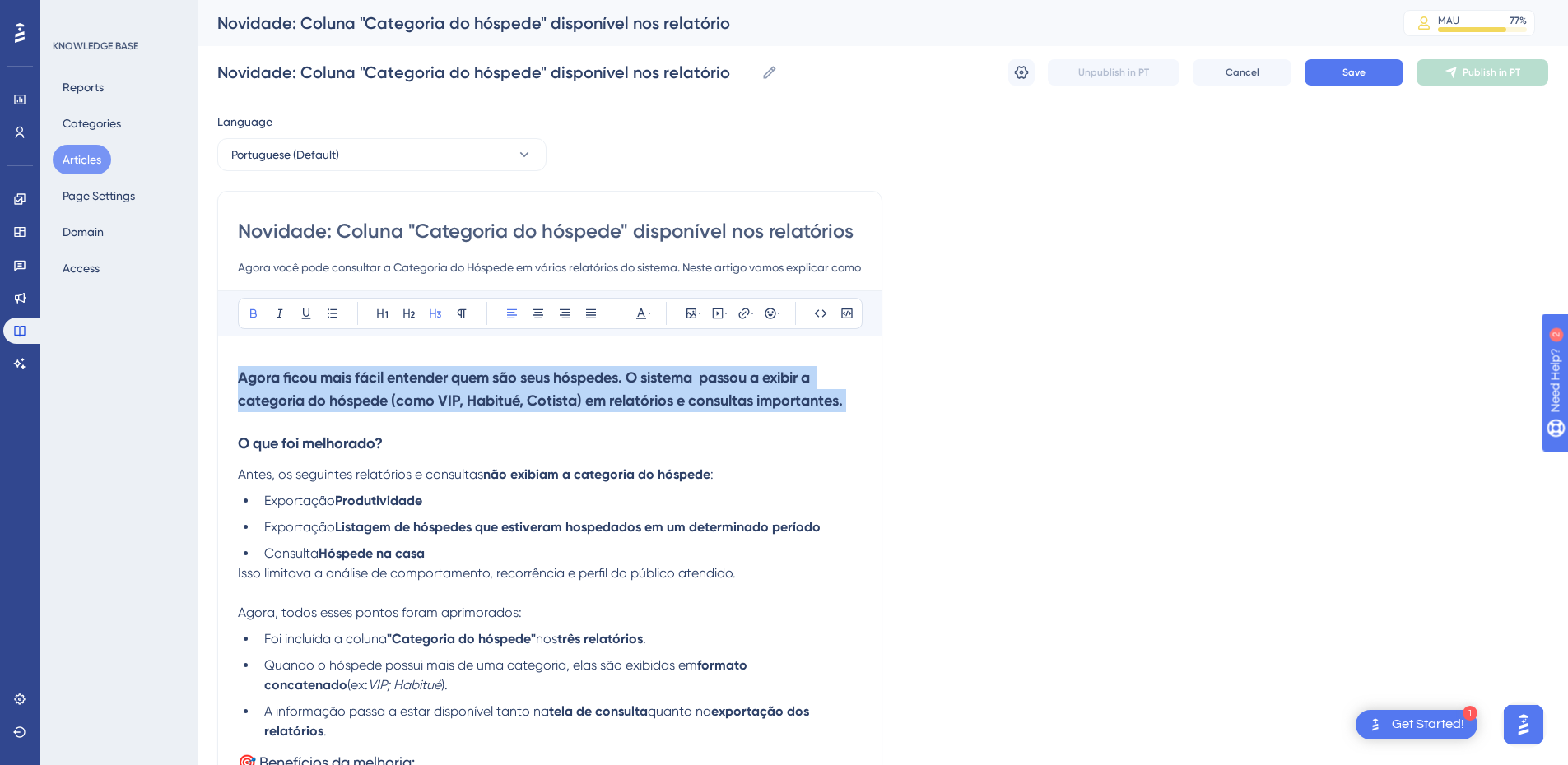
click at [449, 389] on h3 "Agora ficou mais fácil entender quem são seus hóspedes. O sistema passou a exib…" at bounding box center [550, 389] width 624 height 65
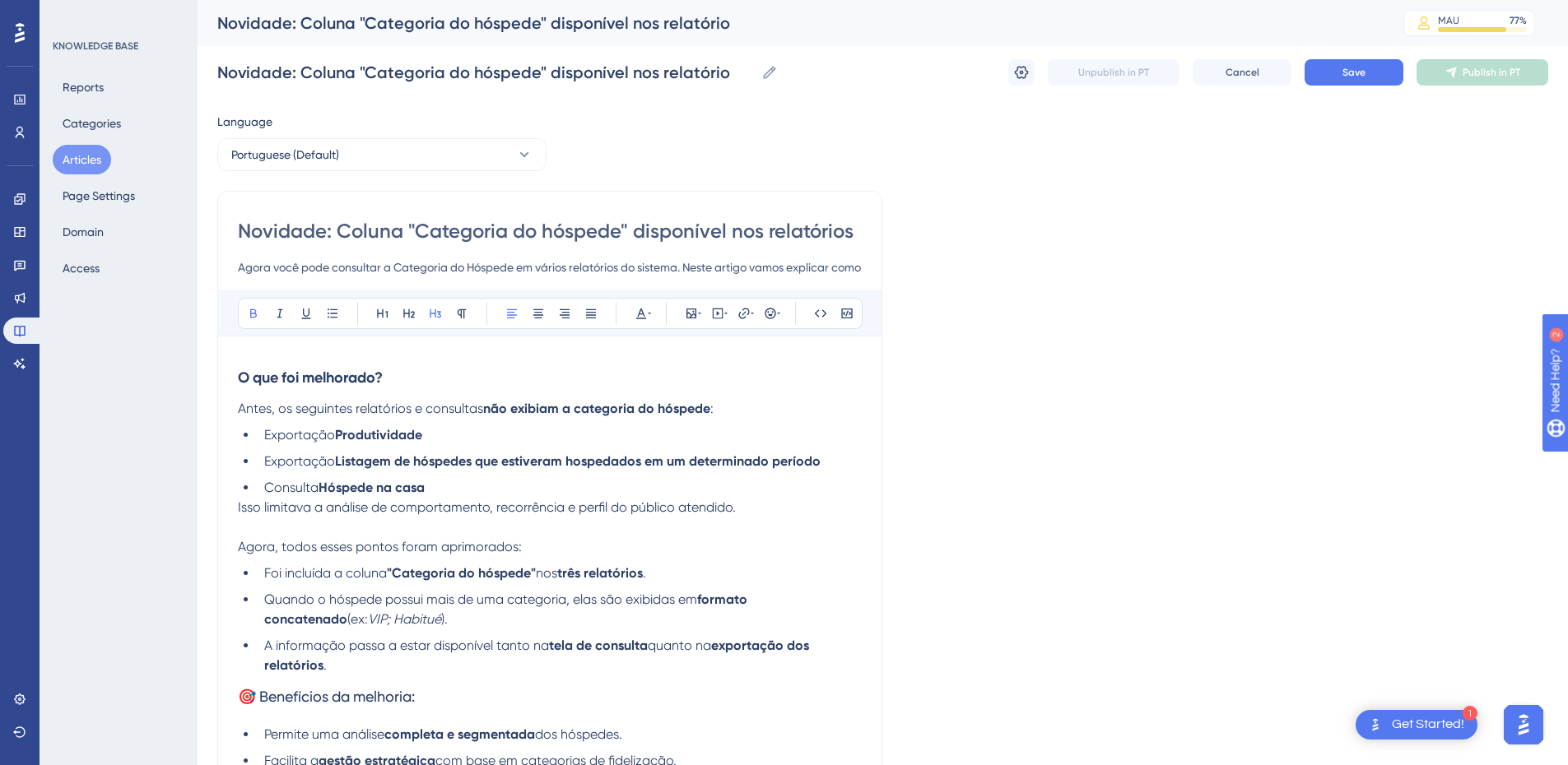
scroll to position [192, 0]
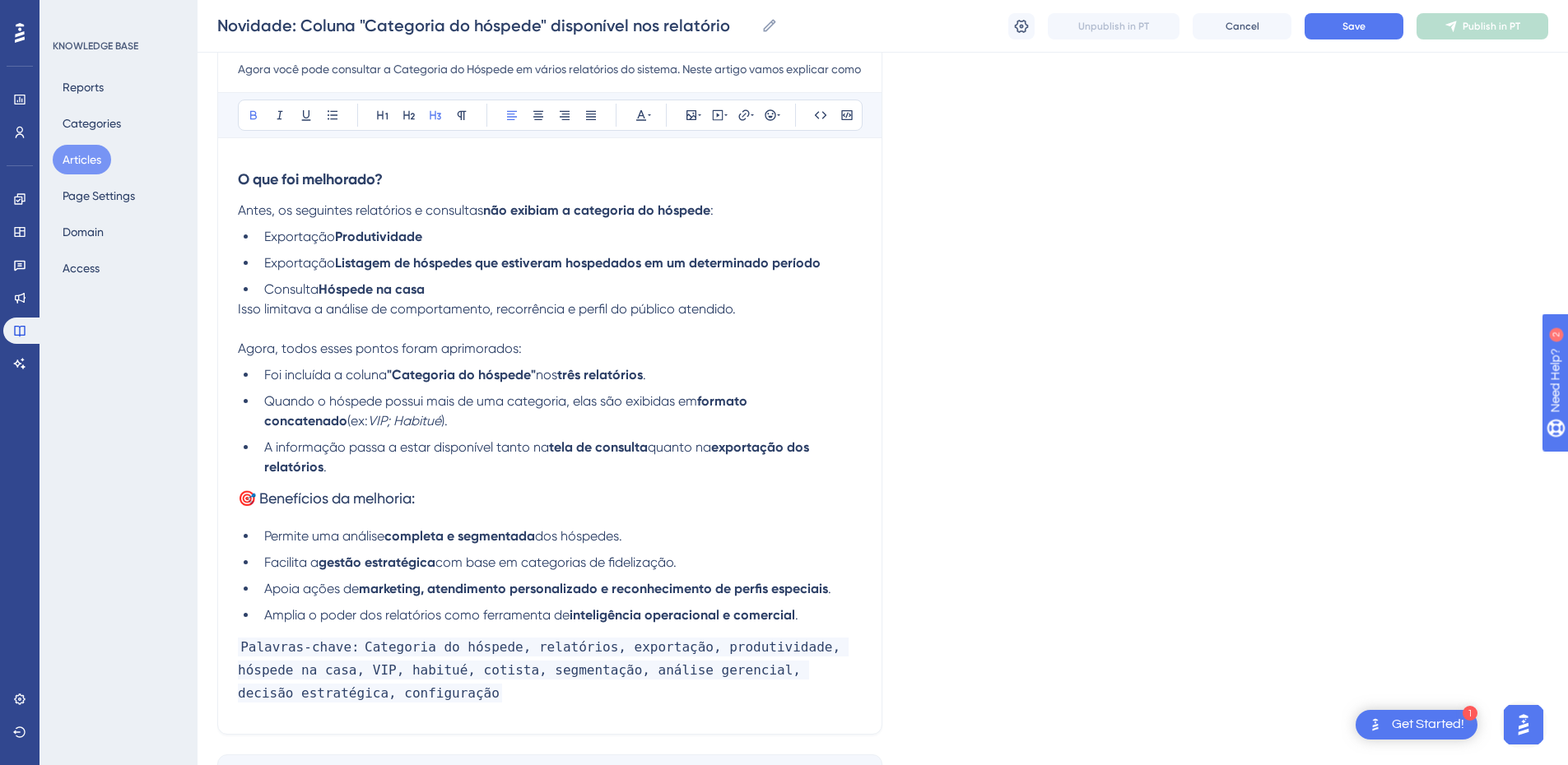
click at [280, 344] on span "Agora, todos esses pontos foram aprimorados:" at bounding box center [380, 348] width 284 height 16
click at [245, 503] on span "🎯 Benefícios da melhoria:" at bounding box center [327, 498] width 177 height 18
click at [261, 500] on span "🎯 Benefícios da melhoria:" at bounding box center [327, 498] width 177 height 18
click at [241, 648] on span "Palavras-chave:" at bounding box center [300, 646] width 124 height 19
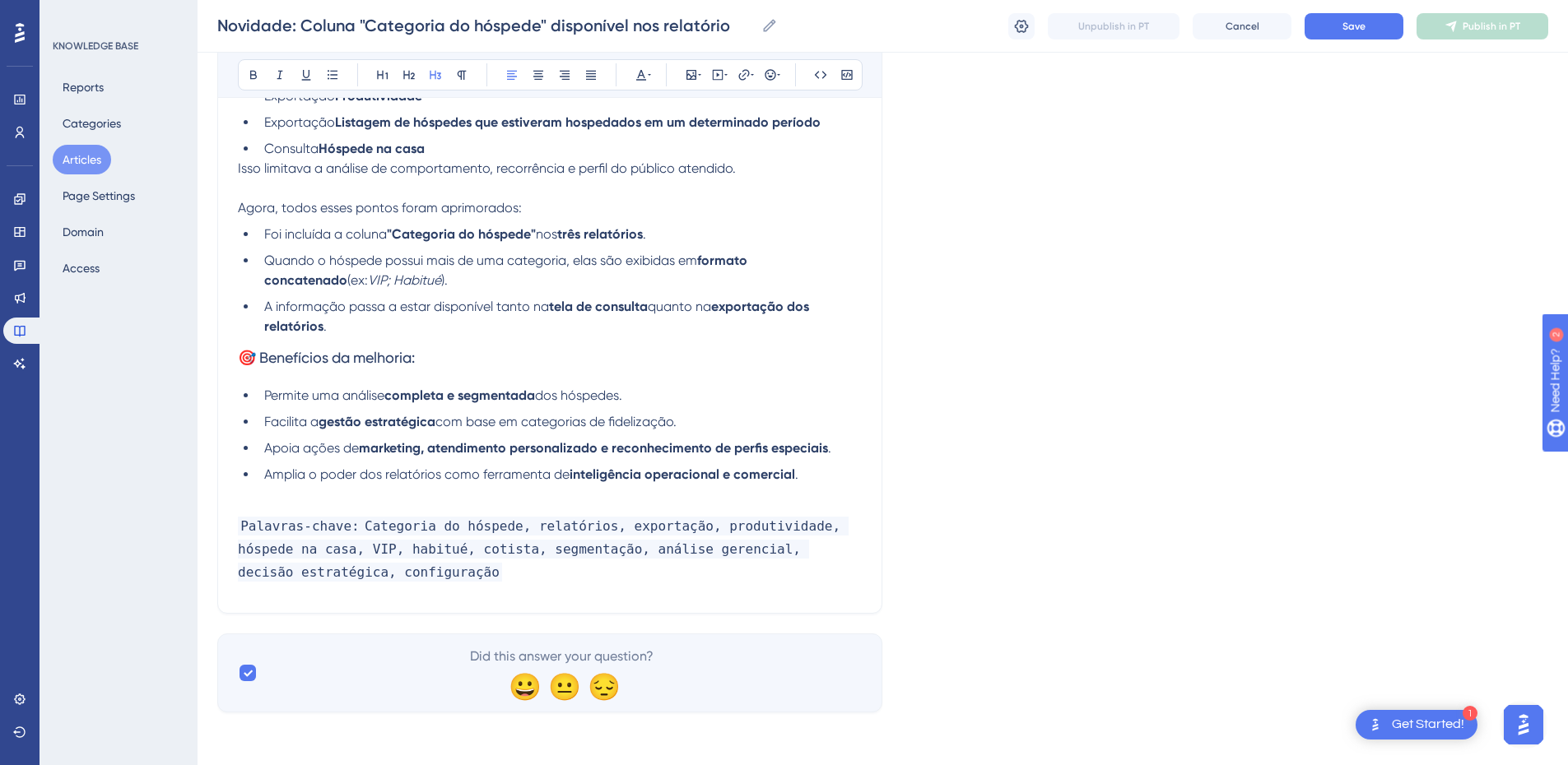
scroll to position [0, 0]
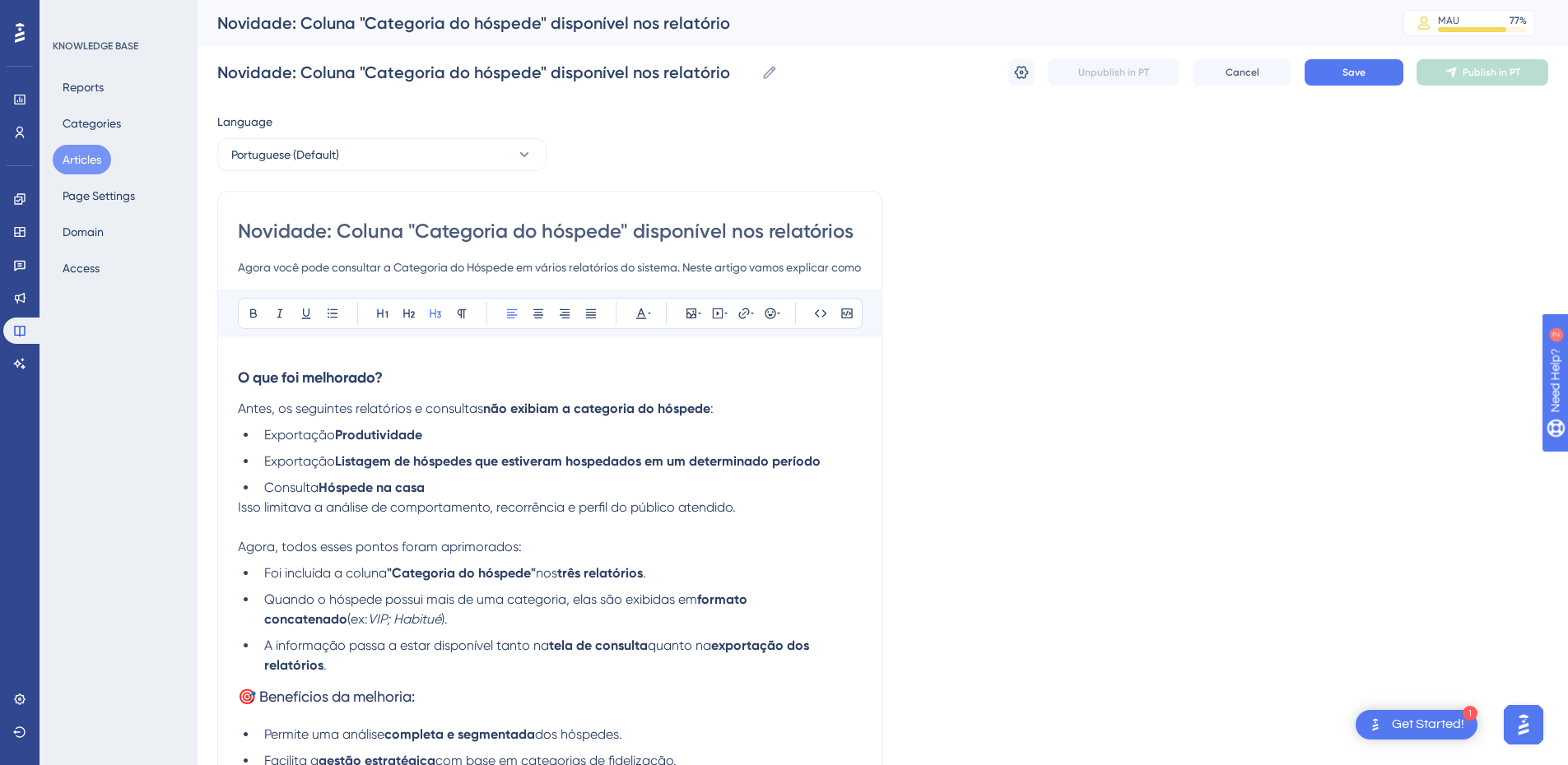
drag, startPoint x: 317, startPoint y: 501, endPoint x: 253, endPoint y: 326, distance: 186.3
click at [253, 326] on div "Bold Italic Underline Bullet Point Heading 1 Heading 2 Heading 3 Normal Align L…" at bounding box center [550, 610] width 624 height 641
click at [222, 366] on div "Novidade: Coluna "Categoria do hóspede" disponível nos relatórios Agora você po…" at bounding box center [550, 571] width 665 height 761
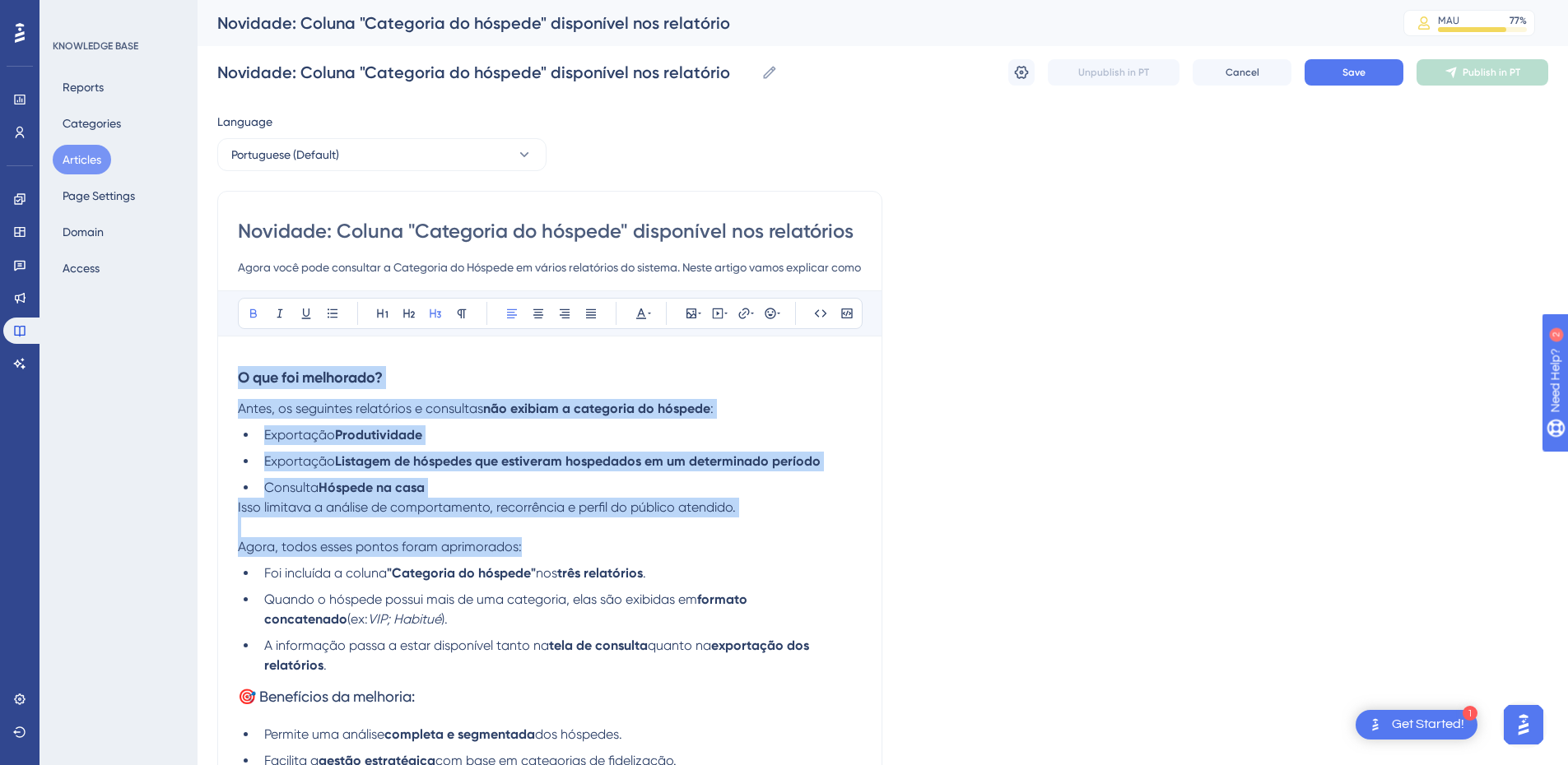
scroll to position [333, 0]
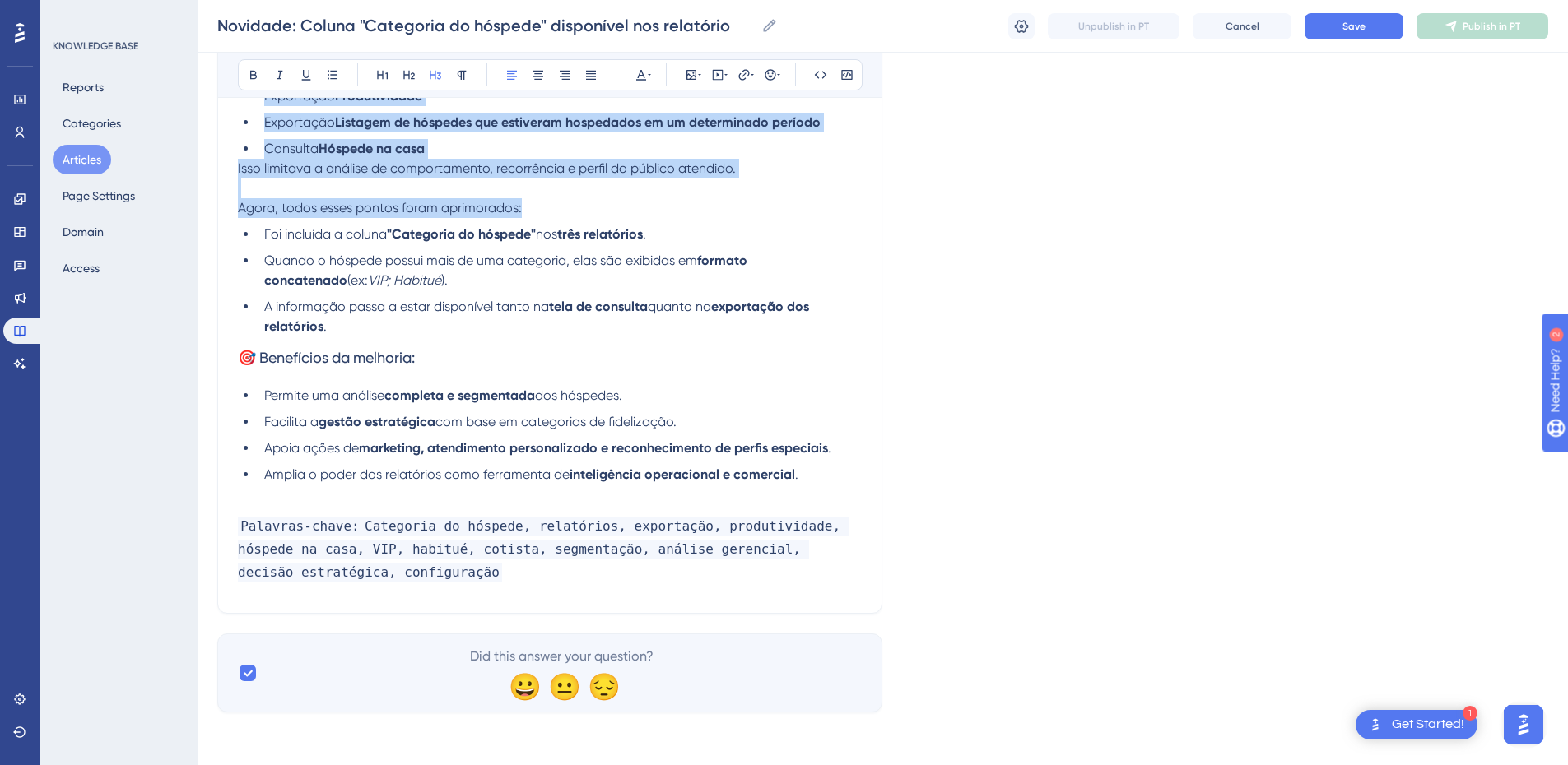
drag, startPoint x: 240, startPoint y: 373, endPoint x: 374, endPoint y: 577, distance: 244.1
click at [377, 607] on div "Novidade: Coluna "Categoria do hóspede" disponível nos relatórios Agora você po…" at bounding box center [550, 233] width 665 height 761
copy div "O que foi melhorado? Antes, os seguintes relatórios e consultas não exibiam a c…"
click at [485, 370] on h3 "🎯 Benefícios da melhoria:" at bounding box center [550, 357] width 624 height 42
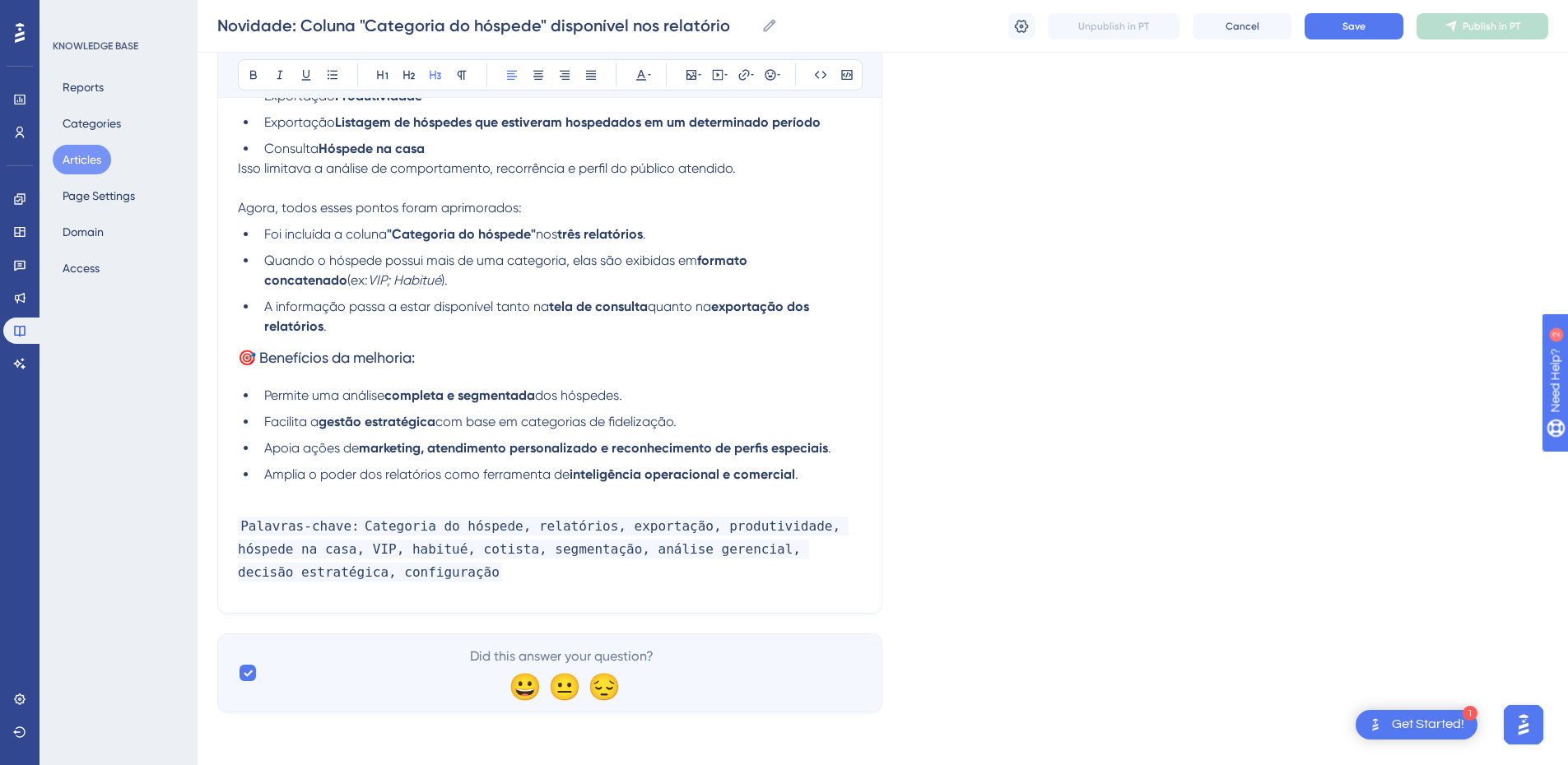
click at [348, 324] on li "A informação passa a estar disponível tanto na tela de consulta quanto na expor…" at bounding box center [559, 317] width 604 height 40
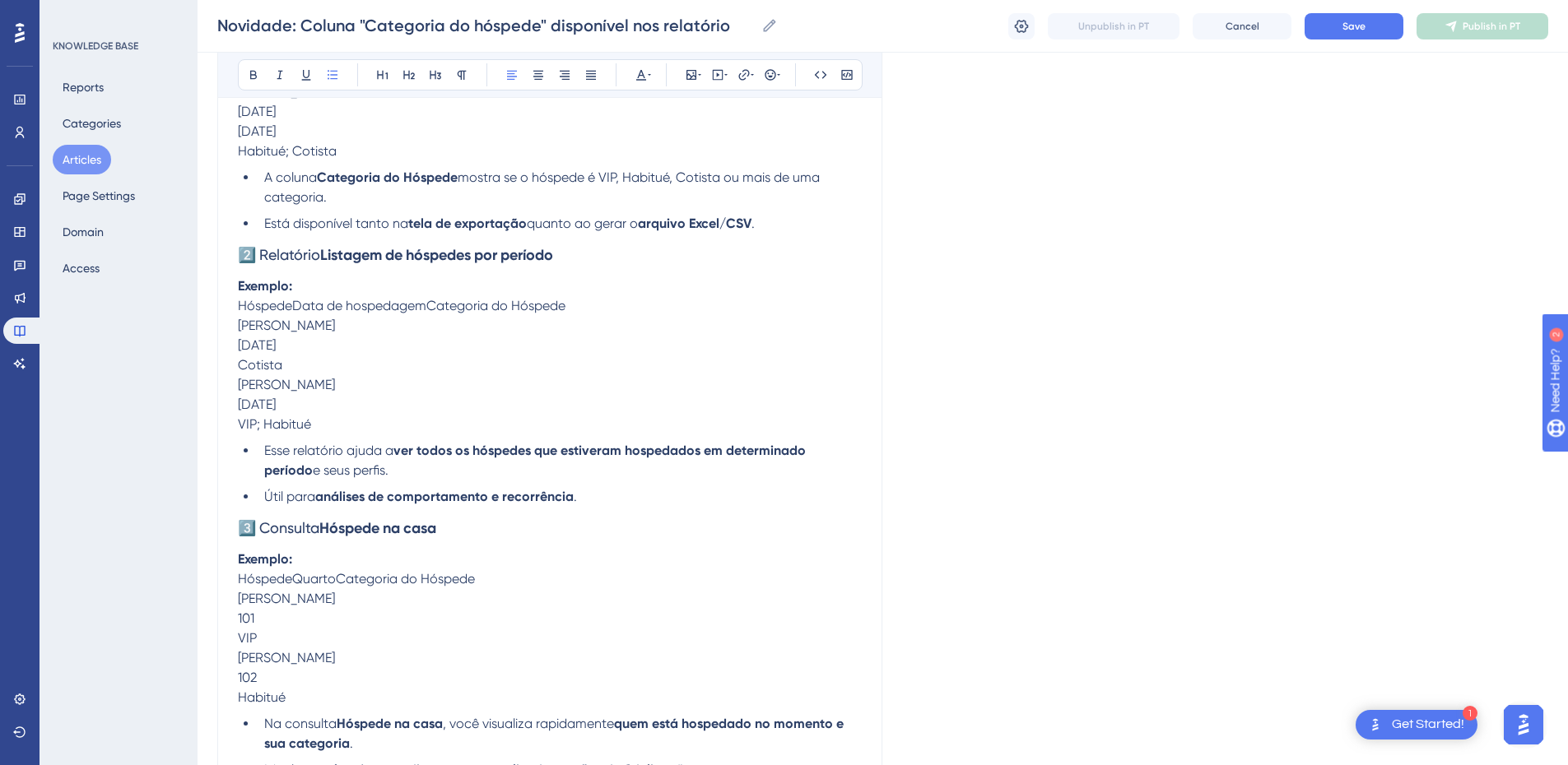
scroll to position [1008, 0]
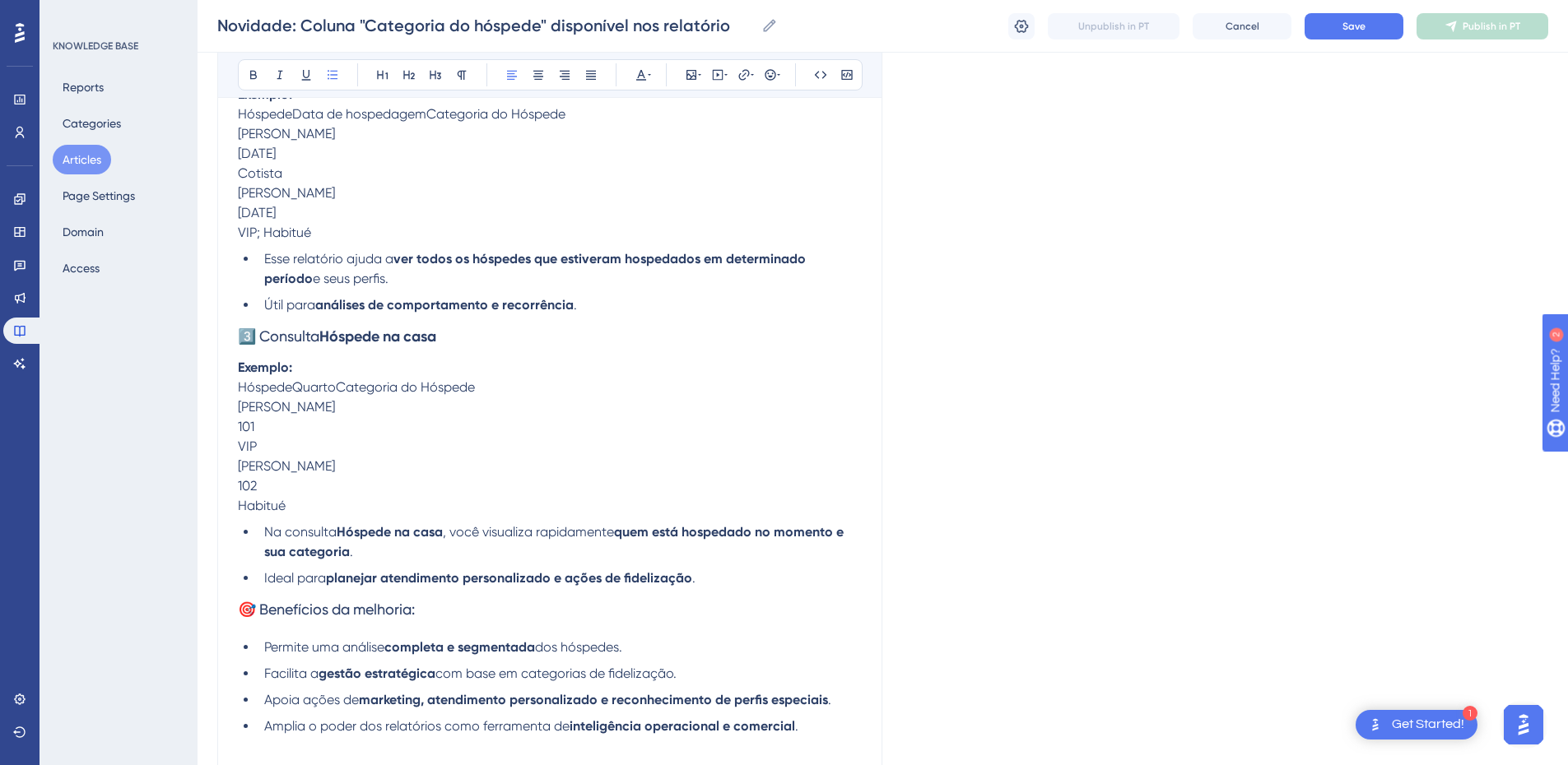
click at [248, 611] on span "🎯 Benefícios da melhoria:" at bounding box center [327, 609] width 177 height 18
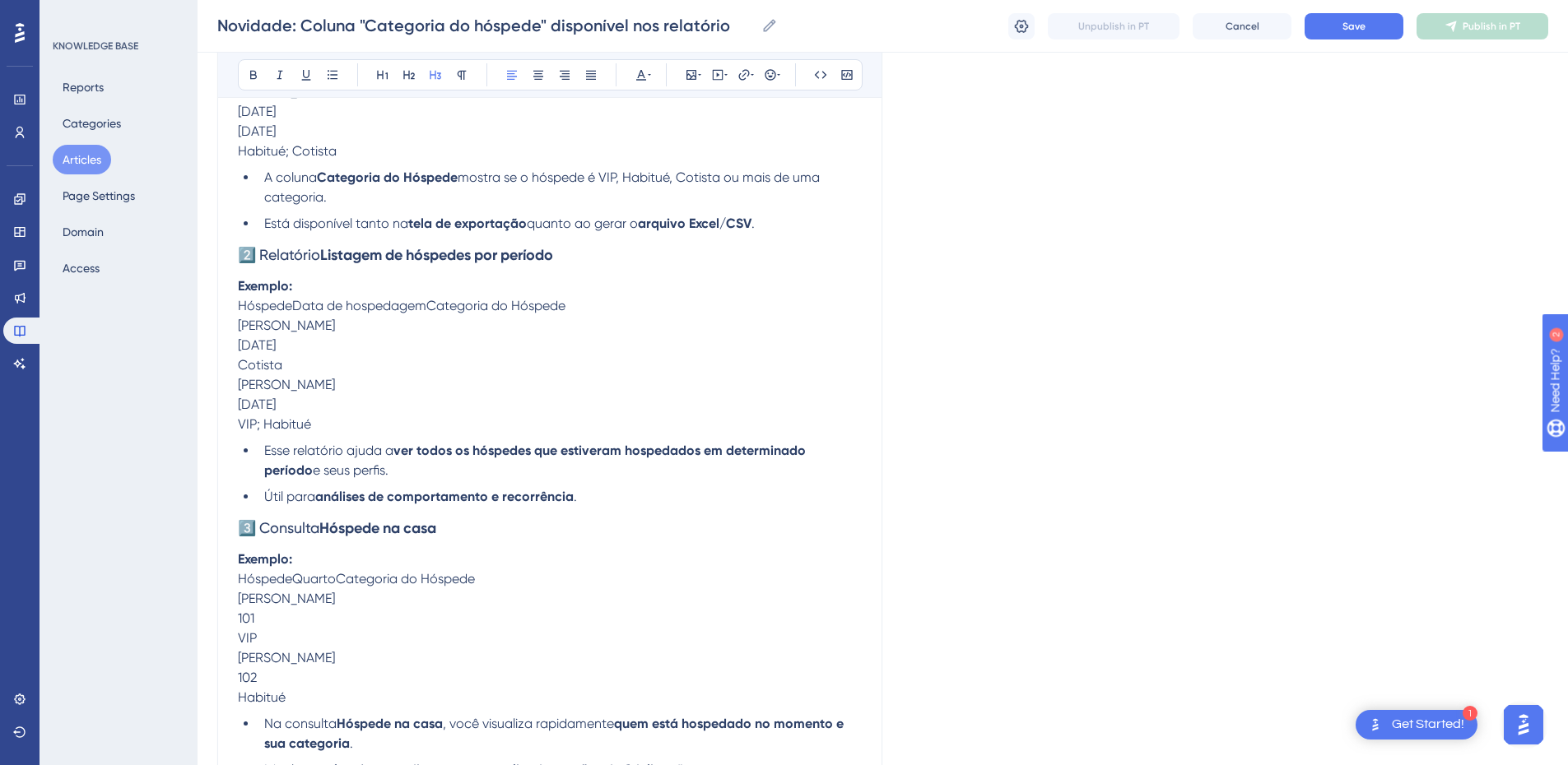
scroll to position [432, 0]
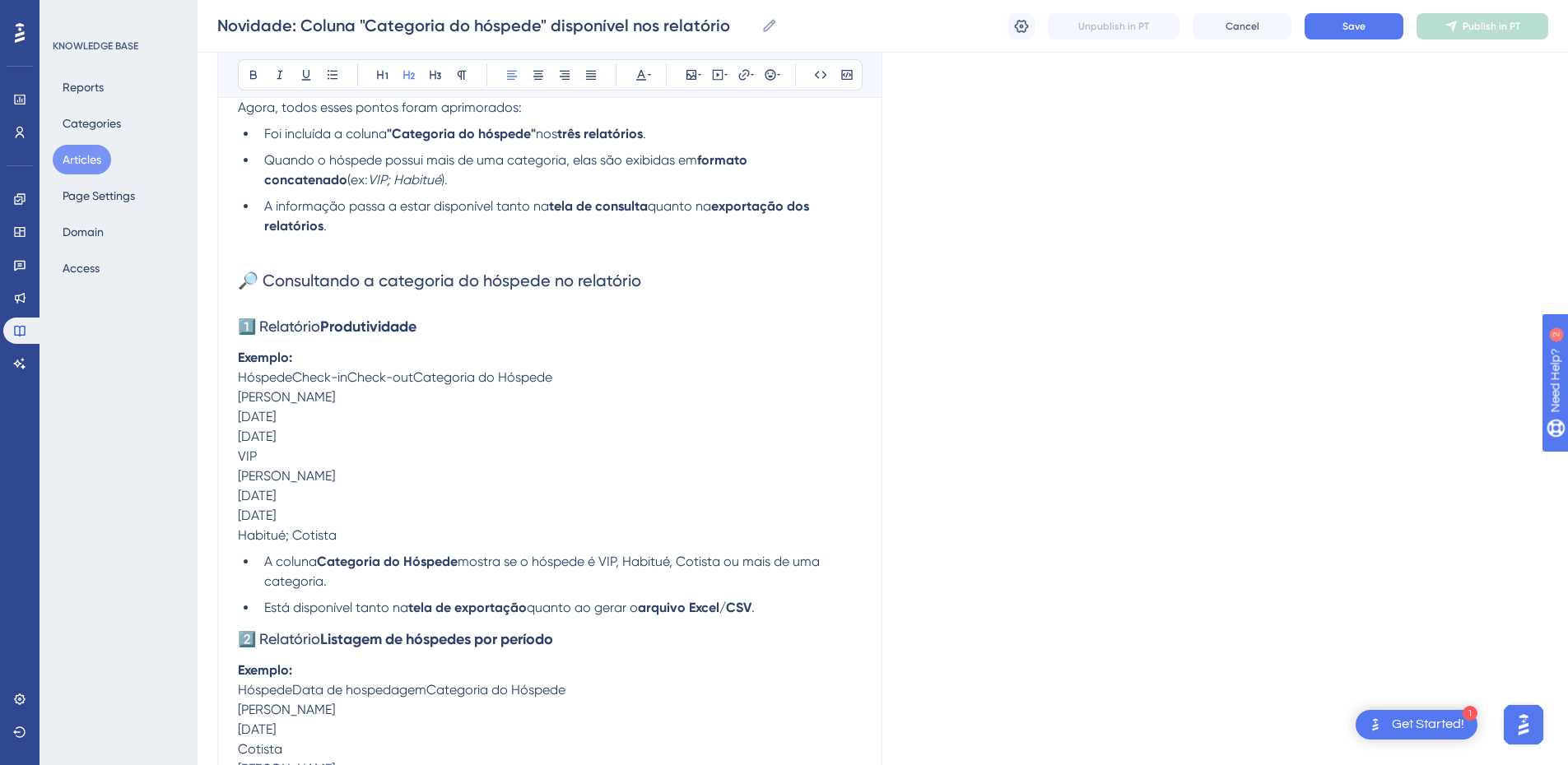
click at [289, 276] on span "🔎 Consultando a categoria do hóspede no relatório" at bounding box center [440, 280] width 404 height 19
click at [436, 72] on icon at bounding box center [435, 74] width 13 height 13
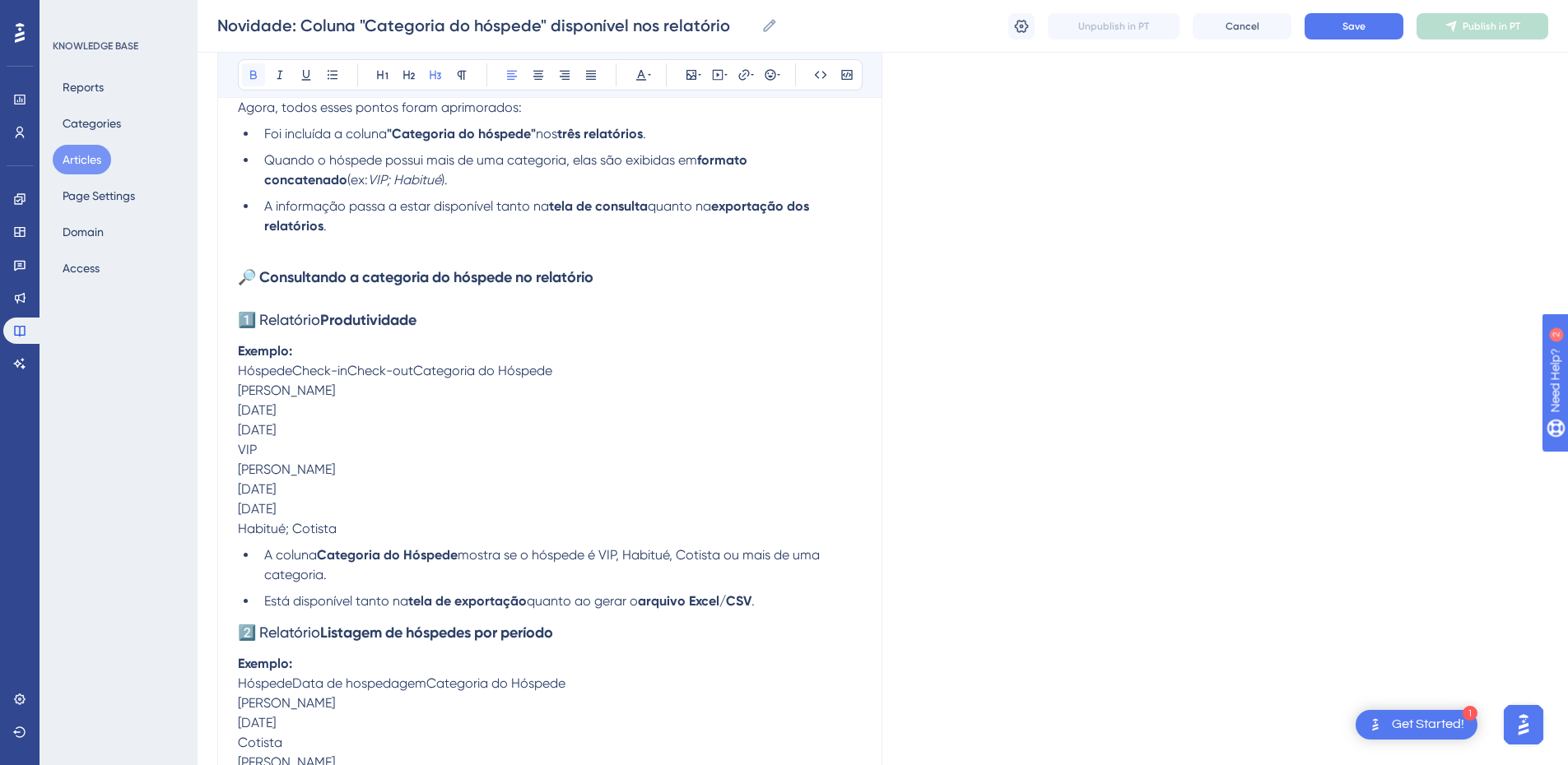
click at [254, 73] on icon at bounding box center [253, 74] width 13 height 13
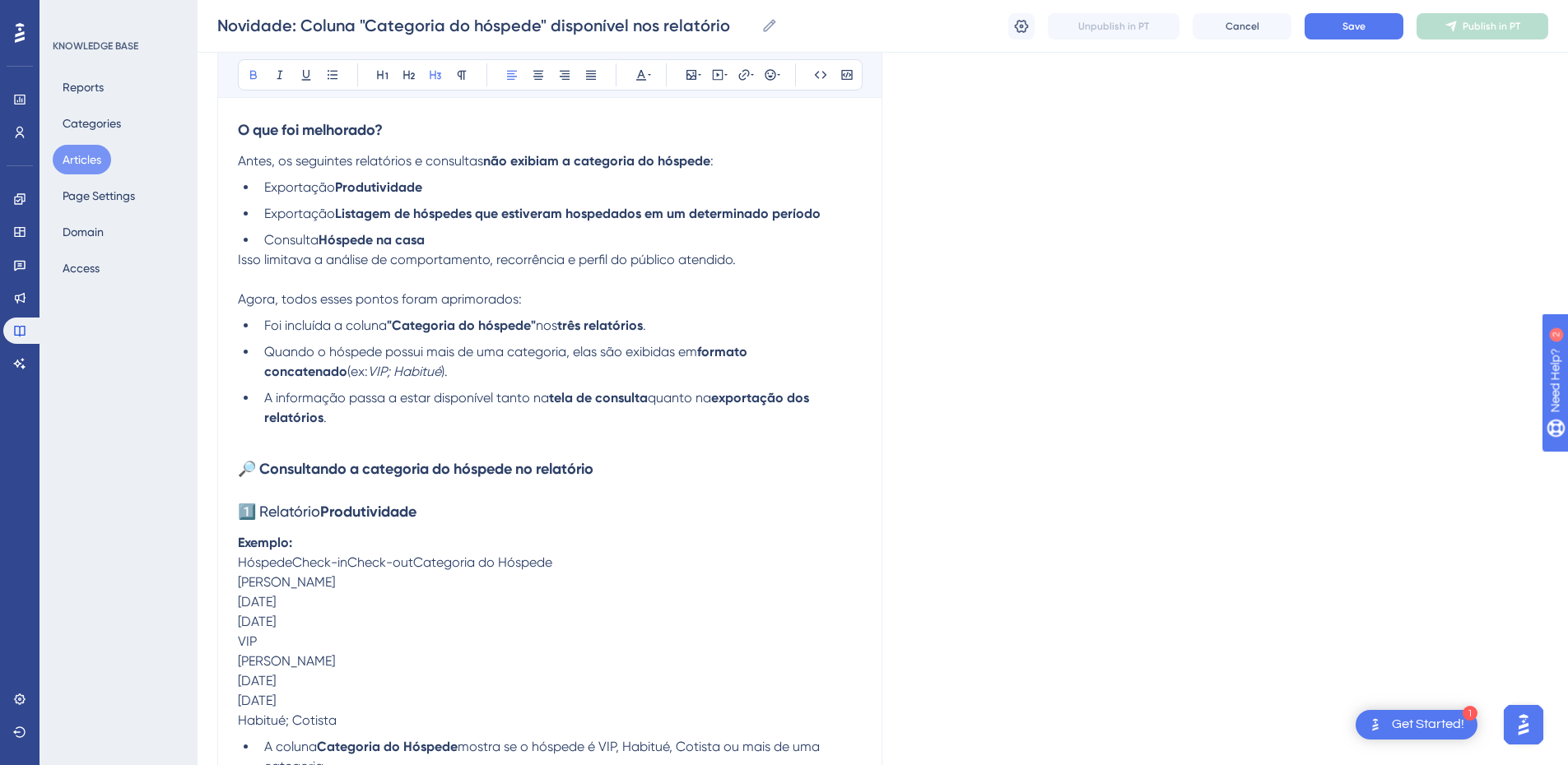
click at [326, 440] on p at bounding box center [550, 438] width 624 height 19
